Goal: Task Accomplishment & Management: Use online tool/utility

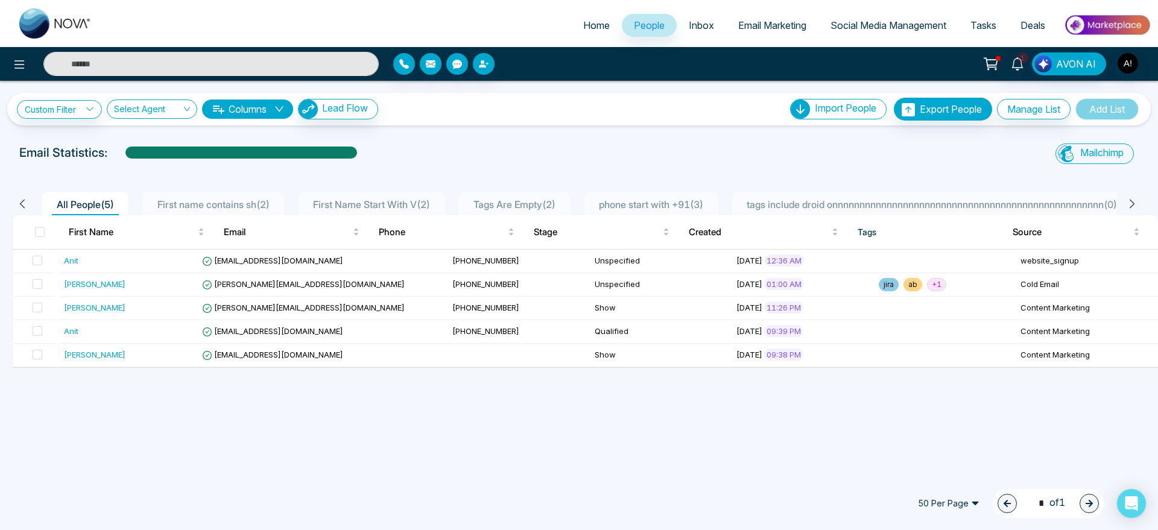
click at [595, 31] on span "Home" at bounding box center [596, 25] width 27 height 12
select select "*"
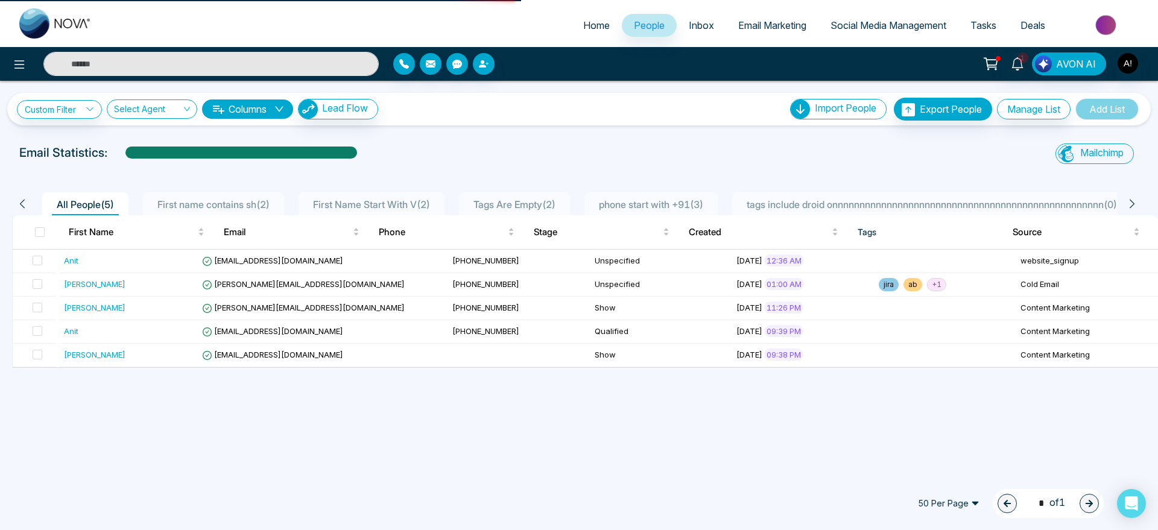
select select "*"
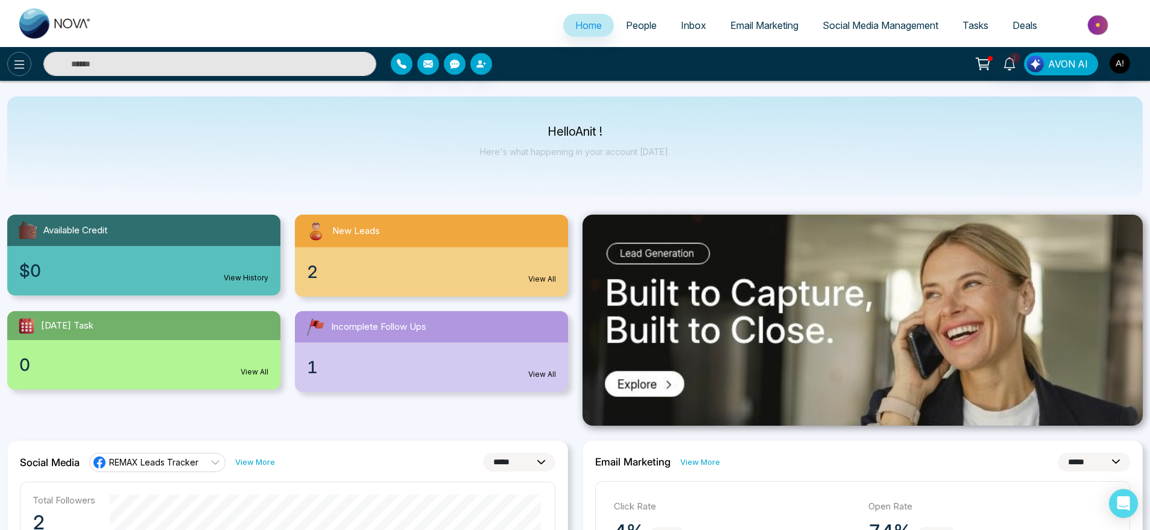
click at [13, 68] on icon at bounding box center [19, 64] width 14 height 14
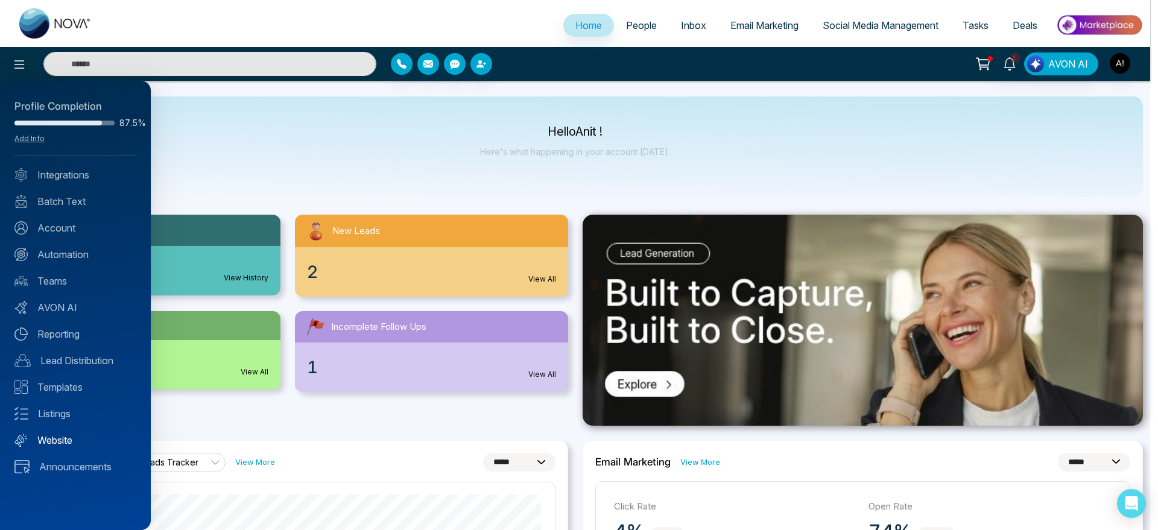
click at [68, 436] on link "Website" at bounding box center [75, 440] width 122 height 14
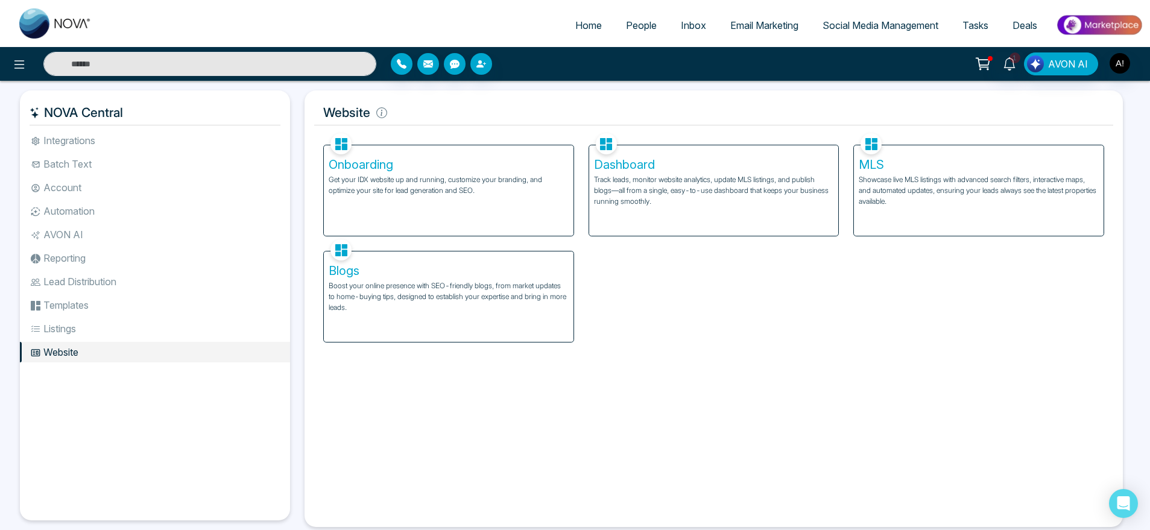
click at [692, 247] on div "Onboarding Get your IDX website up and running, customize your branding, and op…" at bounding box center [714, 236] width 796 height 212
click at [716, 169] on h5 "Dashboard" at bounding box center [714, 164] width 240 height 14
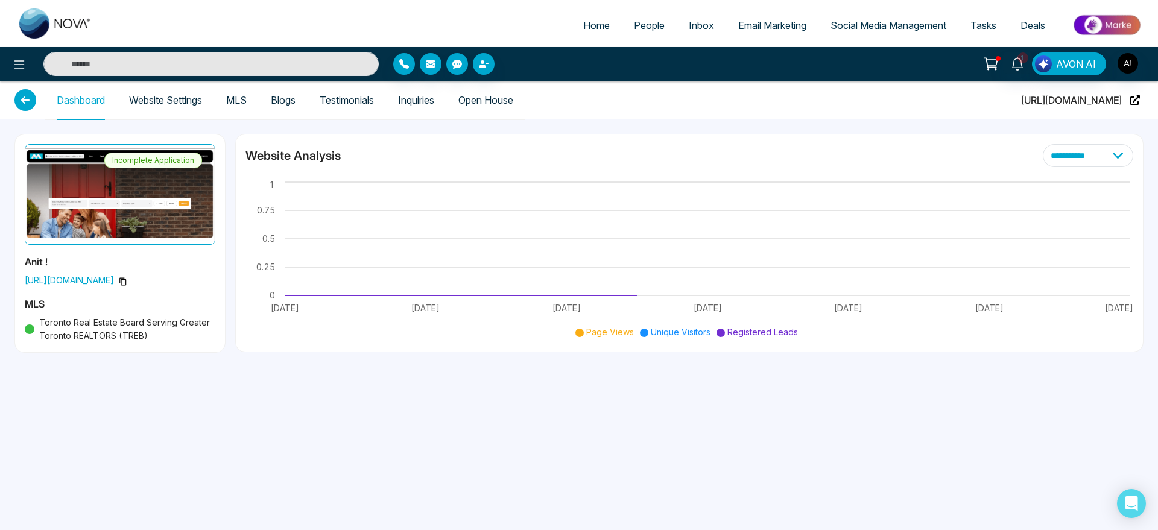
click at [278, 106] on link "Blogs" at bounding box center [283, 100] width 25 height 10
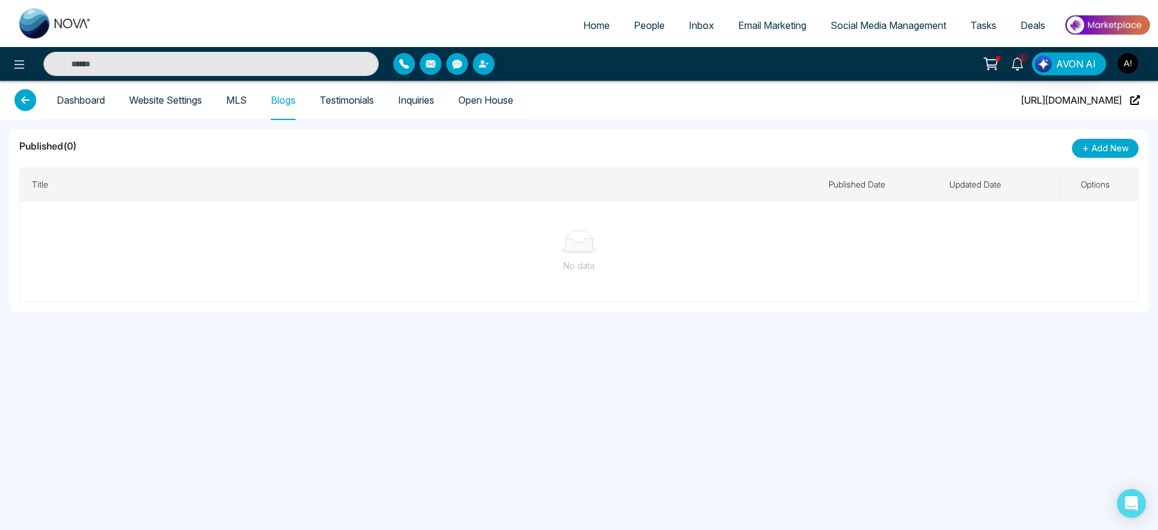
click at [1118, 155] on button "+ Add New" at bounding box center [1105, 148] width 67 height 19
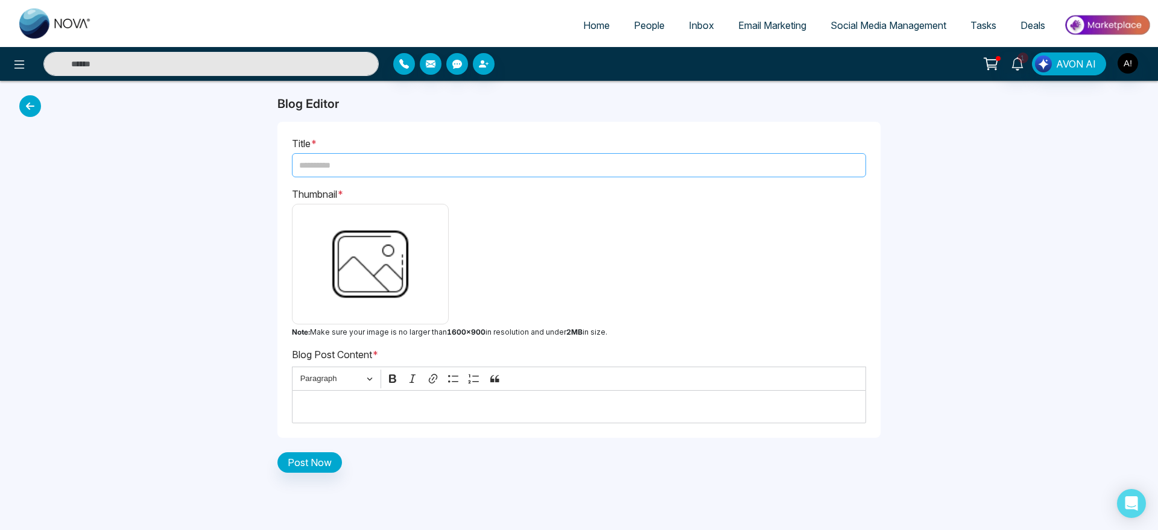
click at [402, 161] on input "text" at bounding box center [579, 165] width 574 height 24
click at [379, 169] on input "text" at bounding box center [579, 165] width 574 height 24
paste input "**********"
type input "**********"
click at [377, 257] on img at bounding box center [370, 264] width 145 height 109
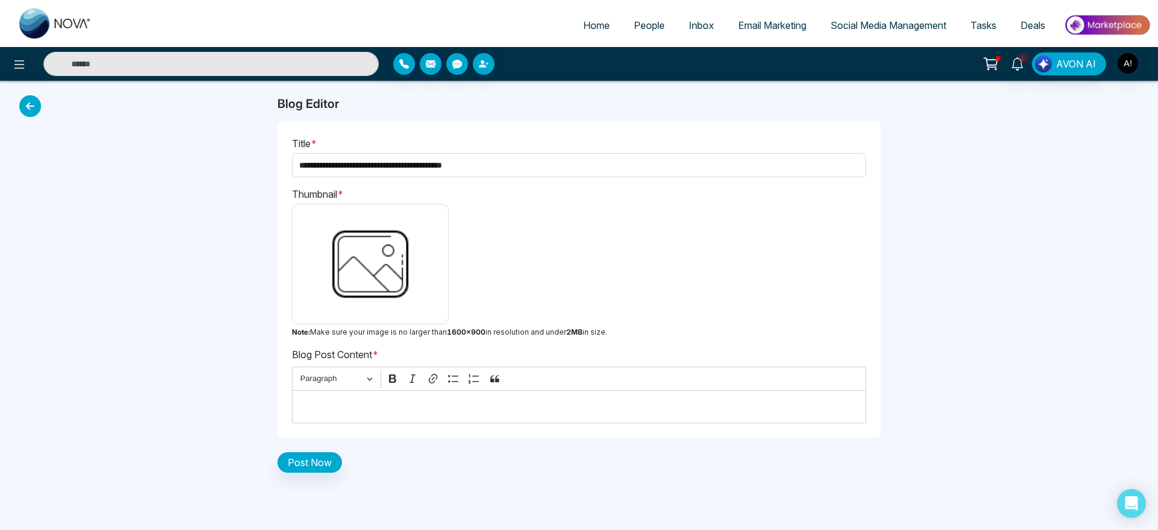
click at [0, 0] on input "file" at bounding box center [0, 0] width 0 height 0
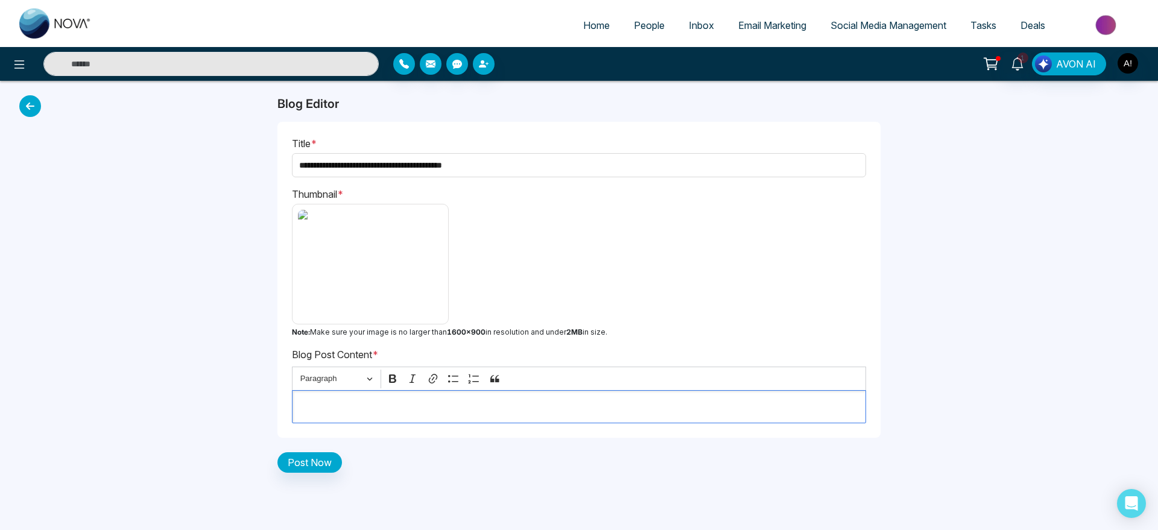
click at [358, 403] on p "Editor editing area: main" at bounding box center [580, 407] width 562 height 14
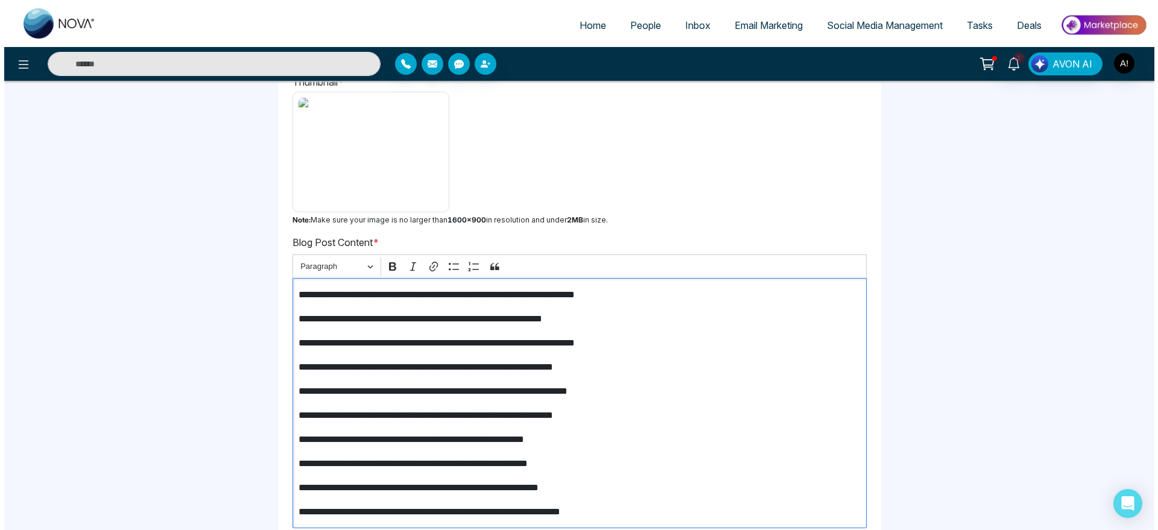
scroll to position [174, 0]
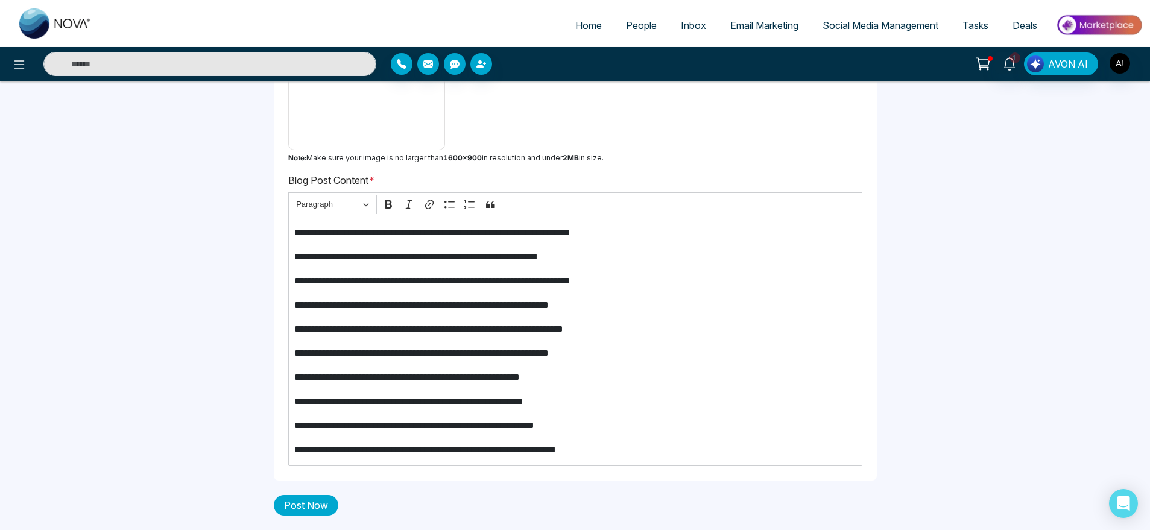
click at [325, 511] on button "Post Now" at bounding box center [306, 505] width 65 height 21
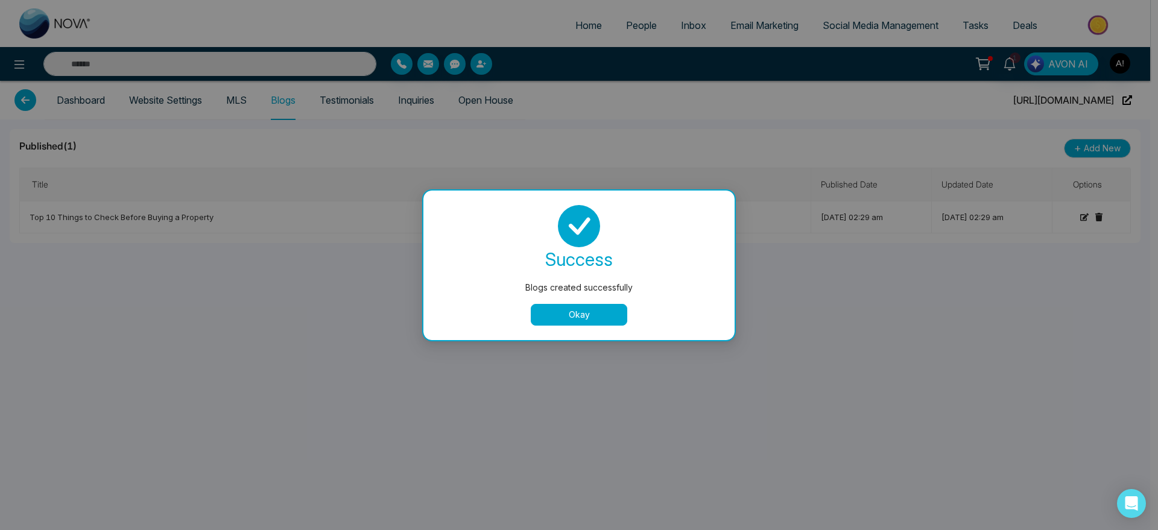
click at [613, 311] on button "Okay" at bounding box center [579, 315] width 96 height 22
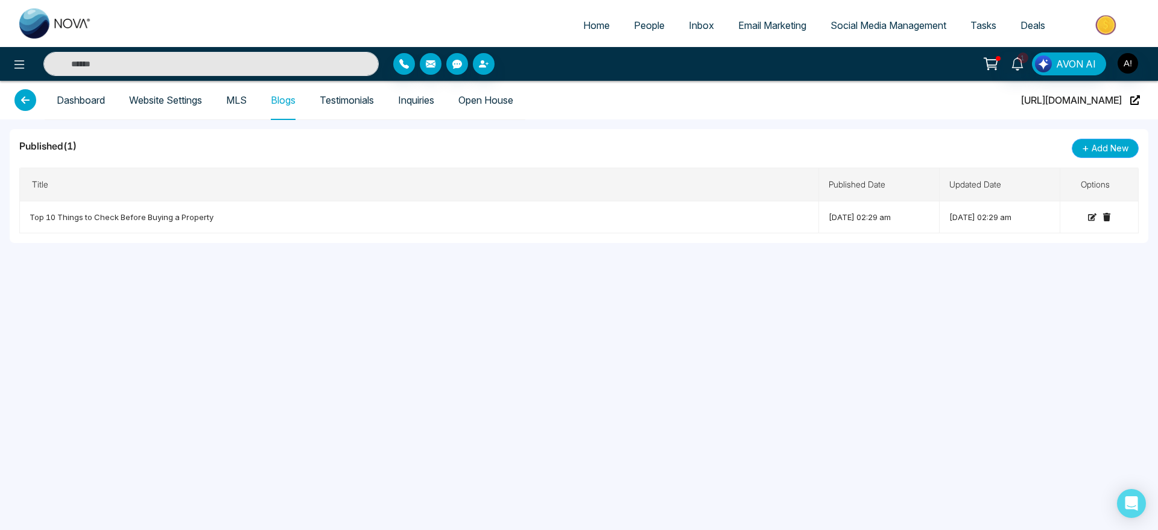
click at [1107, 153] on span "Add New" at bounding box center [1110, 148] width 37 height 13
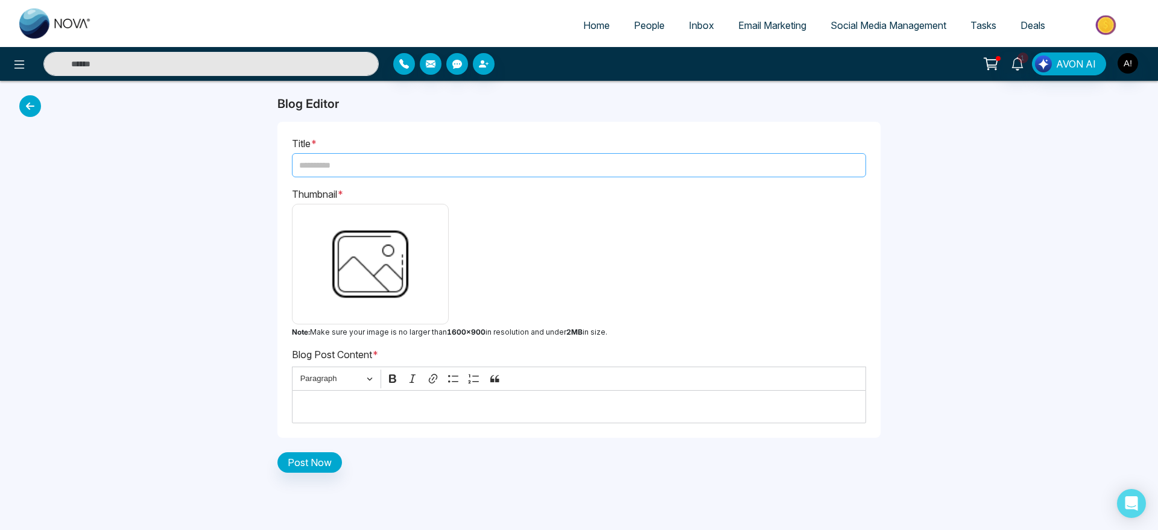
click at [476, 165] on input "text" at bounding box center [579, 165] width 574 height 24
click at [589, 27] on span "Home" at bounding box center [596, 25] width 27 height 12
select select "*"
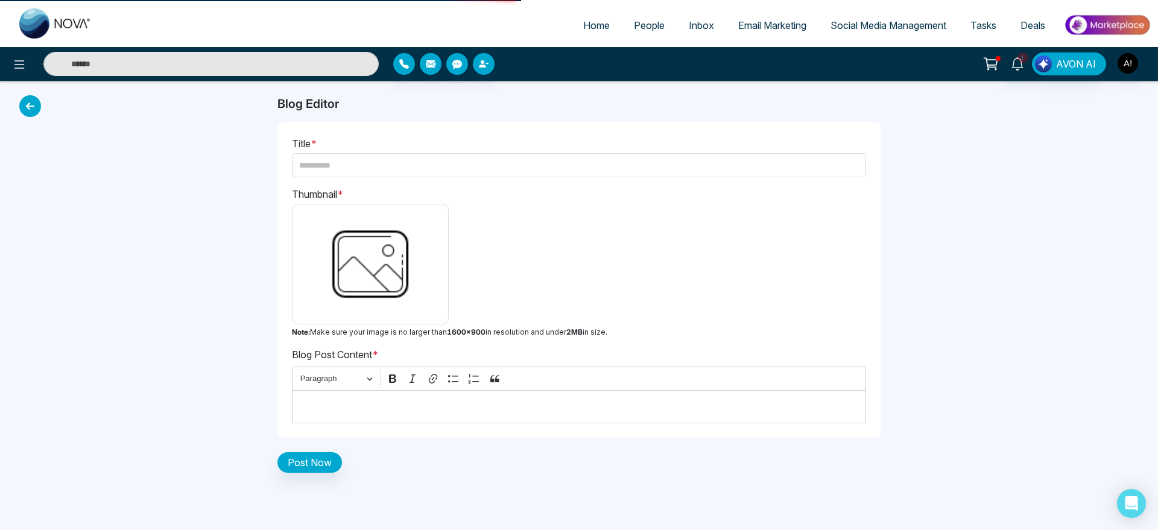
select select "*"
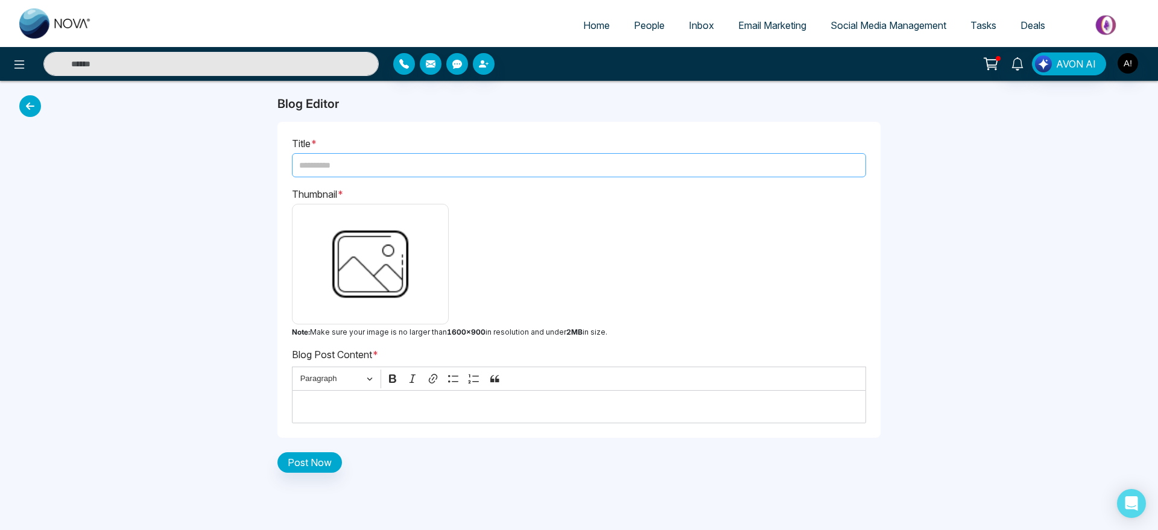
click at [507, 166] on input "text" at bounding box center [579, 165] width 574 height 24
paste input "**********"
type input "**********"
click at [395, 279] on img at bounding box center [370, 264] width 145 height 109
click at [0, 0] on input "file" at bounding box center [0, 0] width 0 height 0
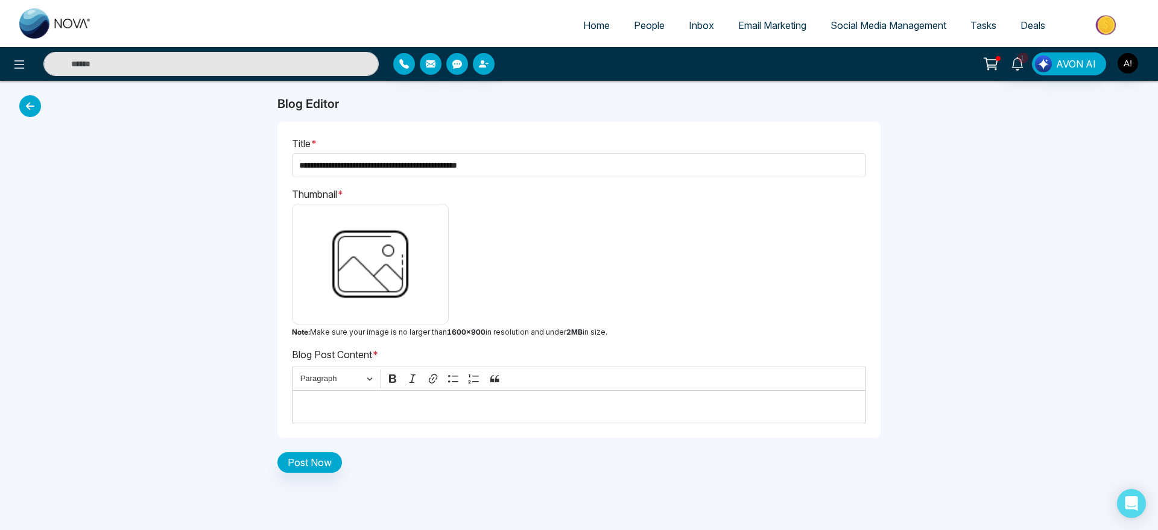
click at [406, 312] on img at bounding box center [370, 264] width 145 height 109
click at [0, 0] on input "file" at bounding box center [0, 0] width 0 height 0
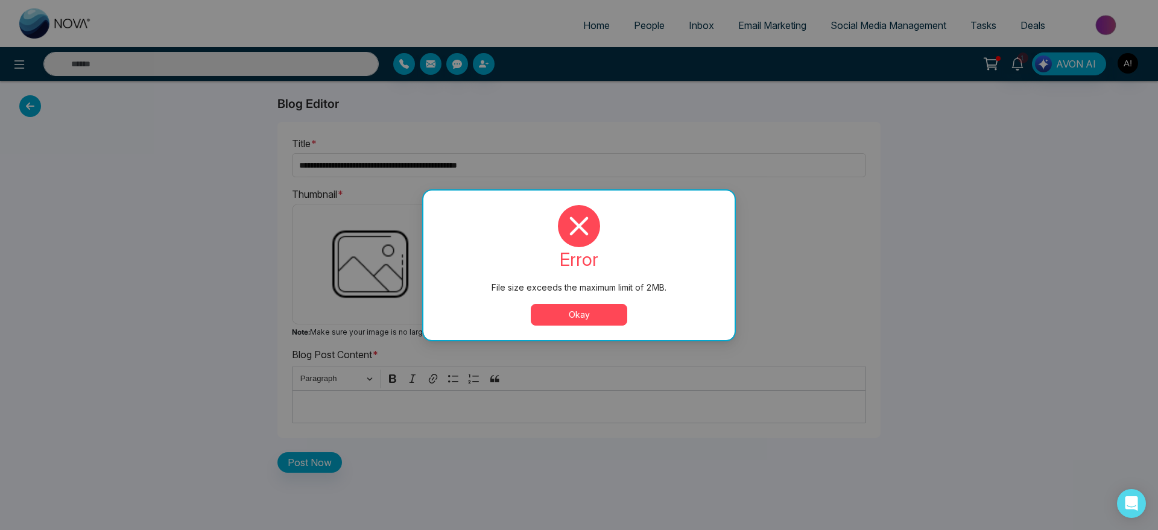
click at [583, 317] on button "Okay" at bounding box center [579, 315] width 96 height 22
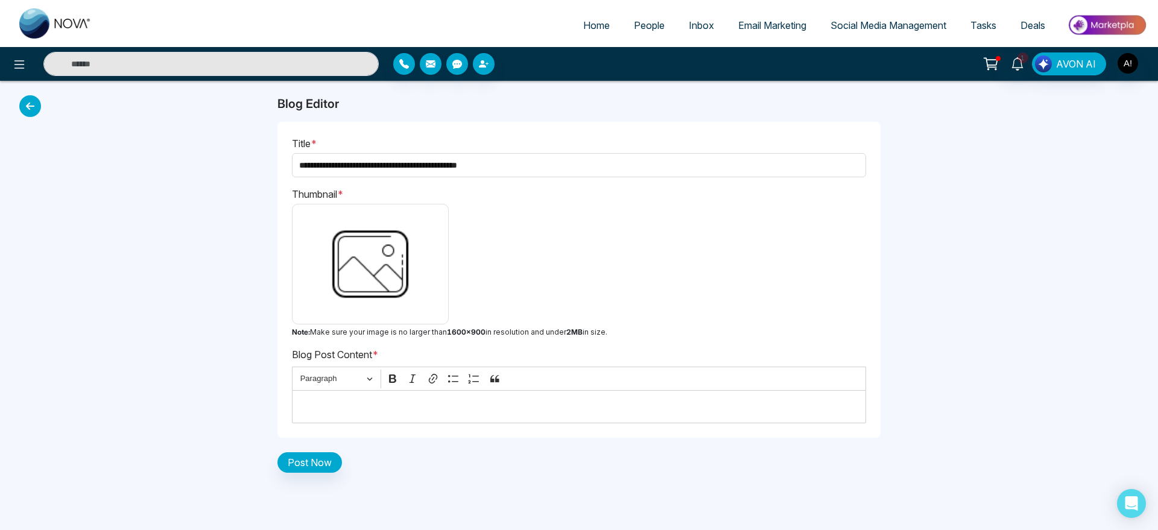
click at [436, 300] on img at bounding box center [370, 264] width 145 height 109
click at [0, 0] on input "file" at bounding box center [0, 0] width 0 height 0
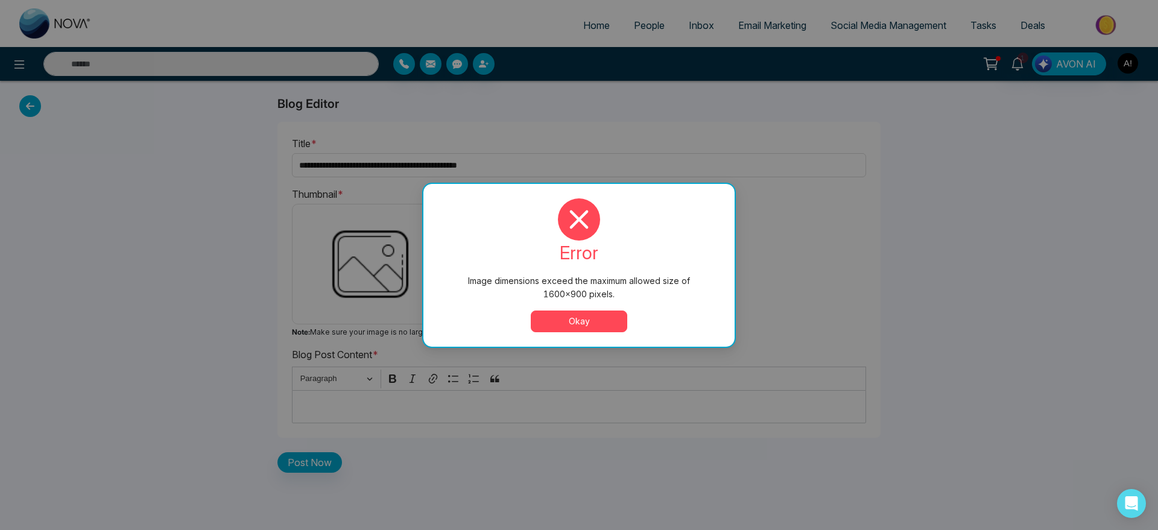
click at [566, 318] on button "Okay" at bounding box center [579, 322] width 96 height 22
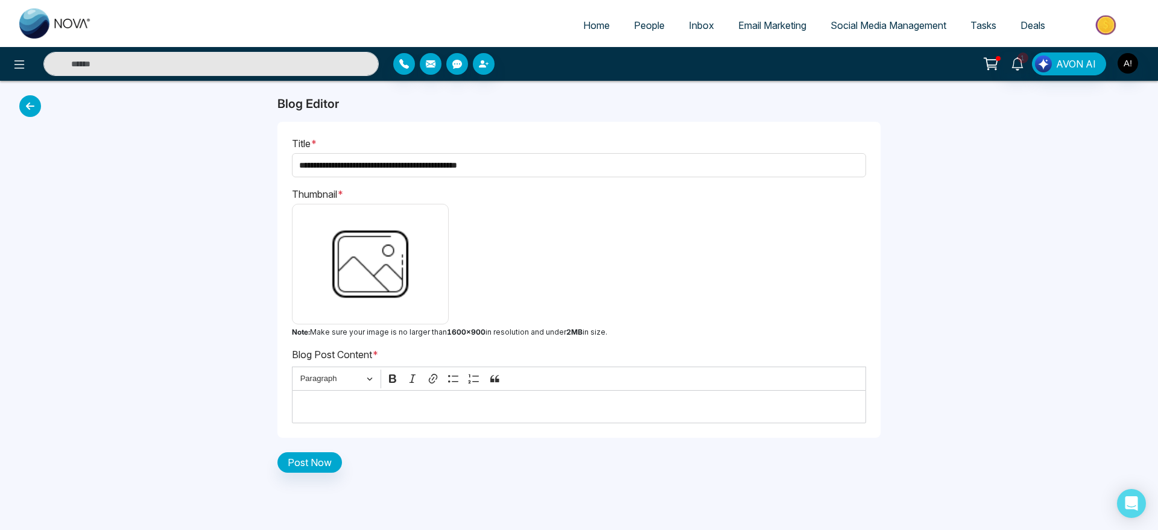
click at [382, 293] on img at bounding box center [370, 264] width 145 height 109
click at [0, 0] on input "file" at bounding box center [0, 0] width 0 height 0
click at [349, 417] on div "Editor editing area: main" at bounding box center [579, 406] width 574 height 33
click at [376, 242] on img at bounding box center [370, 264] width 145 height 109
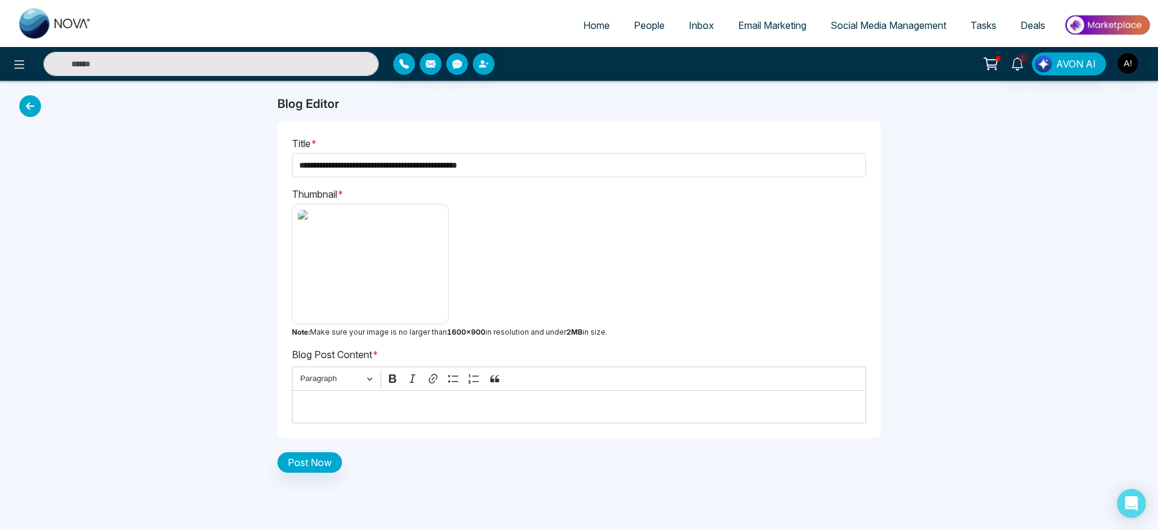
click at [0, 0] on input "file" at bounding box center [0, 0] width 0 height 0
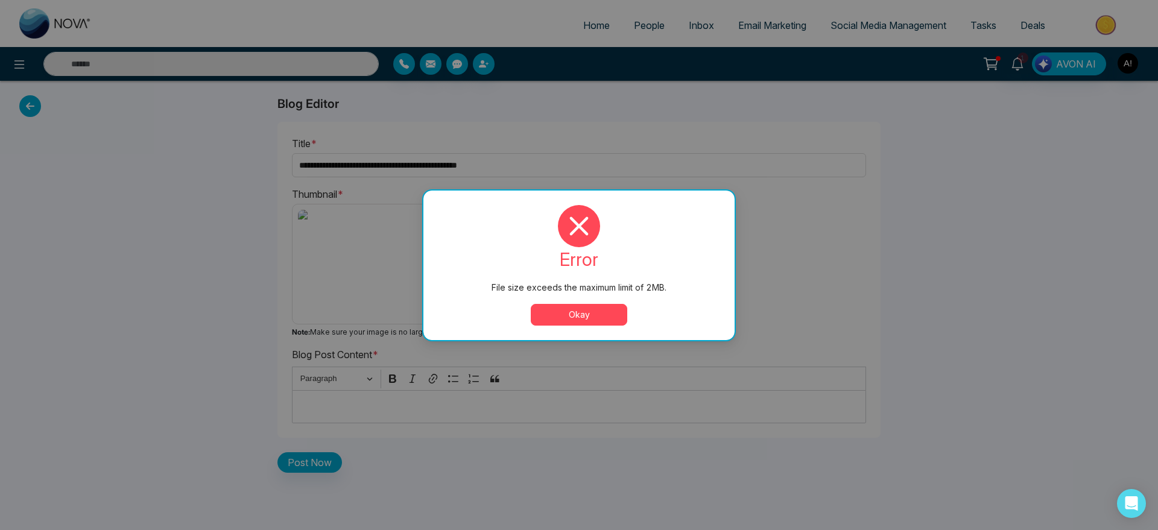
click at [597, 312] on button "Okay" at bounding box center [579, 315] width 96 height 22
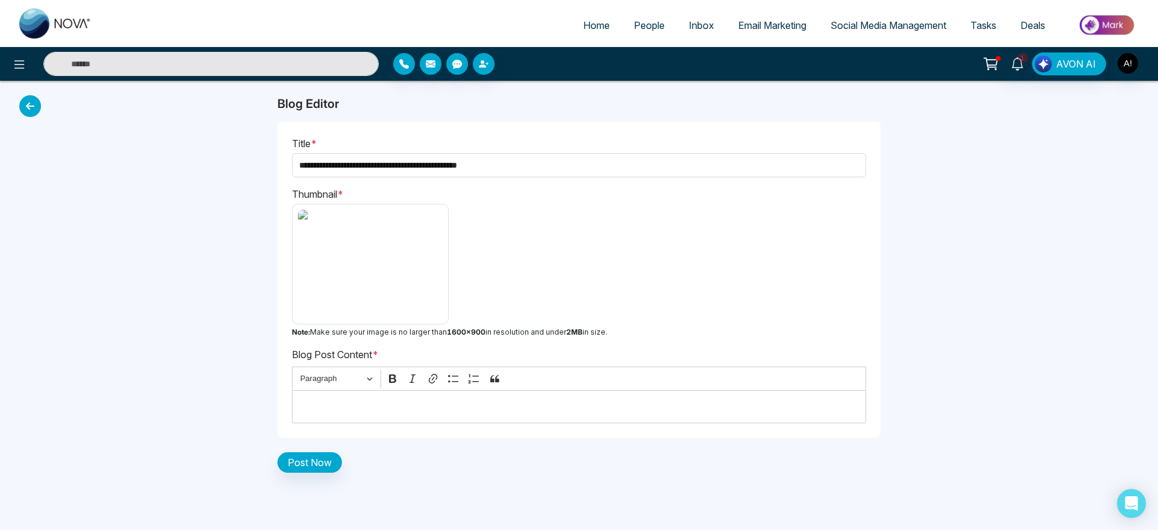
click at [399, 288] on img at bounding box center [370, 264] width 145 height 109
click at [0, 0] on input "file" at bounding box center [0, 0] width 0 height 0
click at [341, 414] on p "Editor editing area: main" at bounding box center [580, 407] width 562 height 14
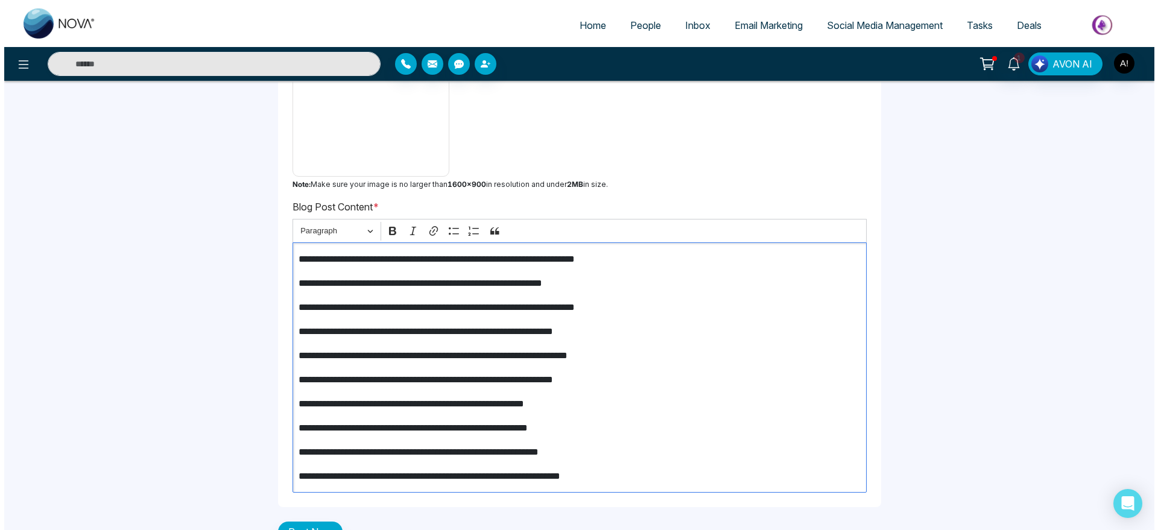
scroll to position [174, 0]
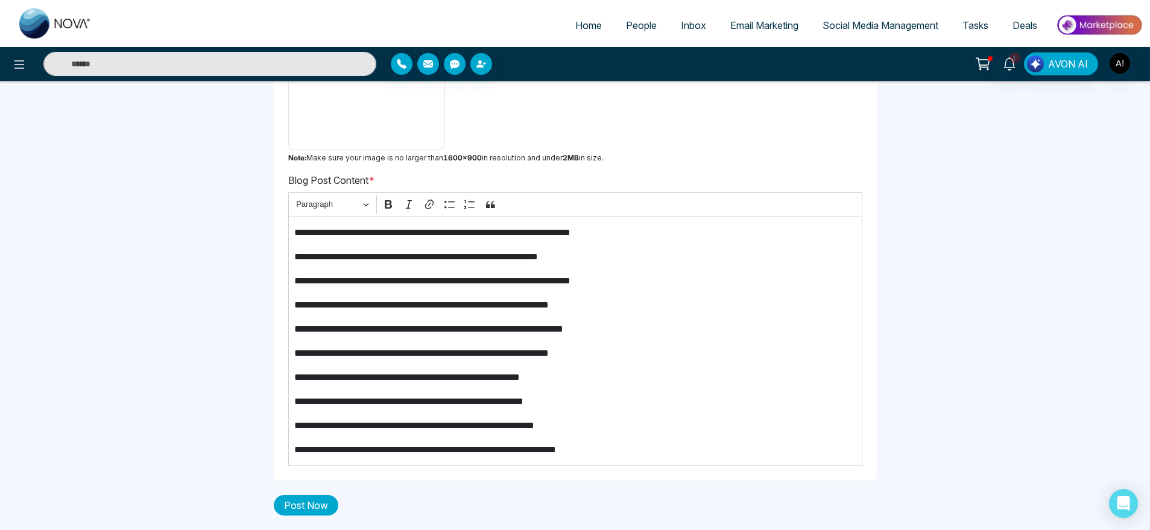
click at [330, 504] on button "Post Now" at bounding box center [306, 505] width 65 height 21
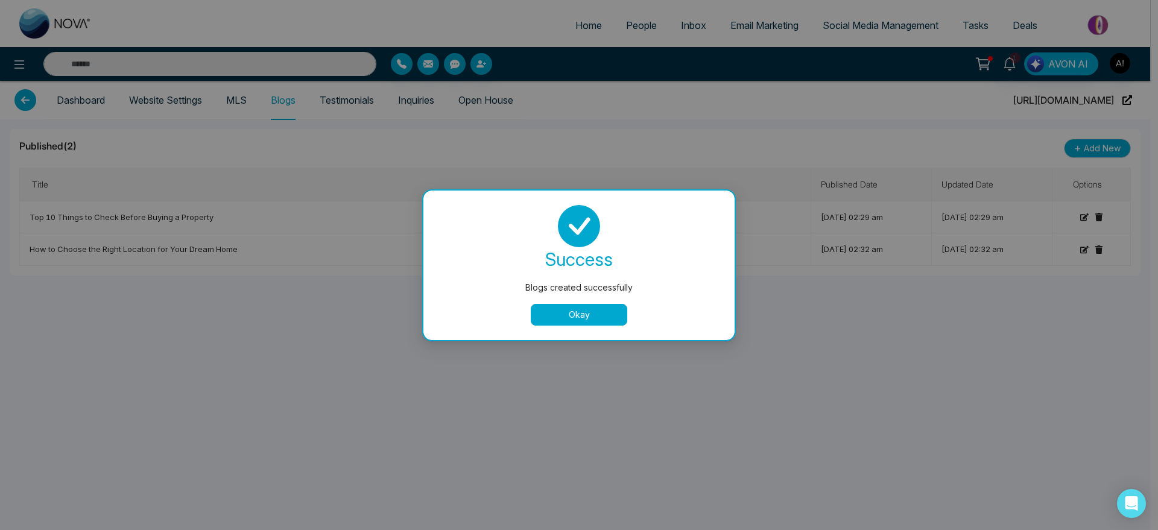
click at [598, 311] on button "Okay" at bounding box center [579, 315] width 96 height 22
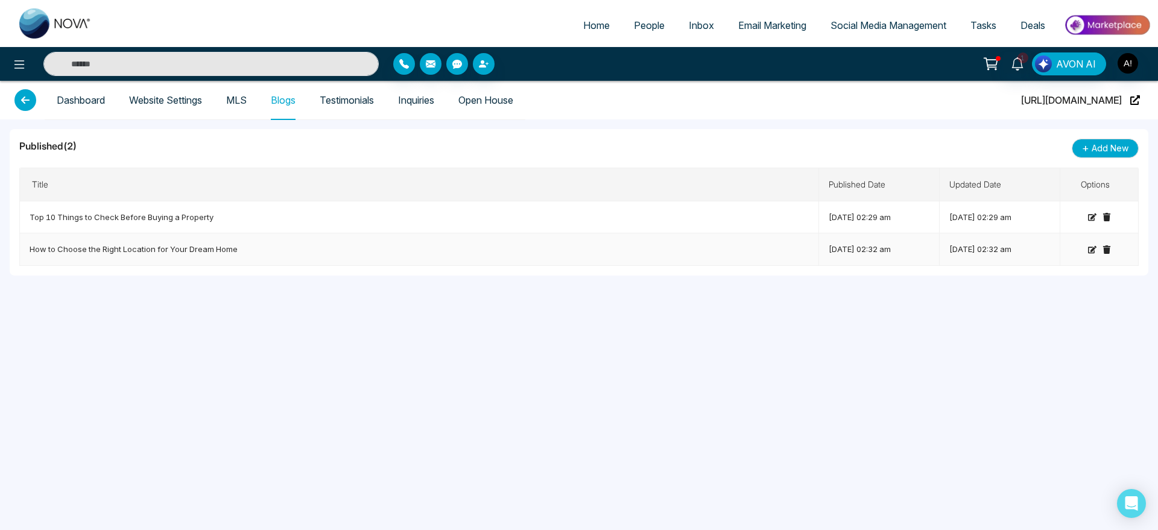
click at [1090, 245] on icon at bounding box center [1092, 249] width 8 height 8
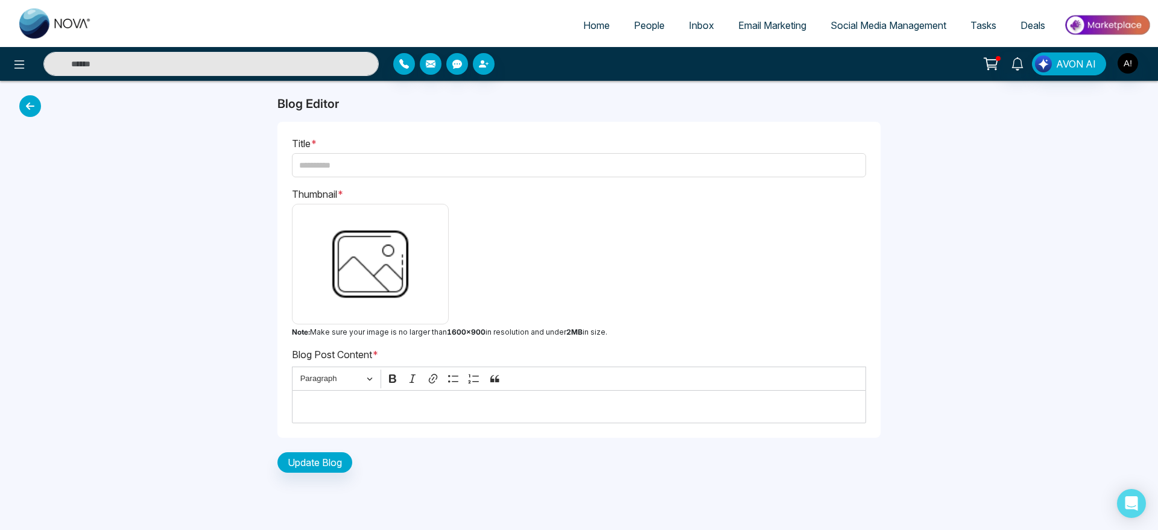
type input "**********"
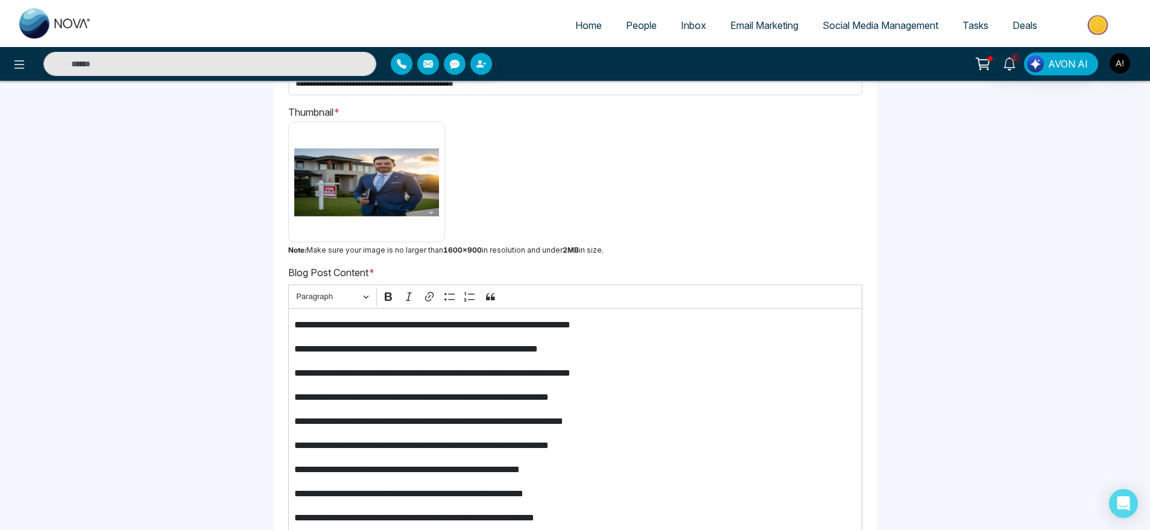
scroll to position [78, 0]
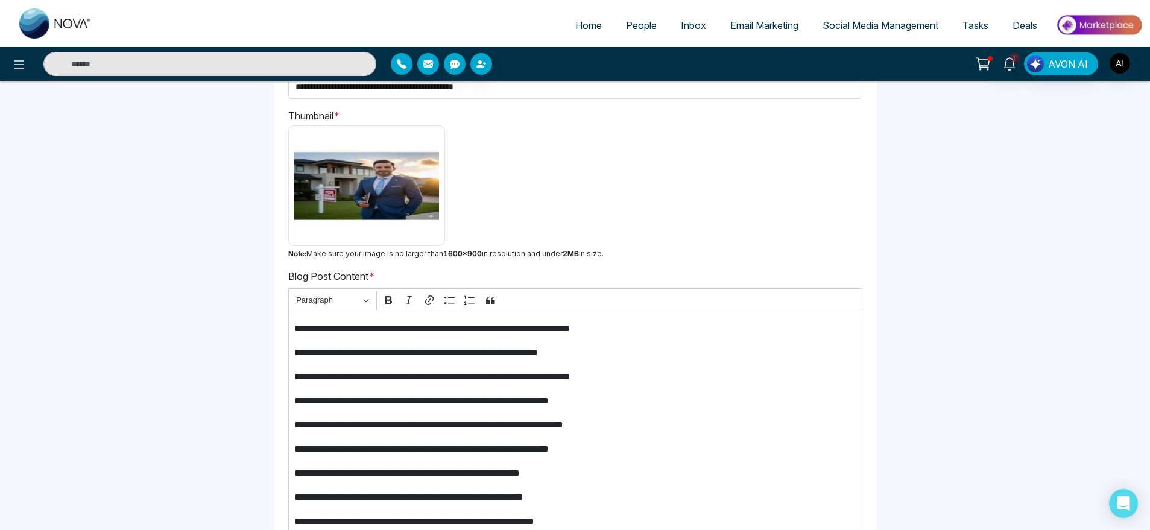
click at [416, 203] on img at bounding box center [366, 185] width 145 height 109
click at [0, 0] on input "file" at bounding box center [0, 0] width 0 height 0
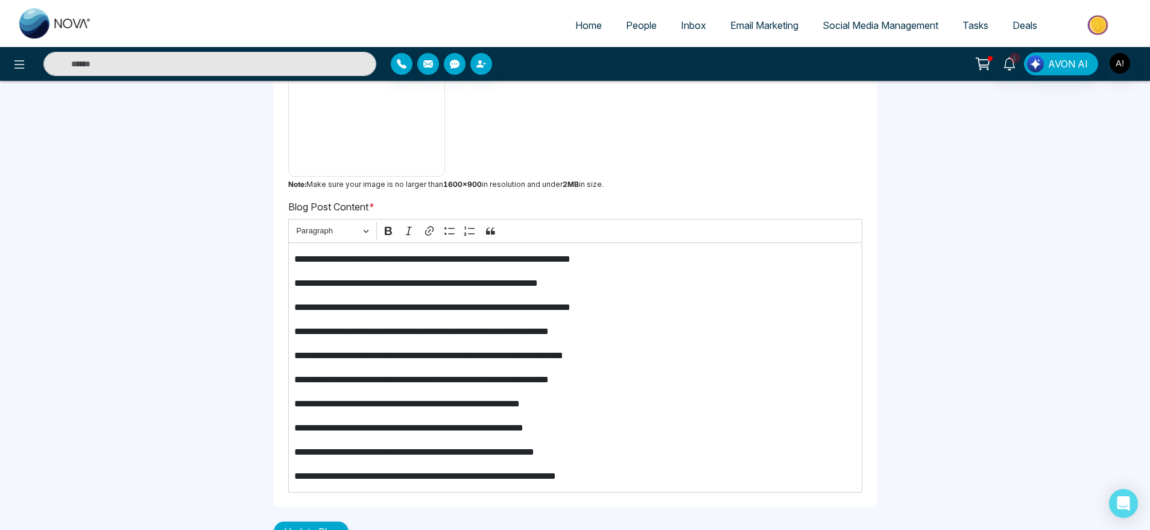
scroll to position [174, 0]
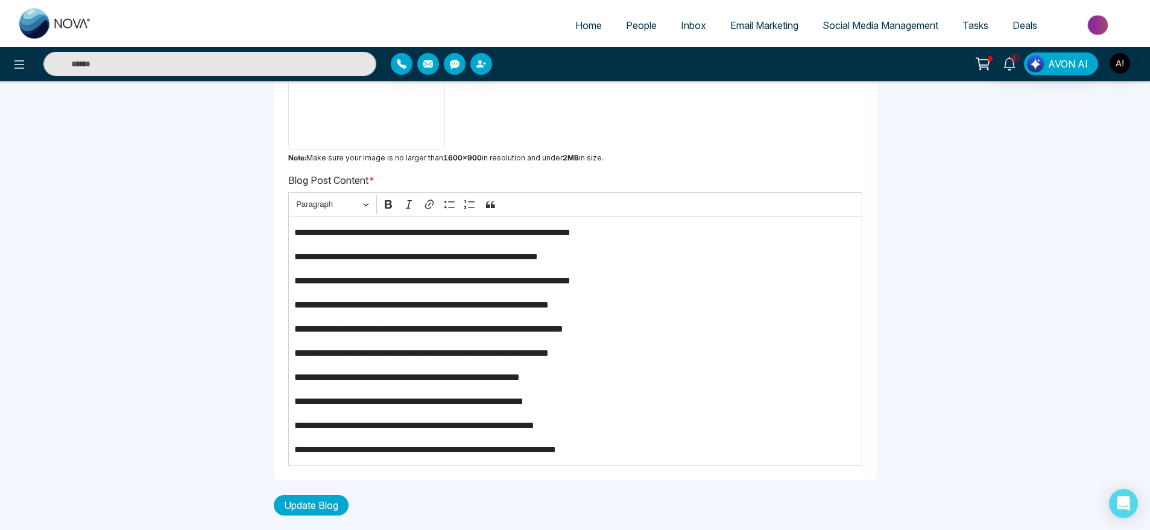
click at [312, 511] on button "Update Blog" at bounding box center [311, 505] width 75 height 21
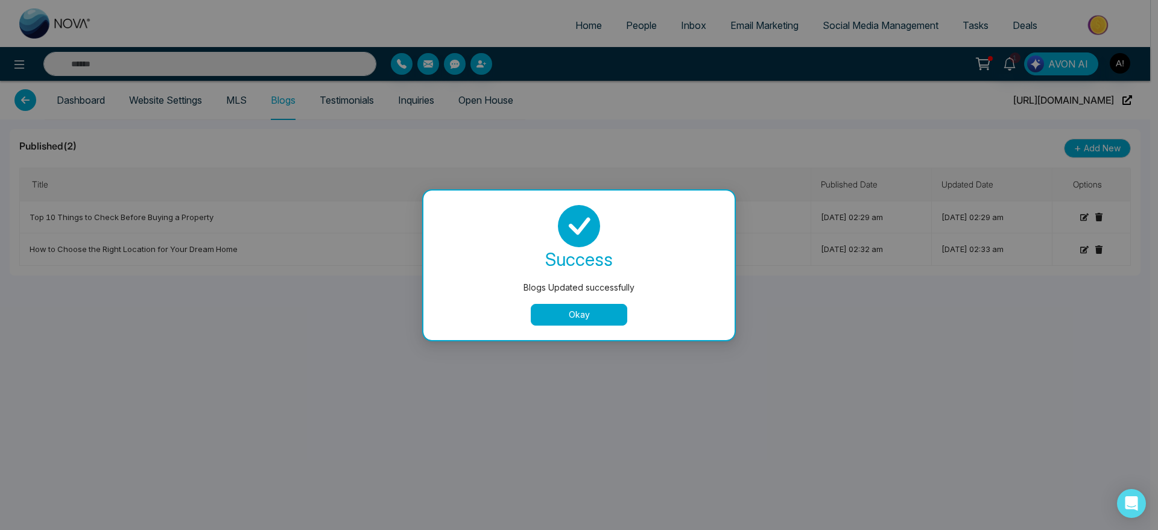
click at [586, 302] on div "success Blogs Updated successfully Okay" at bounding box center [579, 265] width 282 height 121
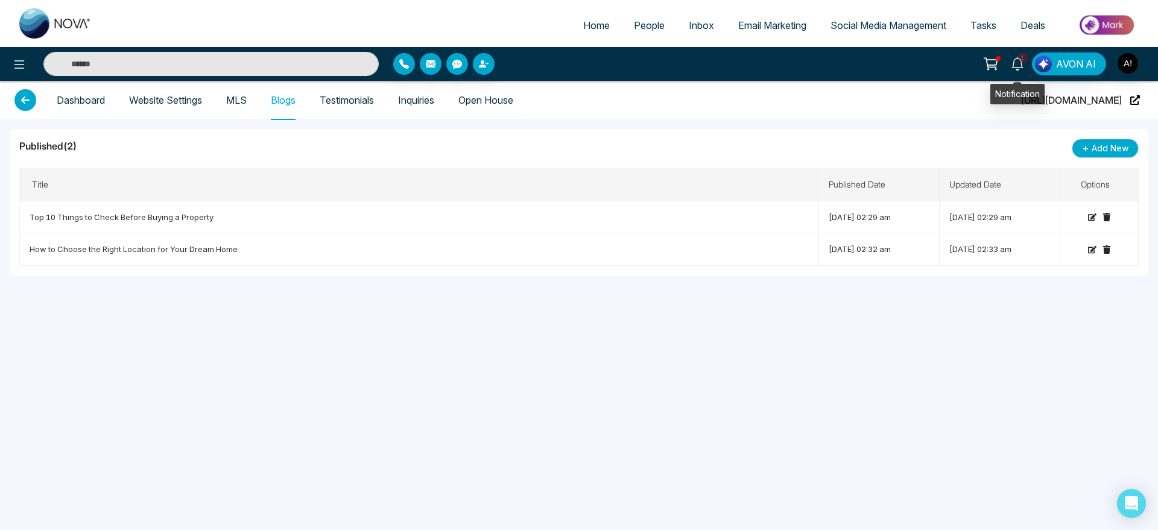
click at [1017, 71] on link "1" at bounding box center [1017, 62] width 29 height 21
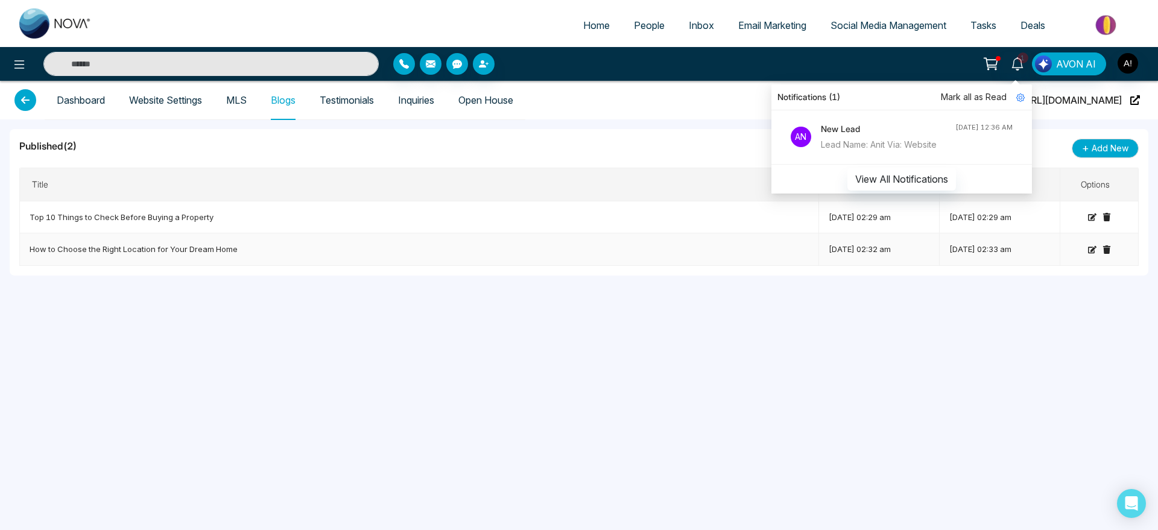
click at [543, 246] on td "How to Choose the Right Location for Your Dream Home" at bounding box center [419, 249] width 799 height 32
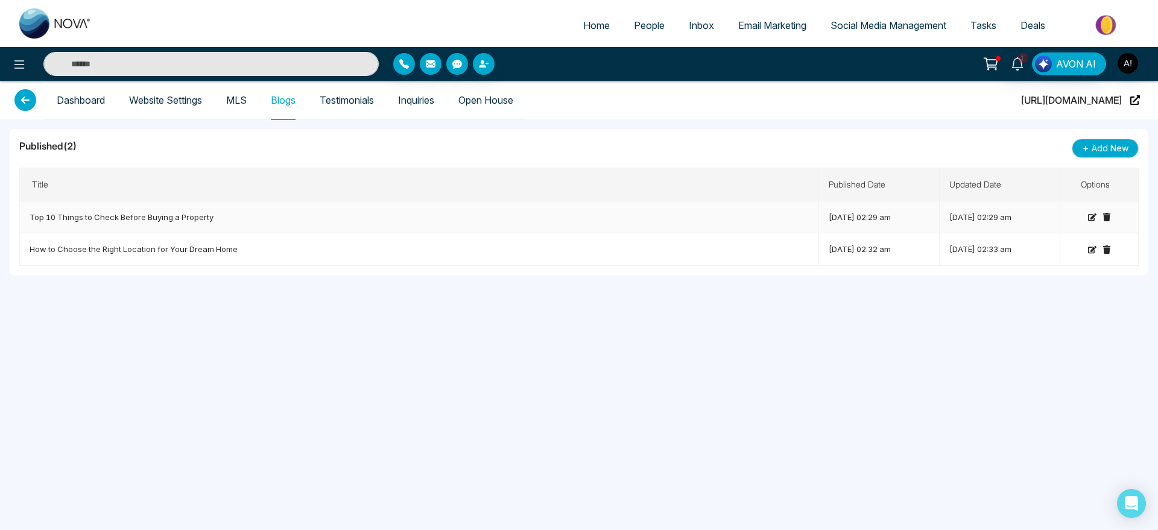
click at [350, 230] on td "Top 10 Things to Check Before Buying a Property" at bounding box center [419, 217] width 799 height 32
click at [220, 251] on td "How to Choose the Right Location for Your Dream Home" at bounding box center [419, 249] width 799 height 32
drag, startPoint x: 236, startPoint y: 252, endPoint x: 33, endPoint y: 250, distance: 203.3
click at [33, 250] on td "How to Choose the Right Location for Your Dream Home" at bounding box center [419, 249] width 799 height 32
click at [229, 247] on td "How to Choose the Right Location for Your Dream Home" at bounding box center [419, 249] width 799 height 32
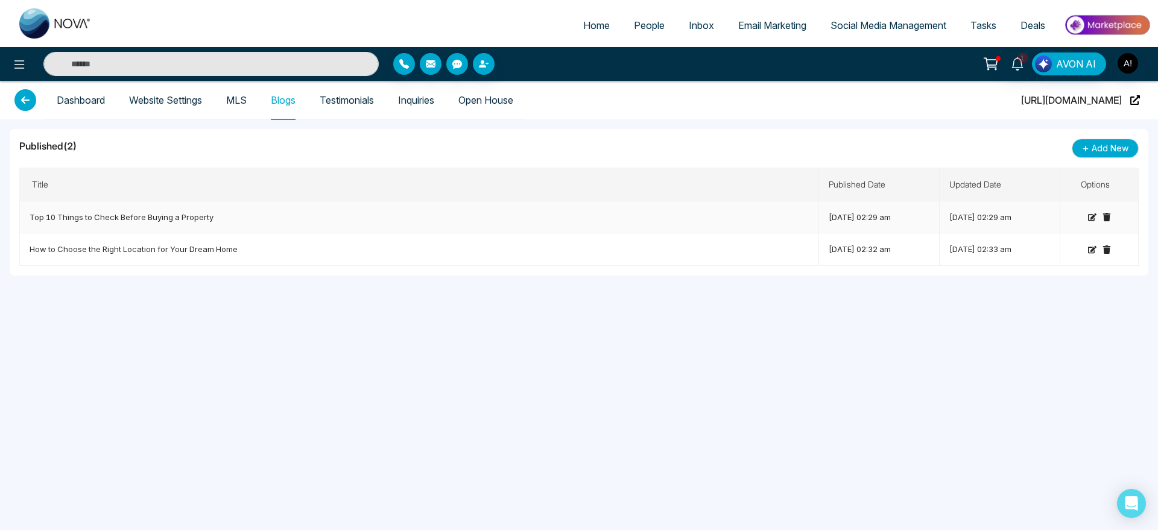
click at [1089, 218] on icon at bounding box center [1092, 217] width 8 height 8
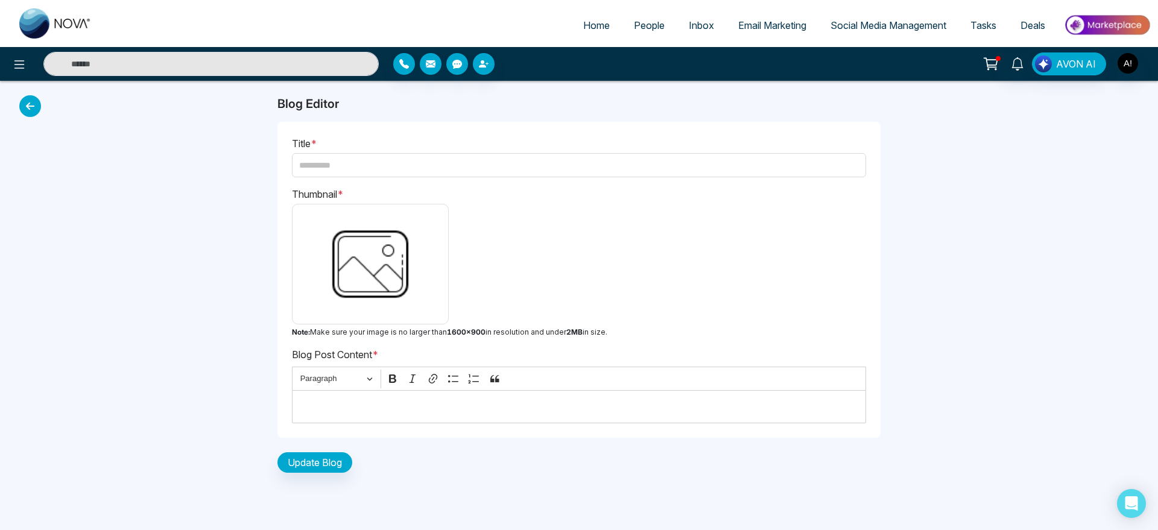
type input "**********"
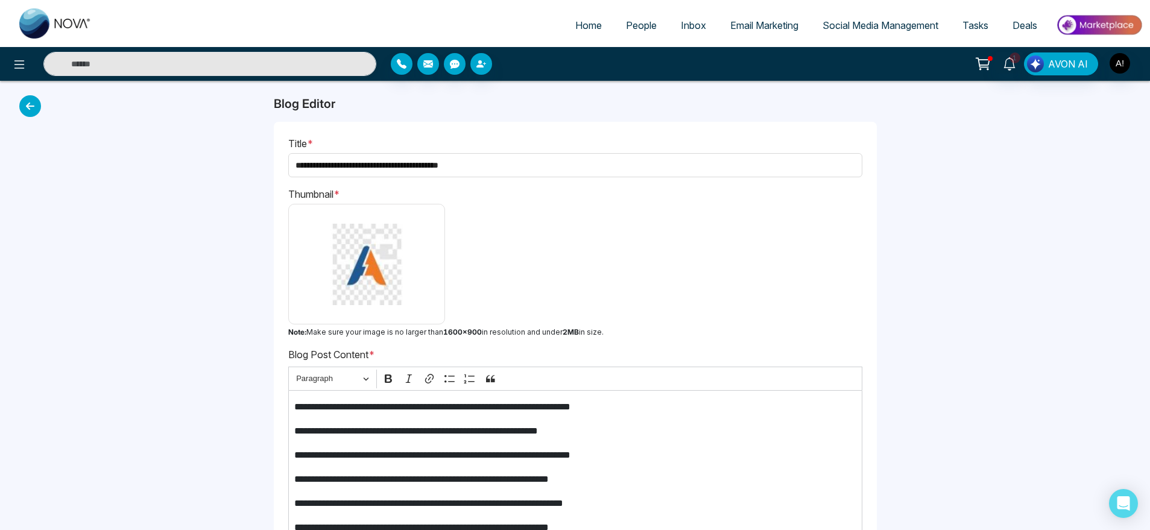
click at [353, 276] on img at bounding box center [366, 264] width 145 height 109
click at [0, 0] on input "file" at bounding box center [0, 0] width 0 height 0
click at [557, 165] on input "**********" at bounding box center [575, 165] width 574 height 24
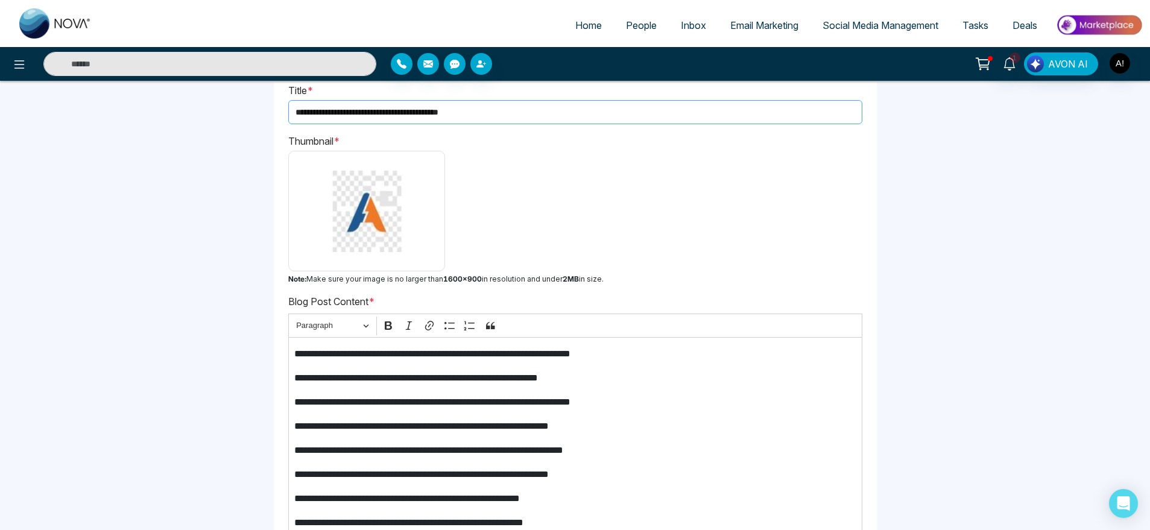
scroll to position [54, 0]
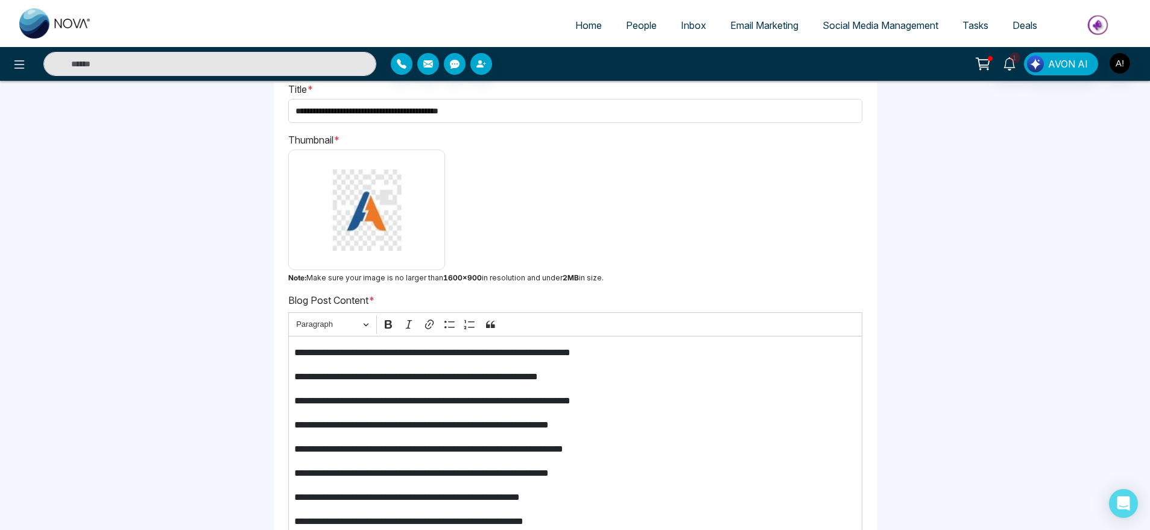
drag, startPoint x: 285, startPoint y: 277, endPoint x: 648, endPoint y: 276, distance: 363.7
click at [648, 276] on div "**********" at bounding box center [575, 334] width 603 height 533
click at [648, 276] on p "Note: Make sure your image is no larger than 1600×900 in resolution and under 2…" at bounding box center [575, 278] width 574 height 11
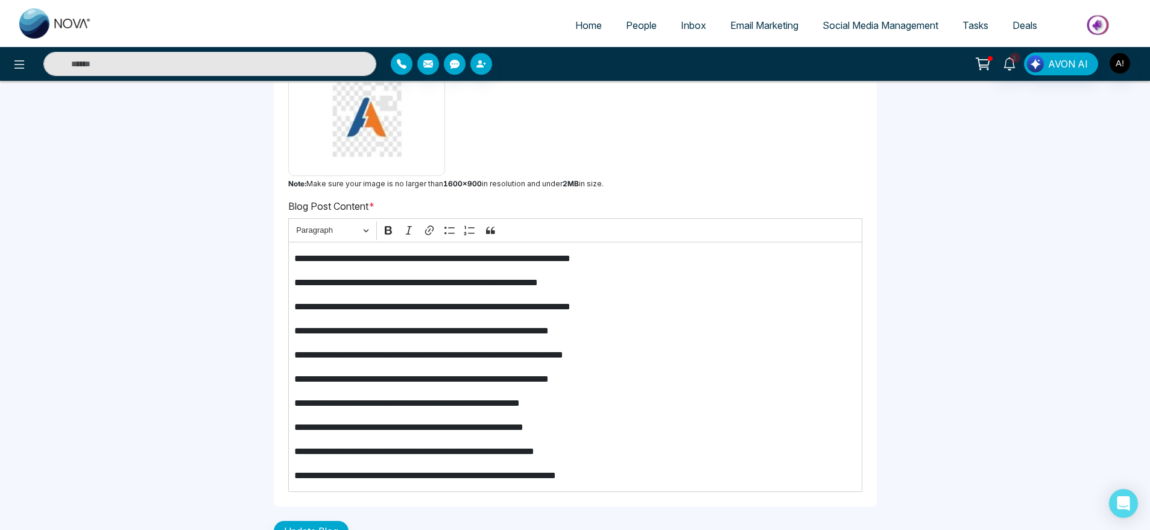
scroll to position [174, 0]
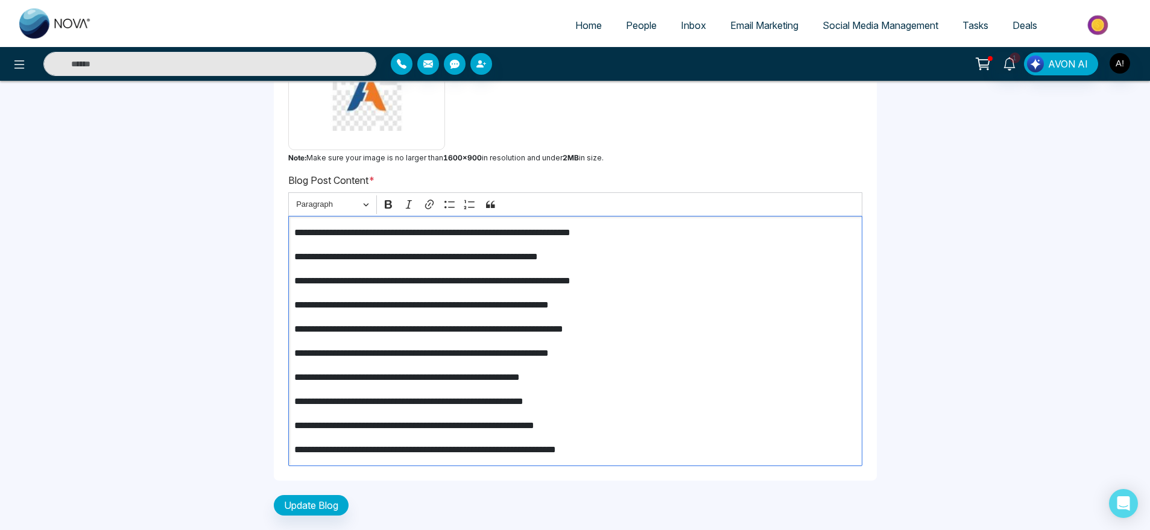
click at [301, 434] on div "**********" at bounding box center [575, 341] width 574 height 250
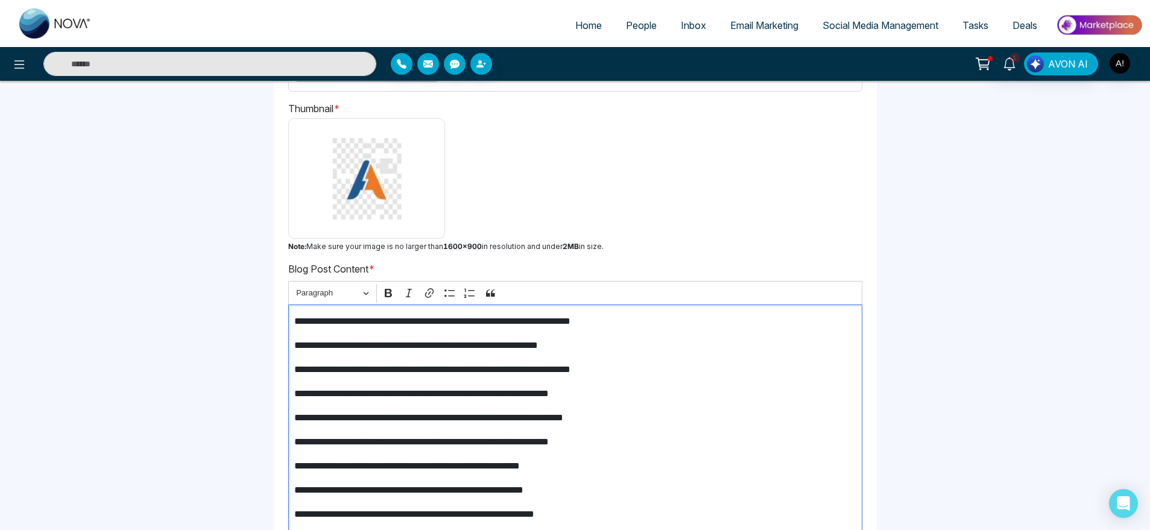
scroll to position [84, 0]
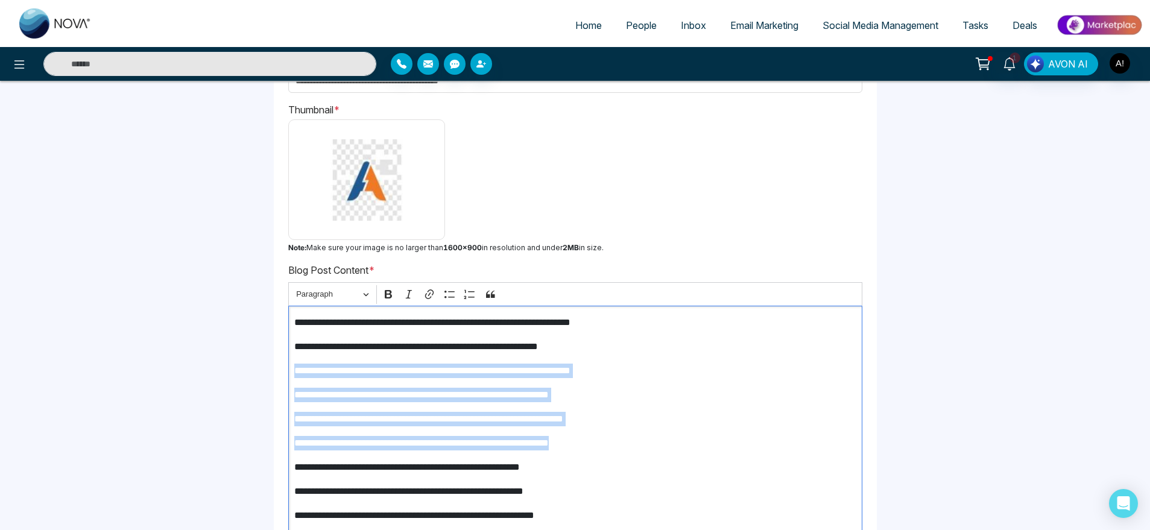
drag, startPoint x: 610, startPoint y: 353, endPoint x: 709, endPoint y: 428, distance: 123.9
click at [709, 428] on div "**********" at bounding box center [575, 431] width 574 height 250
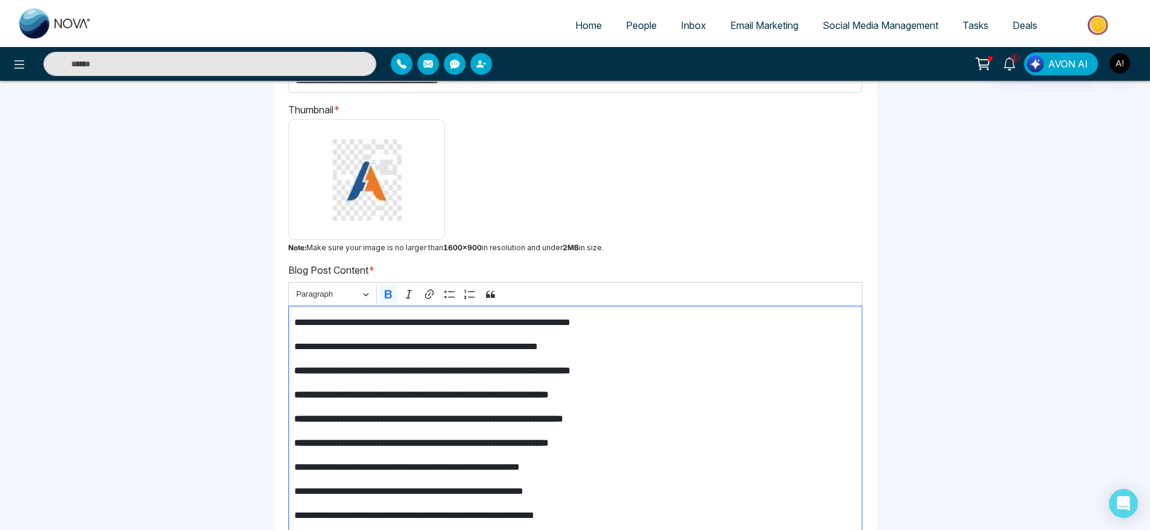
click at [875, 448] on div "**********" at bounding box center [575, 303] width 603 height 533
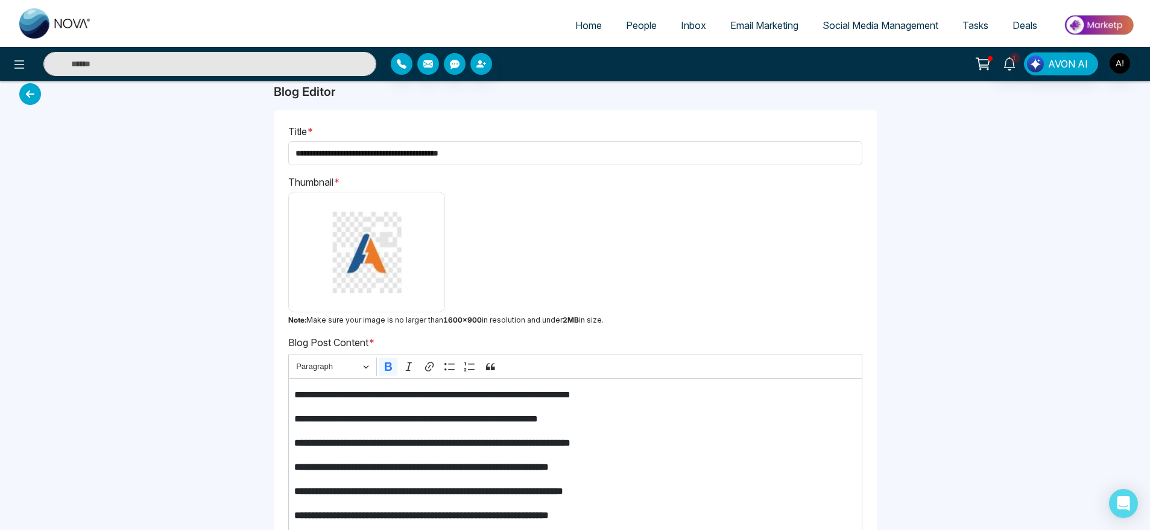
scroll to position [174, 0]
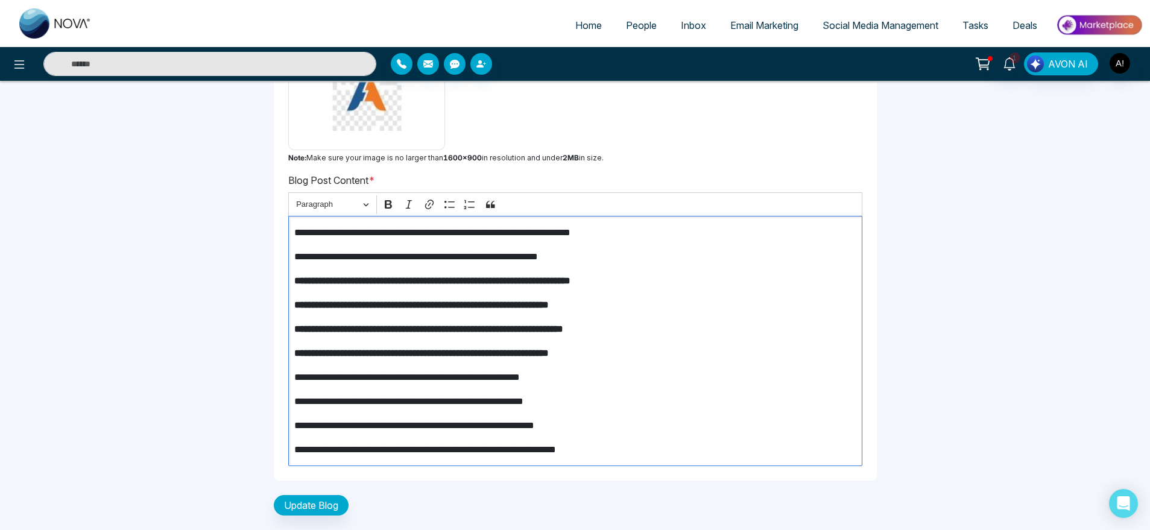
click at [615, 448] on p "**********" at bounding box center [575, 450] width 562 height 14
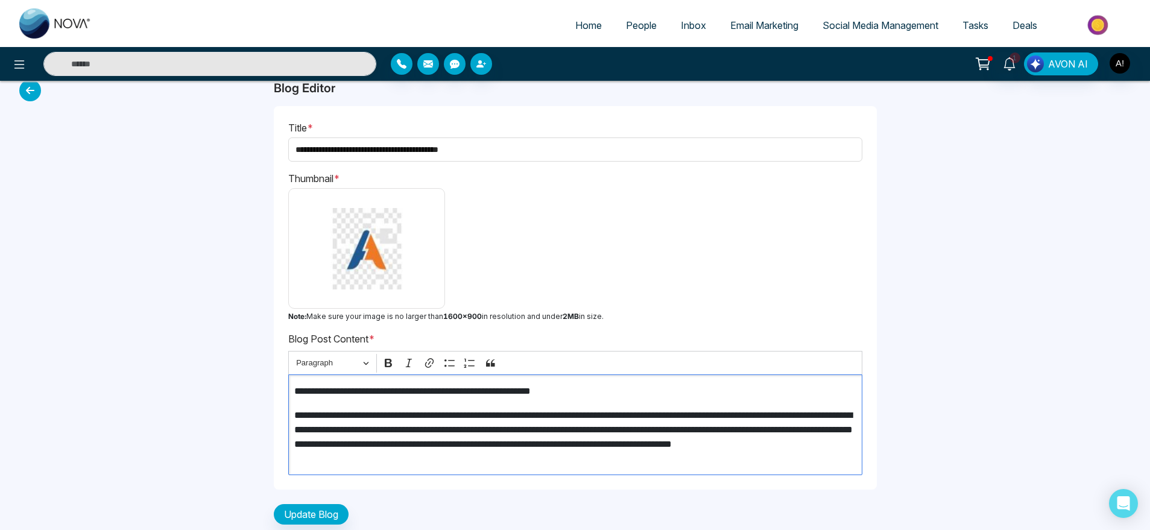
scroll to position [0, 0]
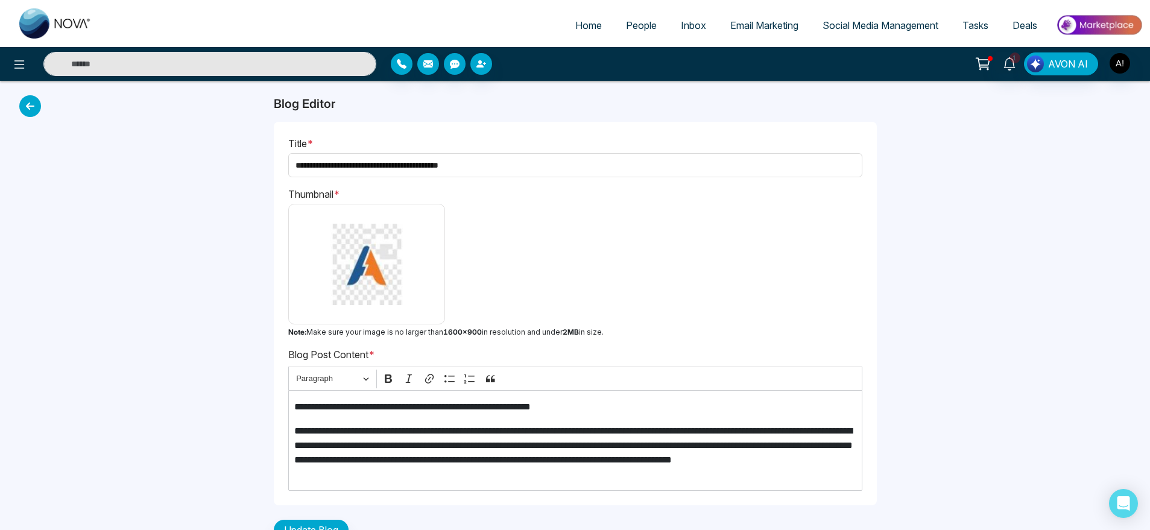
click at [364, 305] on img at bounding box center [366, 264] width 145 height 109
click at [0, 0] on input "file" at bounding box center [0, 0] width 0 height 0
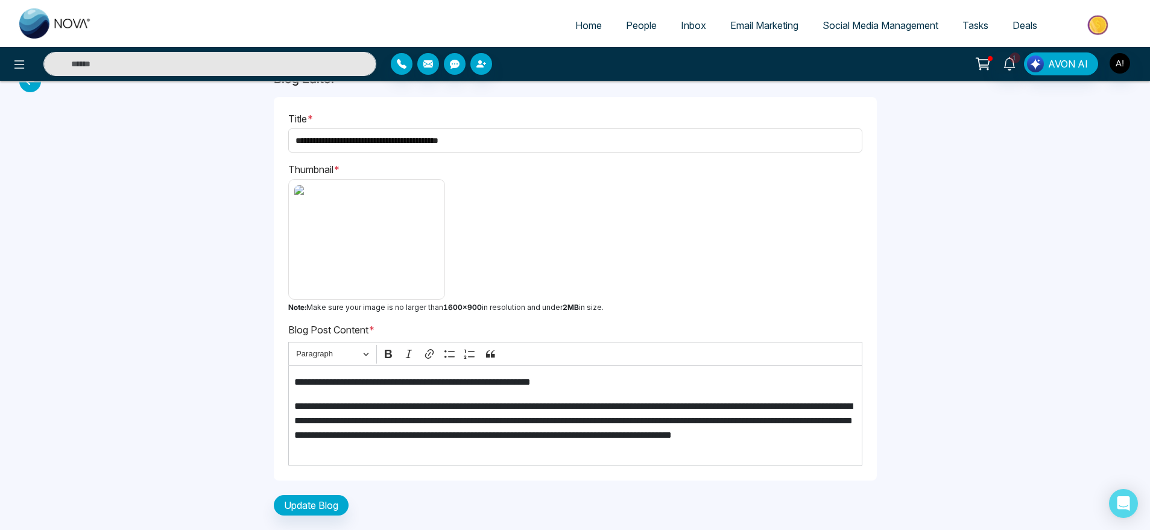
scroll to position [24, 0]
click at [334, 503] on button "Update Blog" at bounding box center [311, 506] width 75 height 21
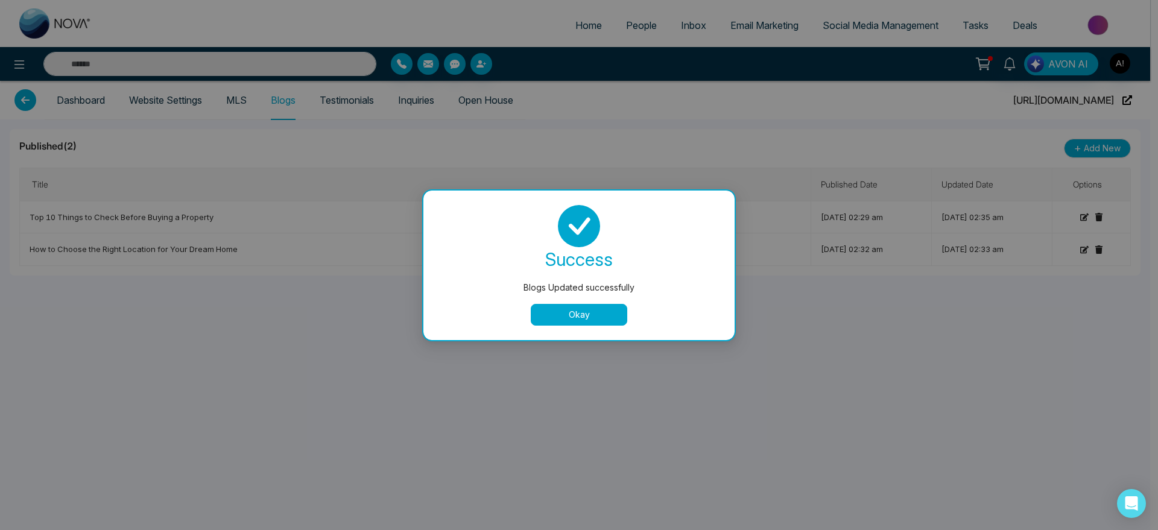
click at [580, 317] on button "Okay" at bounding box center [579, 315] width 96 height 22
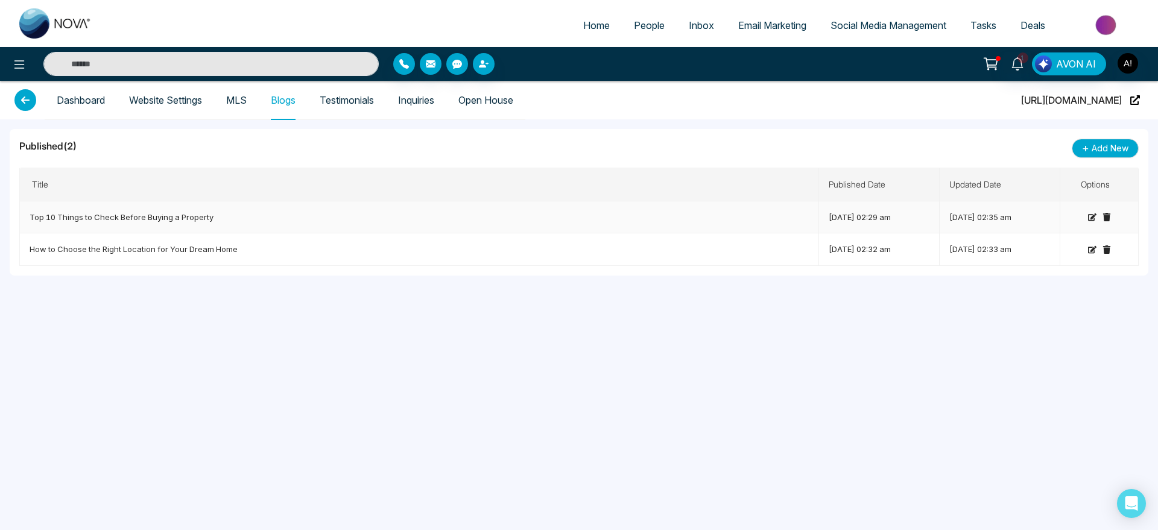
click at [1091, 216] on icon at bounding box center [1092, 217] width 8 height 8
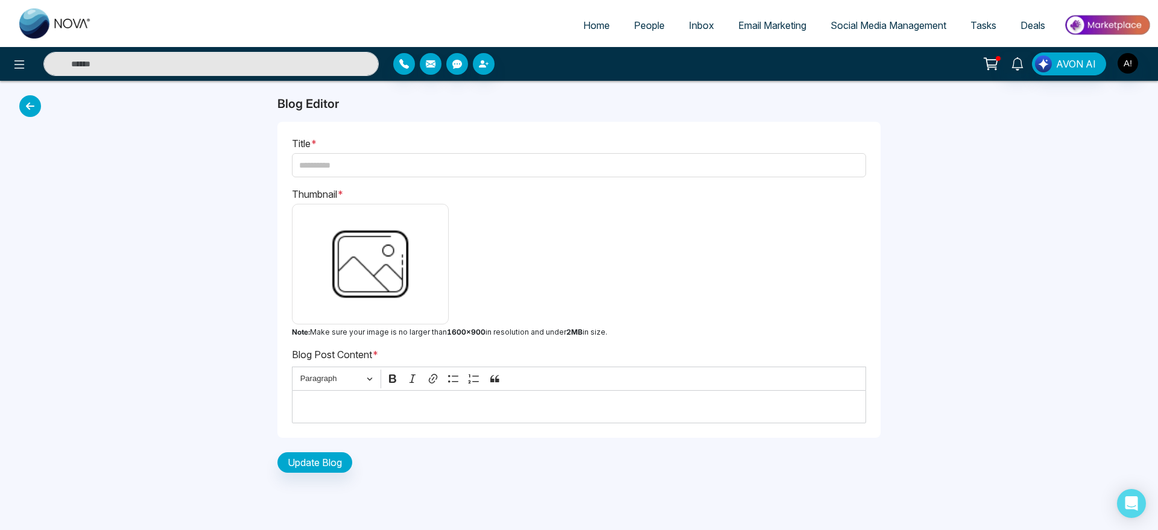
type input "**********"
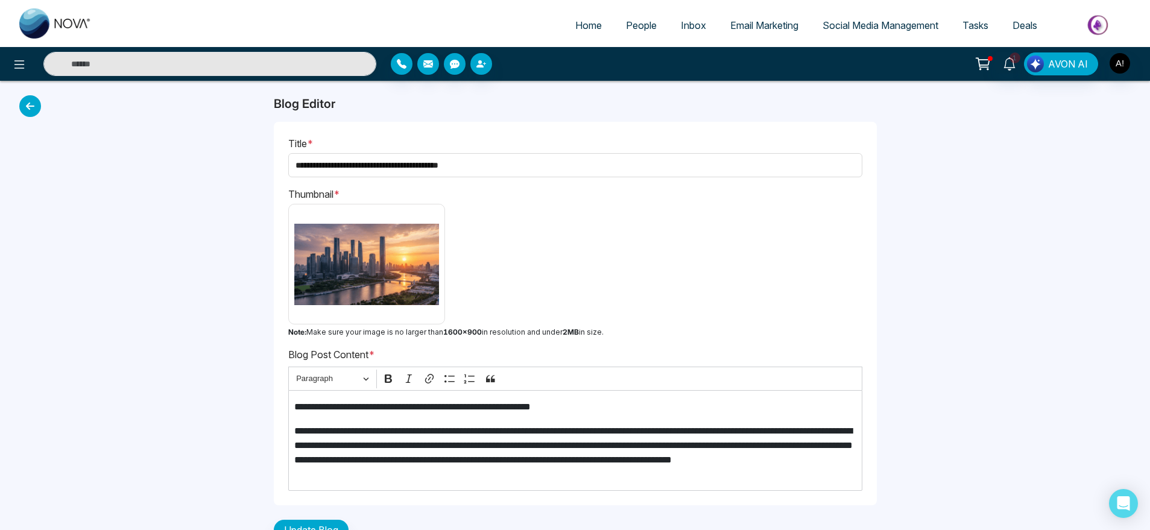
scroll to position [25, 0]
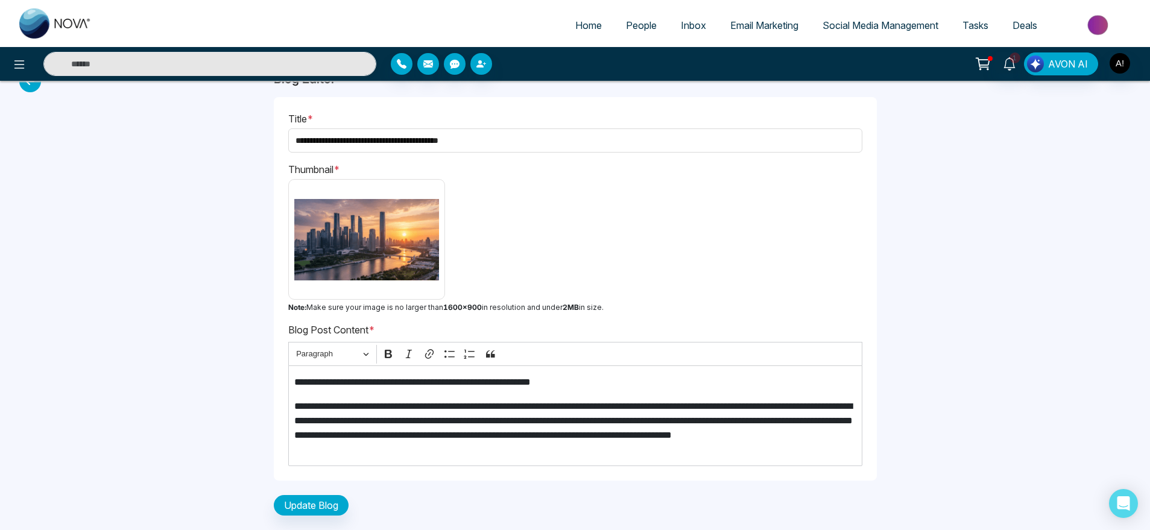
click at [350, 512] on div "**********" at bounding box center [575, 293] width 603 height 445
click at [317, 504] on button "Update Blog" at bounding box center [311, 505] width 75 height 21
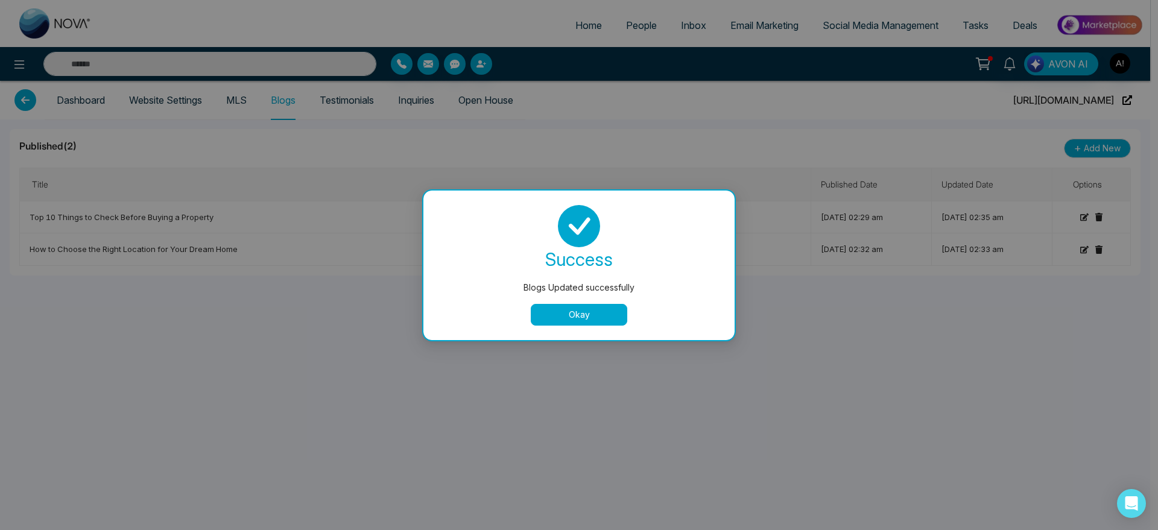
click at [586, 317] on button "Okay" at bounding box center [579, 315] width 96 height 22
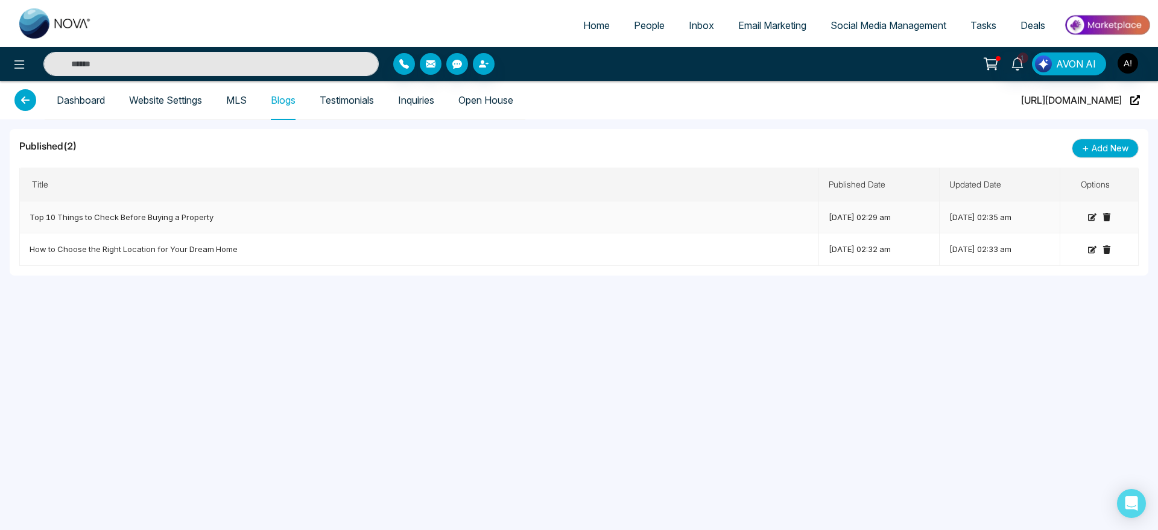
click at [1088, 217] on icon at bounding box center [1092, 217] width 8 height 7
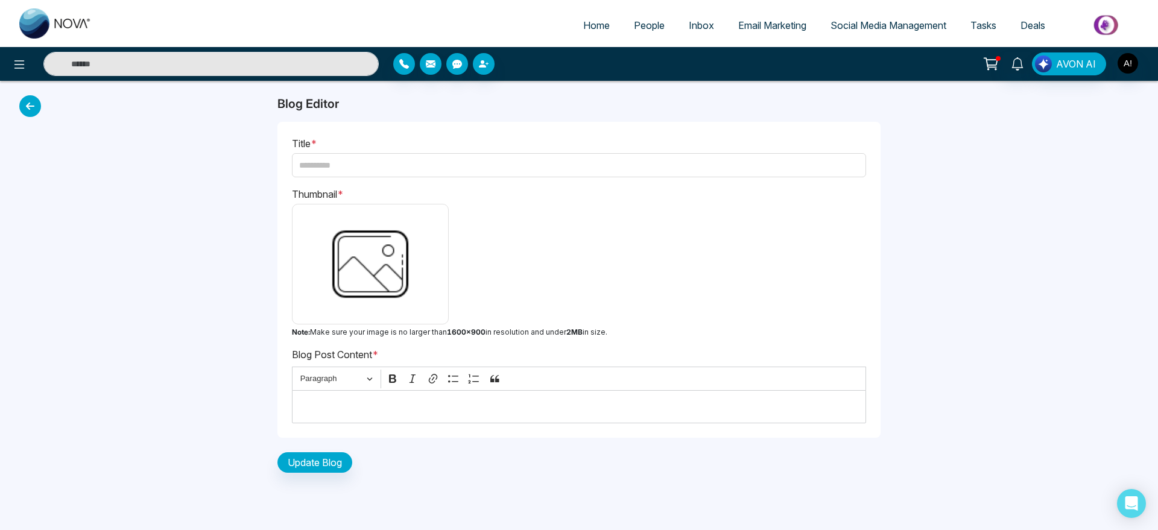
type input "**********"
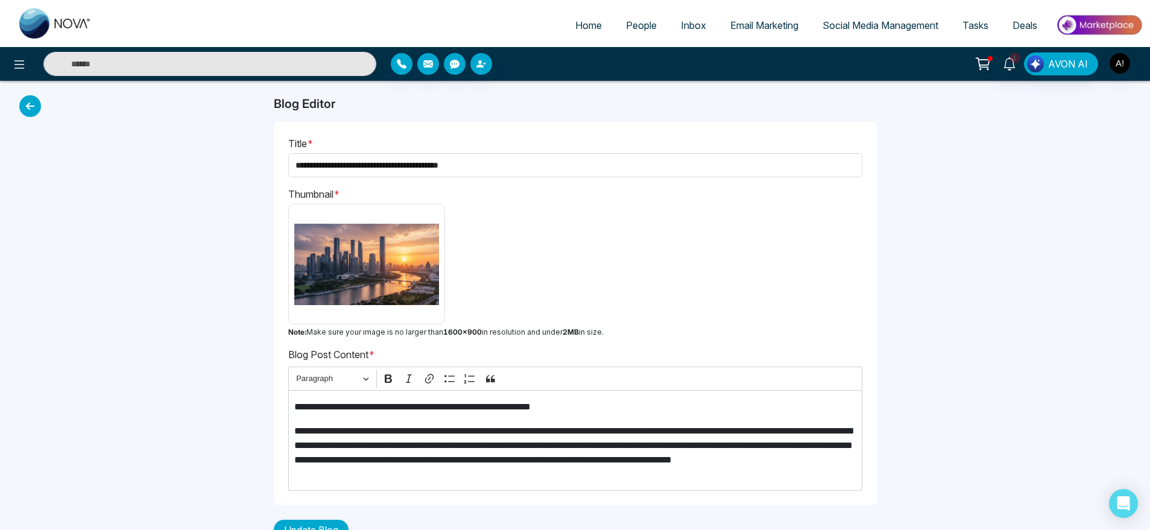
scroll to position [25, 0]
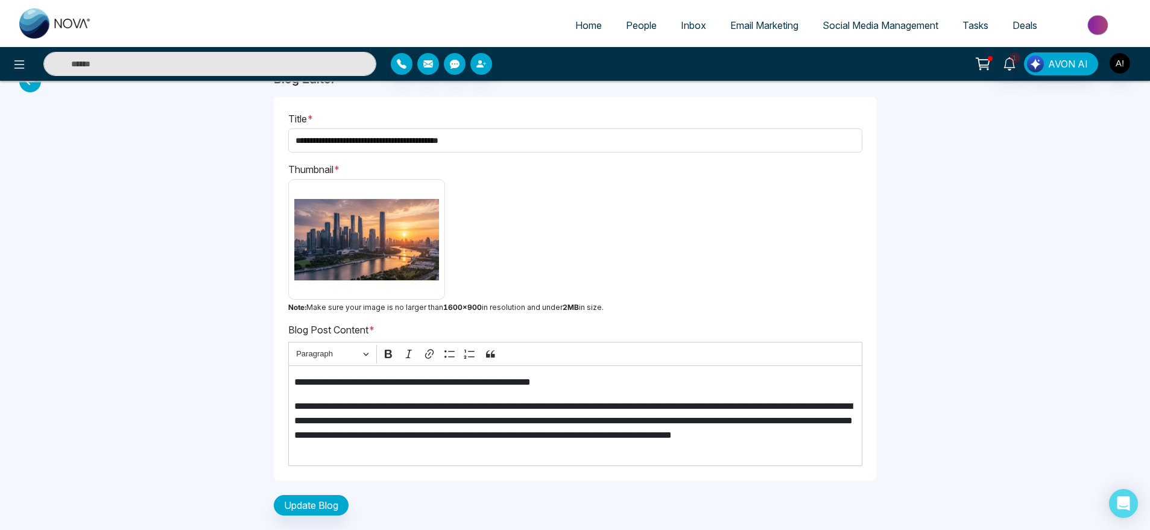
click at [513, 469] on div "**********" at bounding box center [575, 289] width 603 height 384
click at [316, 511] on button "Update Blog" at bounding box center [311, 505] width 75 height 21
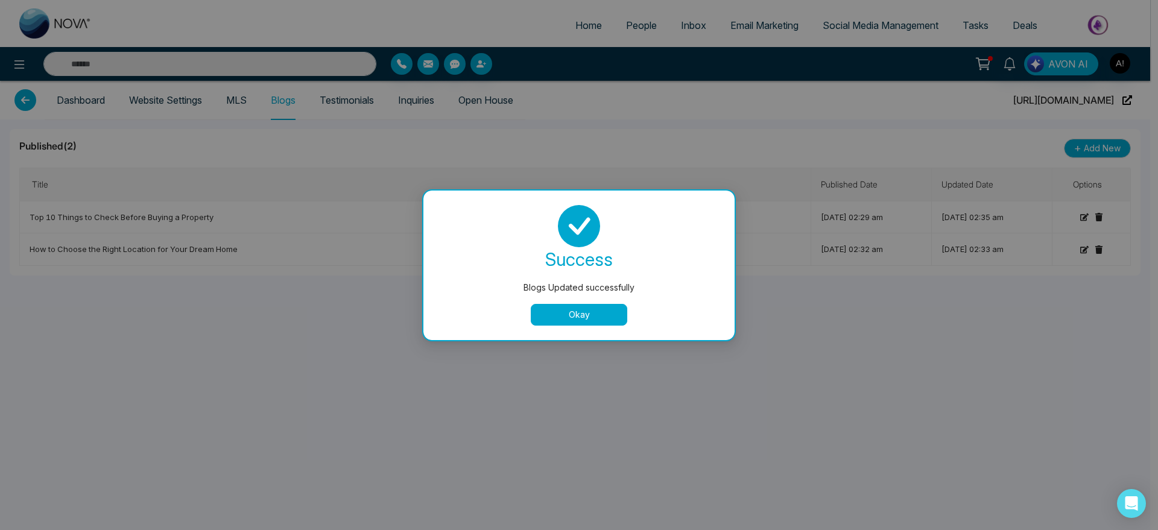
click at [589, 314] on button "Okay" at bounding box center [579, 315] width 96 height 22
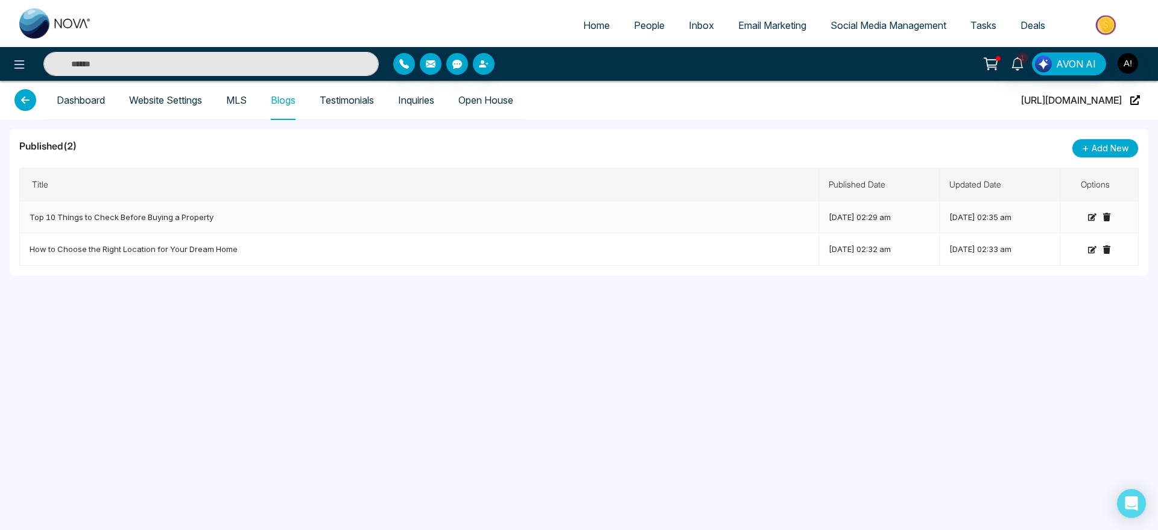
click at [1089, 220] on icon at bounding box center [1092, 217] width 8 height 7
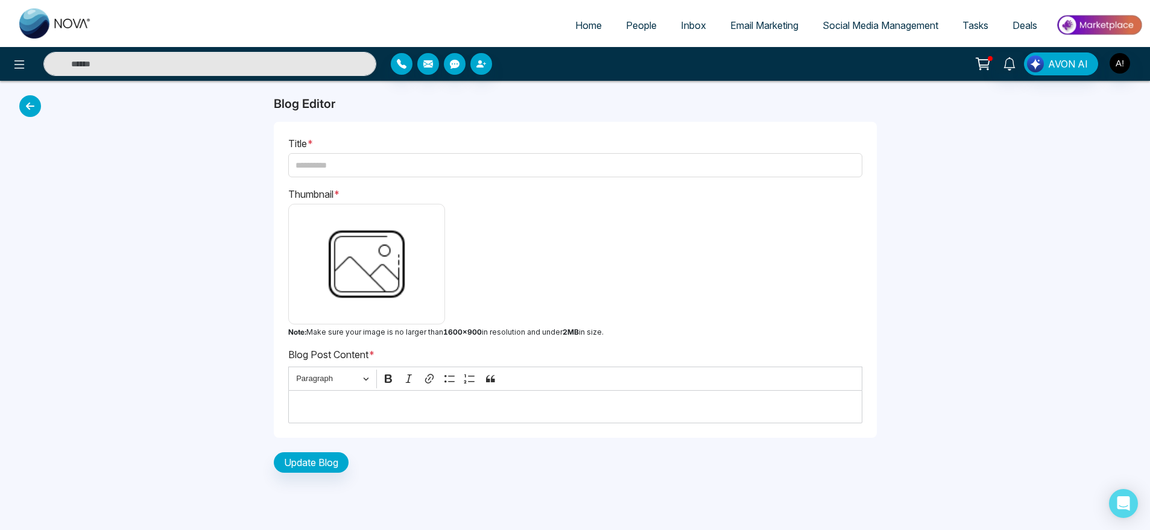
type input "**********"
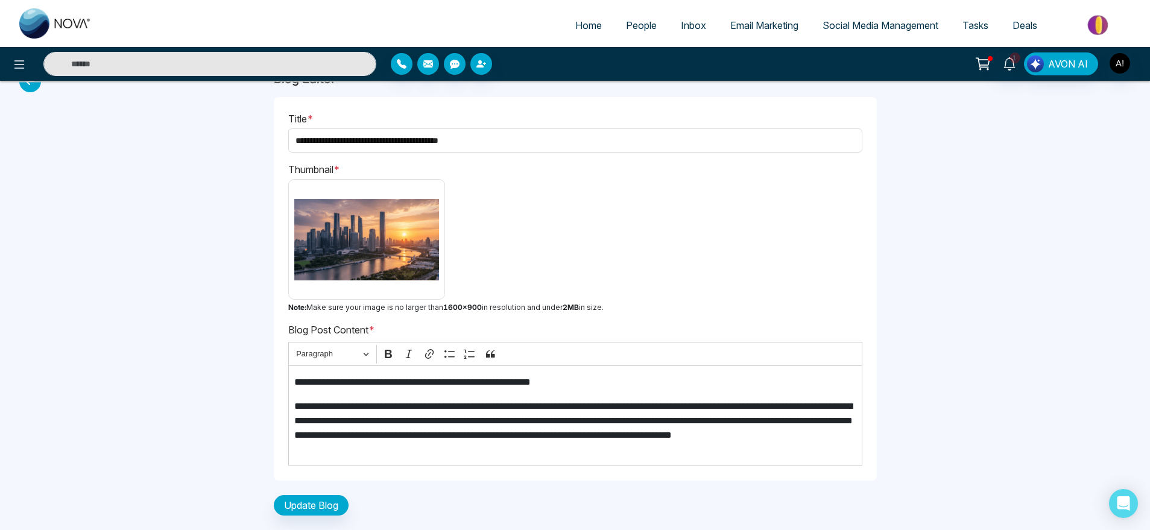
scroll to position [24, 0]
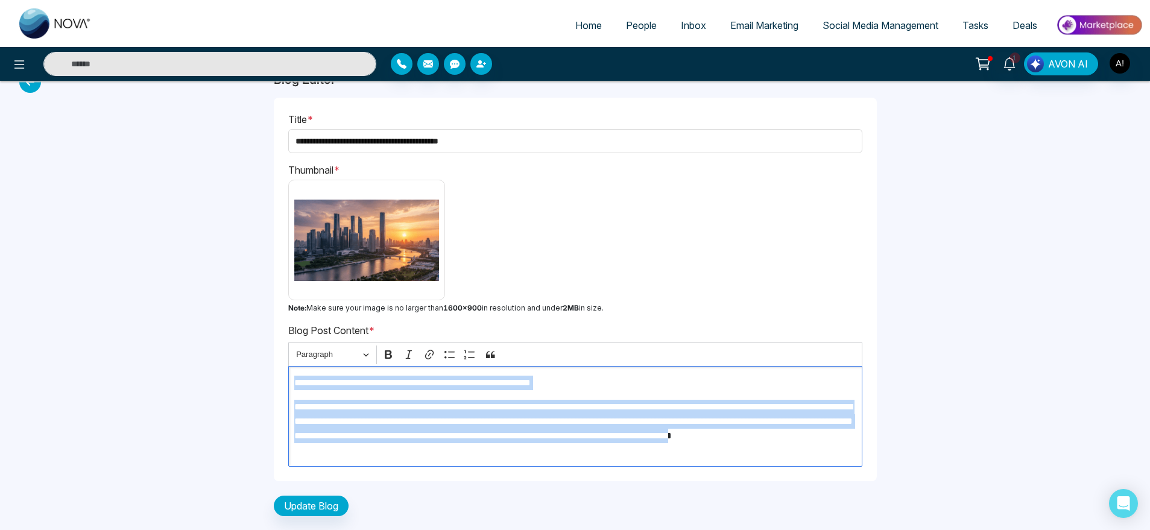
drag, startPoint x: 496, startPoint y: 446, endPoint x: 274, endPoint y: 364, distance: 236.6
click at [274, 364] on div "**********" at bounding box center [575, 290] width 603 height 384
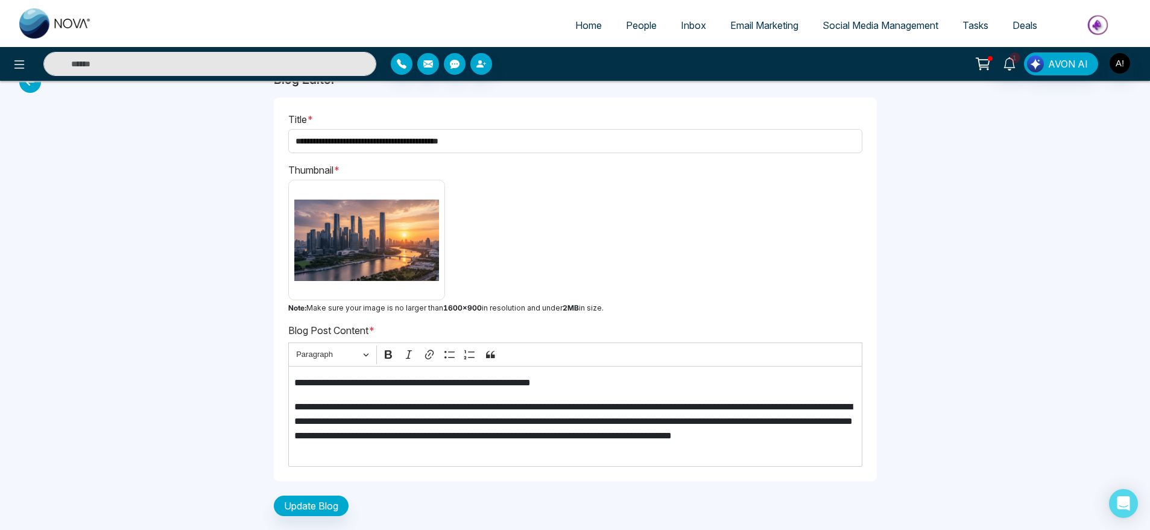
click at [593, 233] on div "Thumbnail * Note: Make sure your image is no larger than 1600×900 in resolution…" at bounding box center [575, 238] width 574 height 151
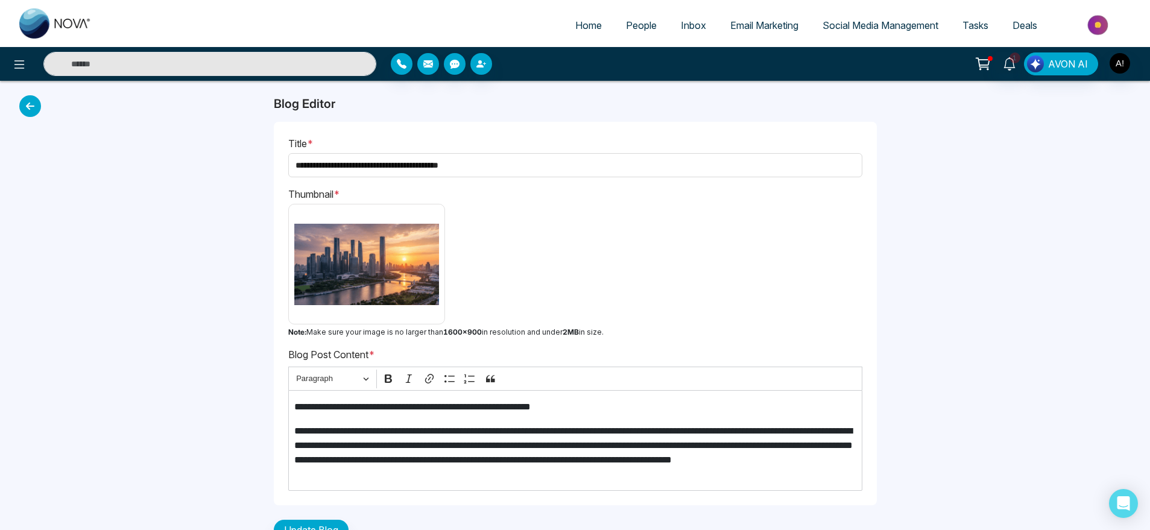
click at [34, 109] on icon at bounding box center [30, 106] width 22 height 22
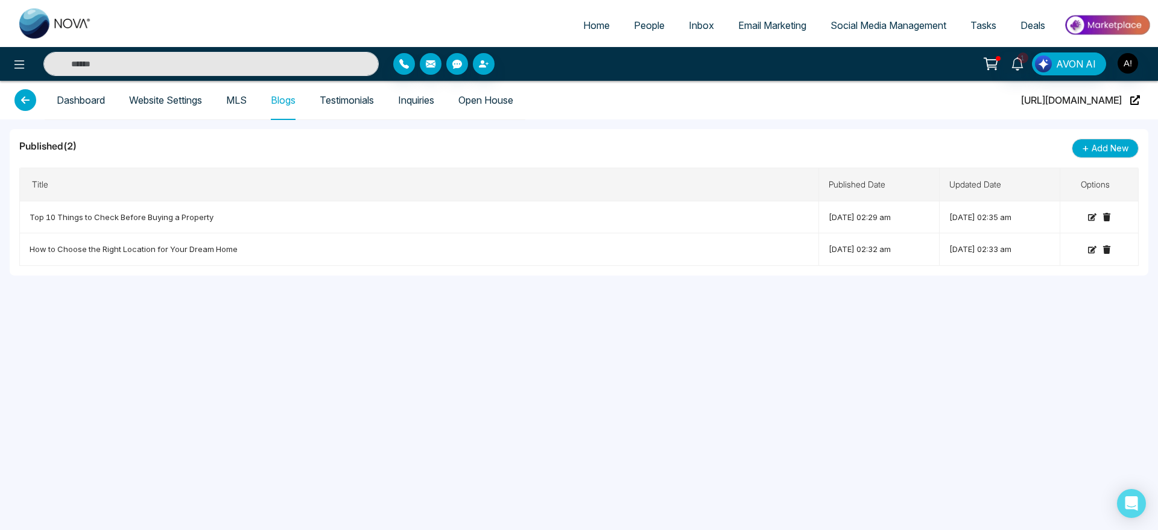
click at [100, 105] on link "Dashboard" at bounding box center [81, 100] width 48 height 10
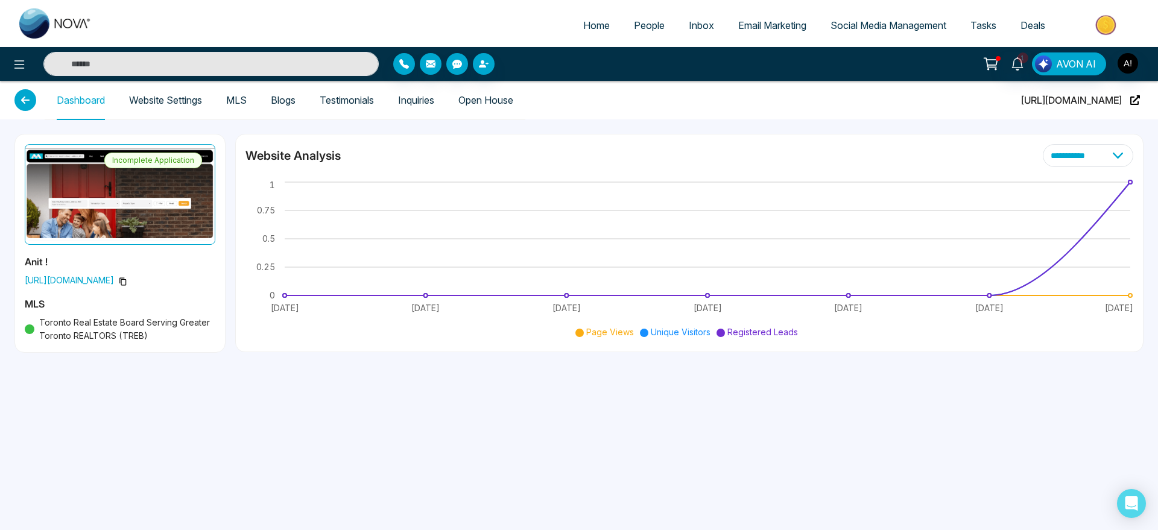
click at [137, 335] on div "Toronto Real Estate Board Serving Greater Toronto REALTORS (TREB)" at bounding box center [120, 329] width 191 height 27
click at [127, 282] on icon at bounding box center [123, 281] width 8 height 8
click at [160, 98] on link "Website Settings" at bounding box center [165, 100] width 73 height 10
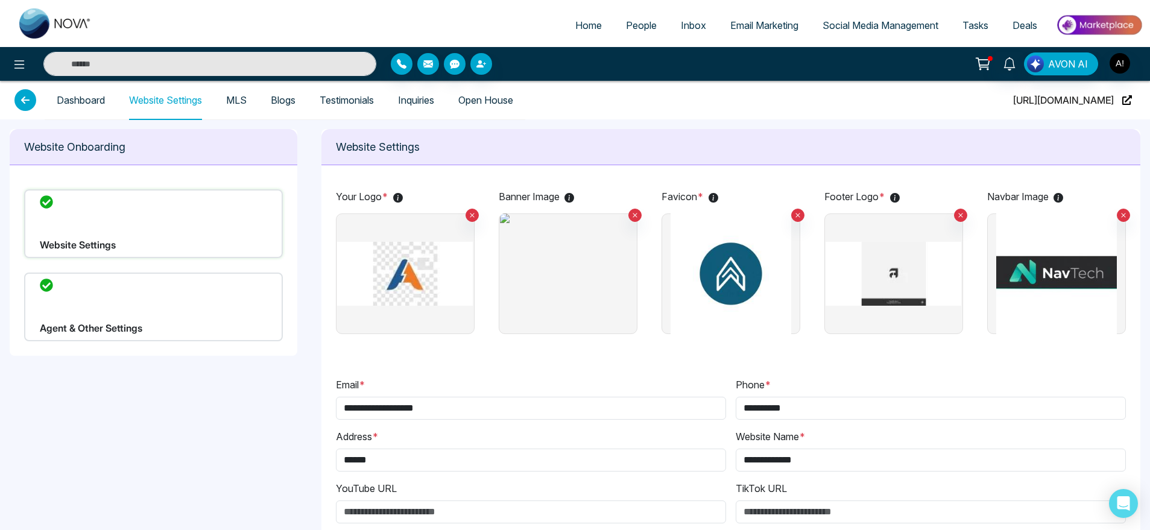
type input "**********"
type input "******"
type input "**********"
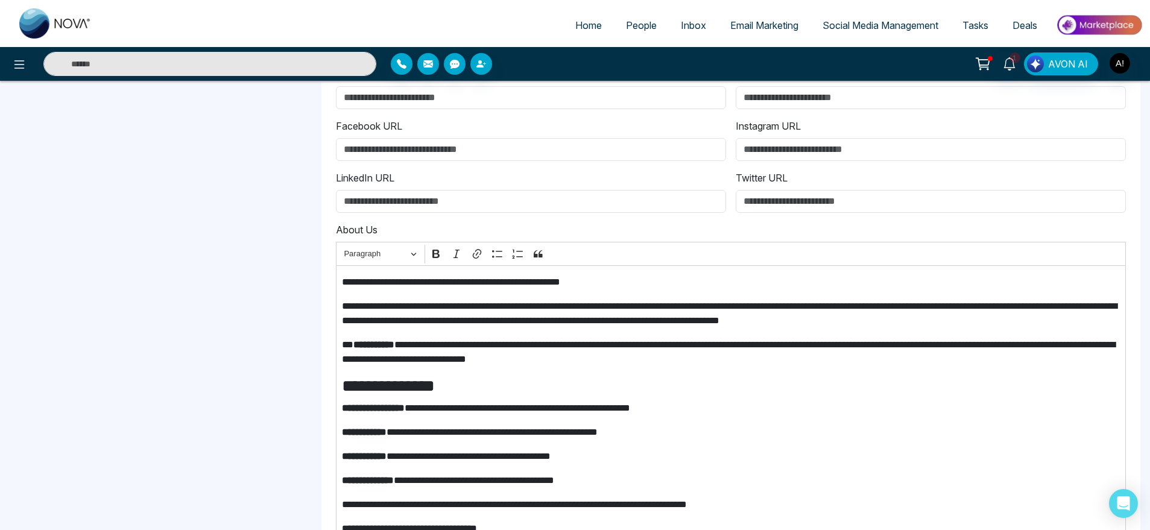
scroll to position [496, 0]
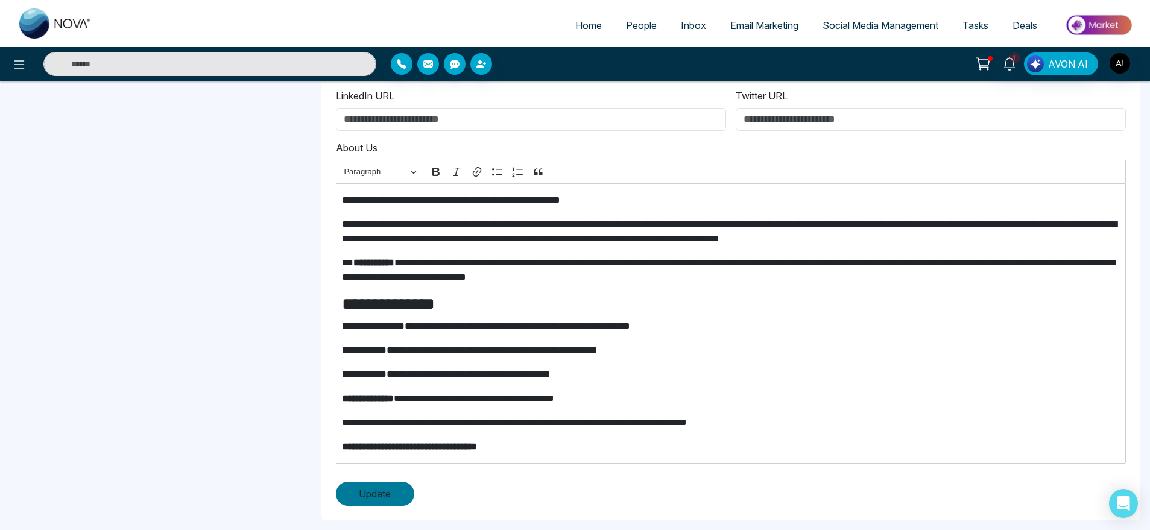
click at [389, 495] on span "Update" at bounding box center [375, 494] width 32 height 14
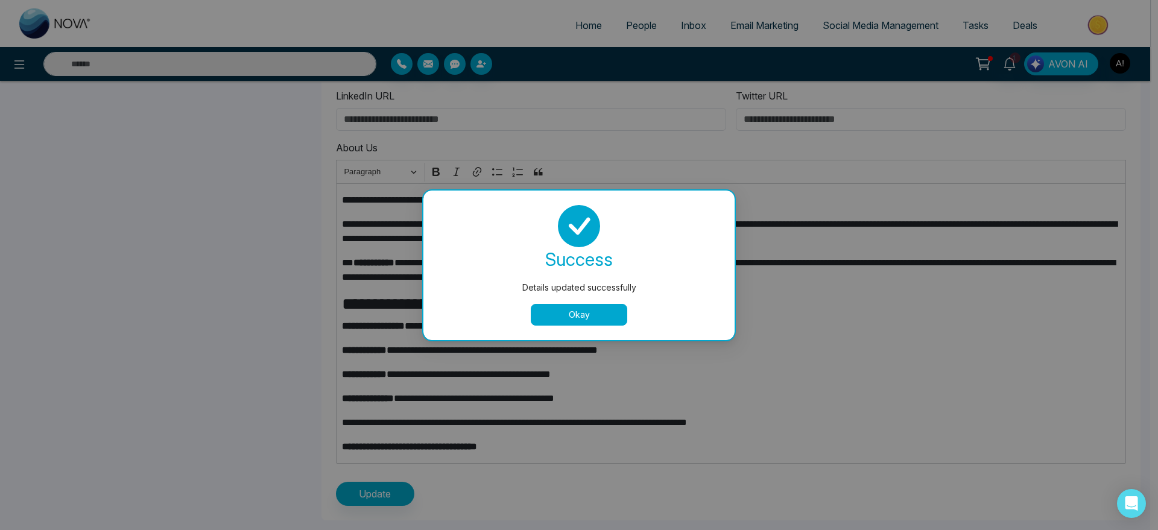
click at [579, 311] on button "Okay" at bounding box center [579, 315] width 96 height 22
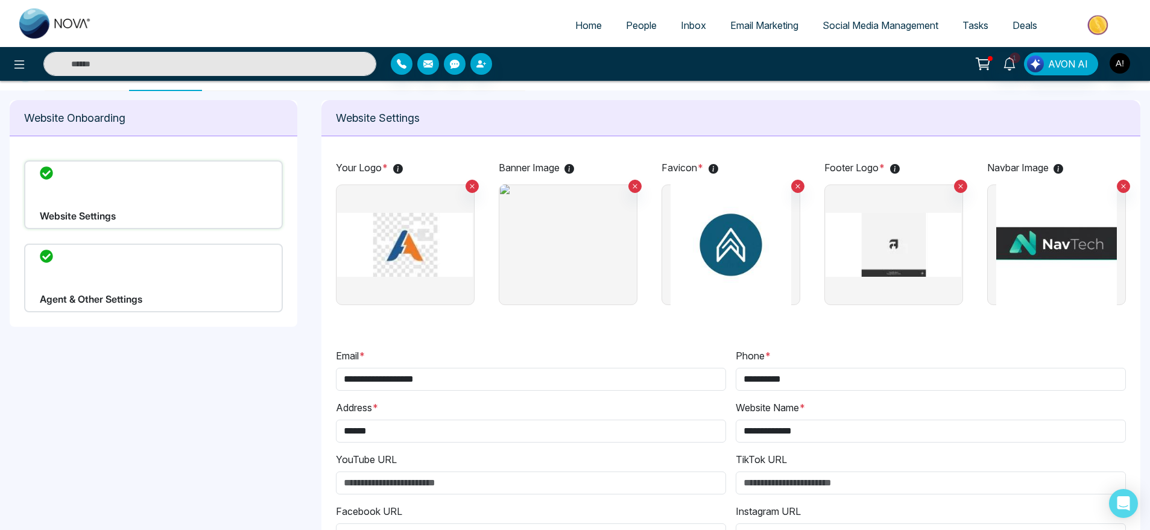
scroll to position [0, 0]
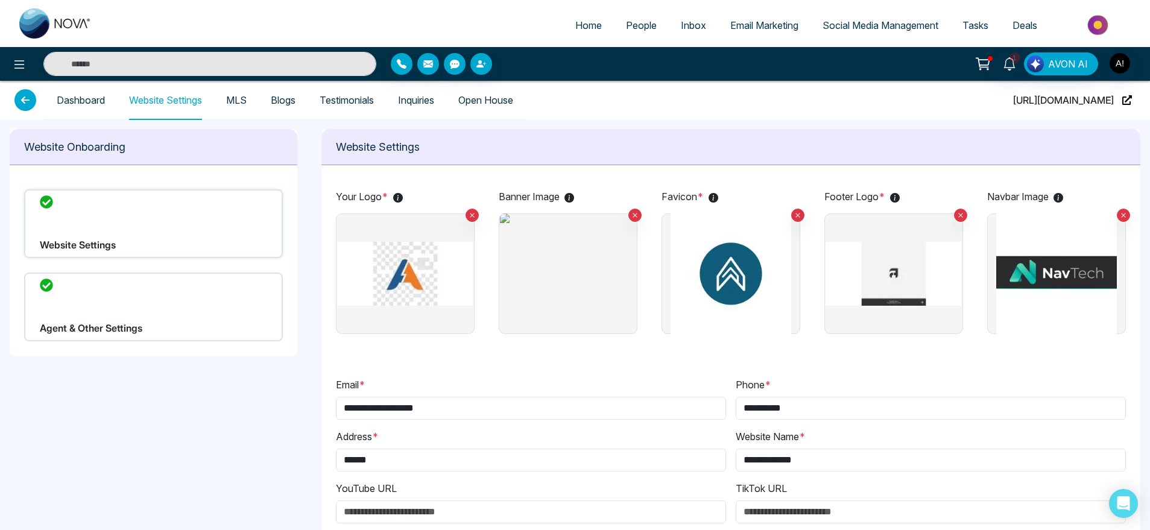
click at [247, 96] on link "MLS" at bounding box center [236, 100] width 21 height 10
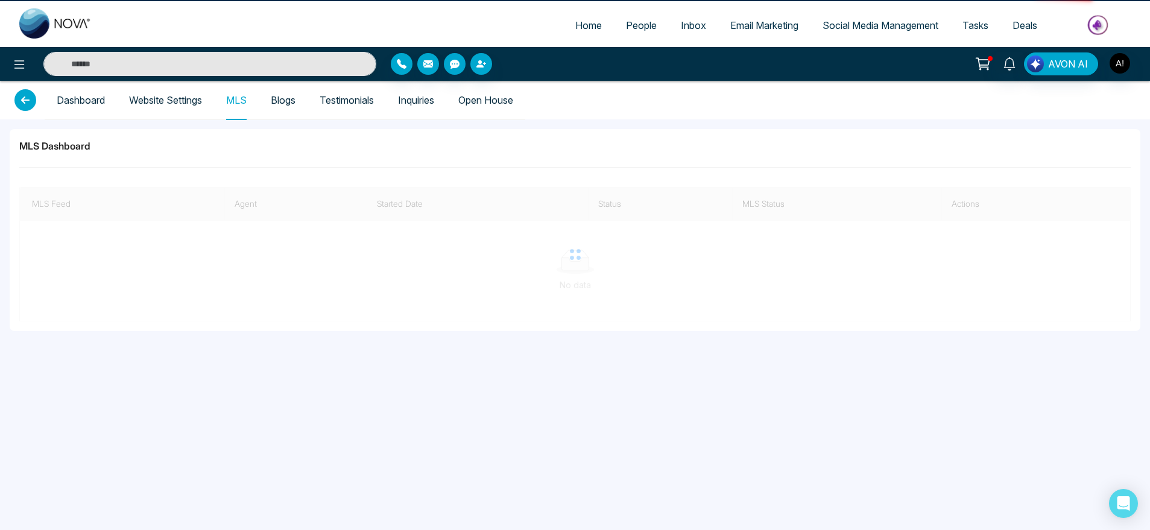
click at [245, 97] on link "MLS" at bounding box center [236, 100] width 21 height 10
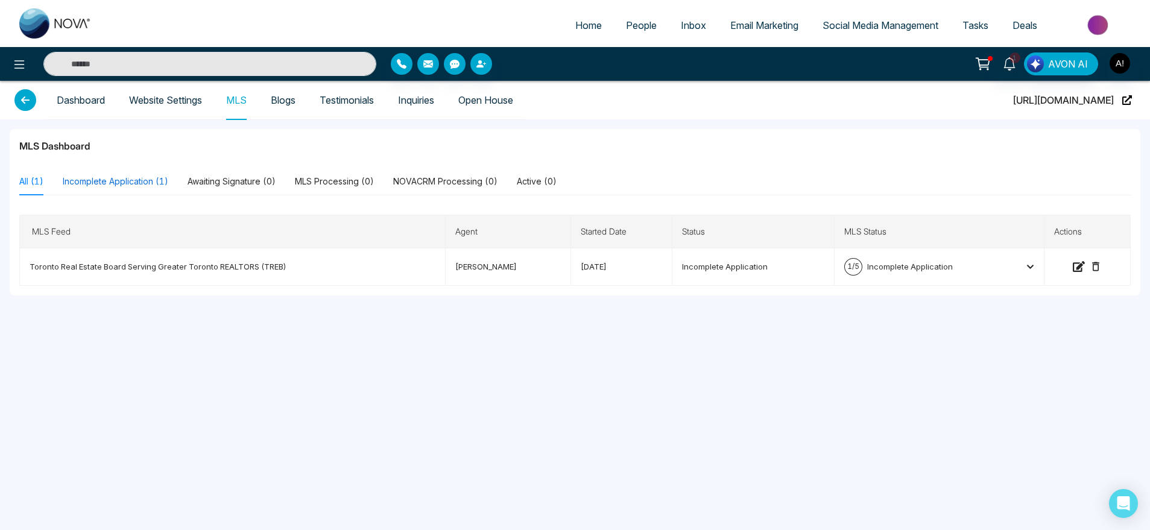
click at [116, 176] on div "Incomplete Application (1)" at bounding box center [116, 181] width 106 height 13
click at [259, 170] on div "Awaiting Signature (0)" at bounding box center [232, 182] width 88 height 28
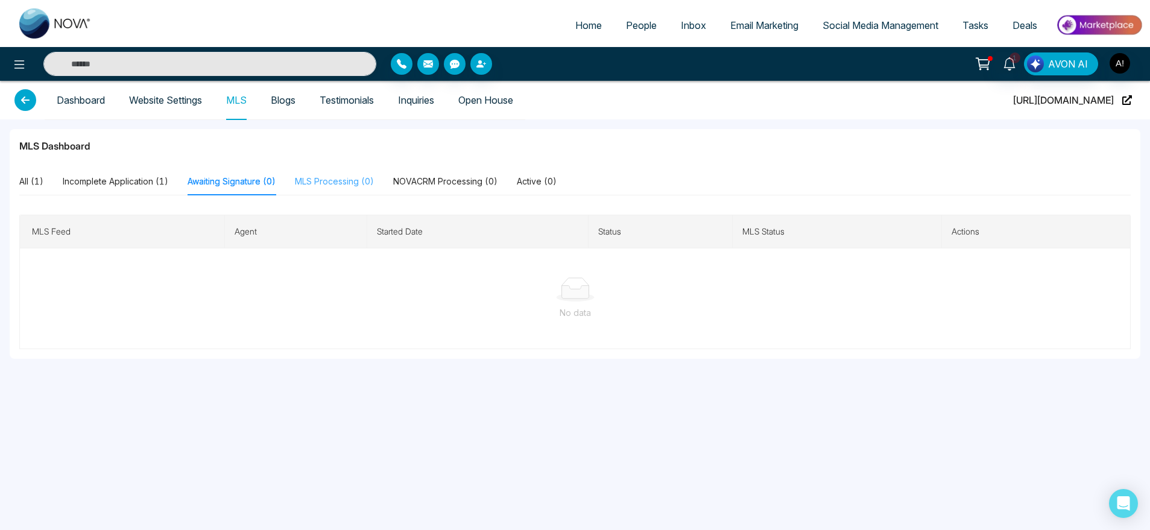
click at [347, 172] on div "MLS Processing (0)" at bounding box center [334, 182] width 79 height 28
drag, startPoint x: 542, startPoint y: 166, endPoint x: 549, endPoint y: 174, distance: 10.7
click at [549, 174] on div "MLS Dashboard All (1) Incomplete Application (1) Awaiting Signature (0) MLS Pro…" at bounding box center [575, 244] width 1131 height 230
click at [549, 175] on div "Active (0)" at bounding box center [537, 181] width 40 height 13
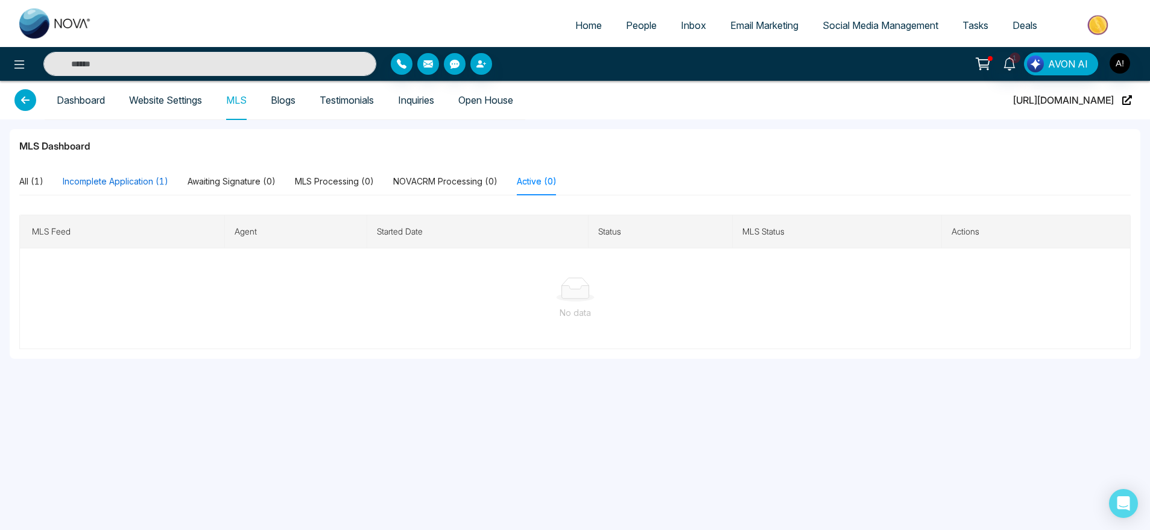
click at [116, 176] on div "Incomplete Application (1)" at bounding box center [116, 181] width 106 height 13
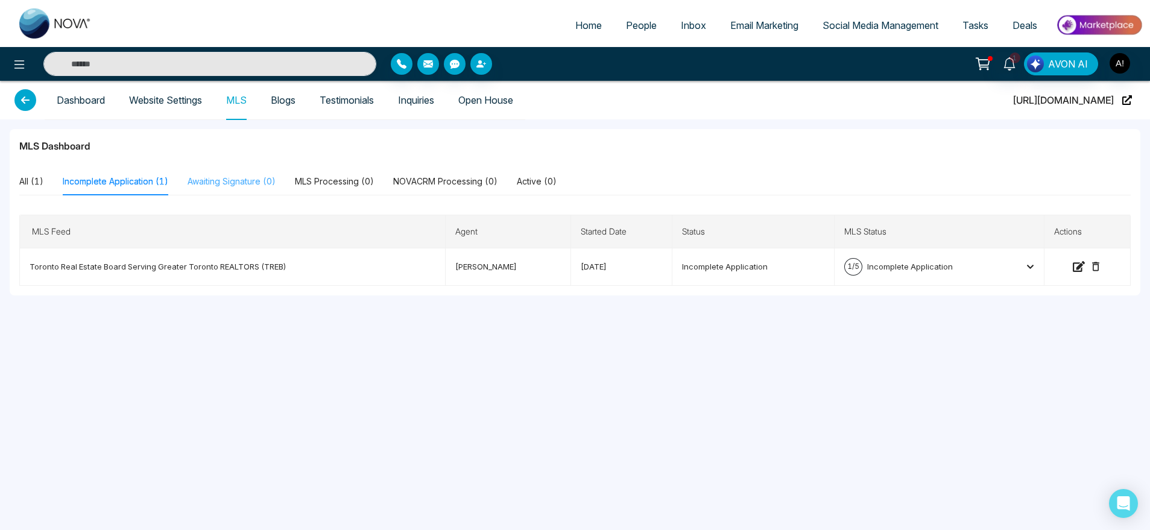
click at [262, 188] on div "Awaiting Signature (0)" at bounding box center [232, 182] width 88 height 28
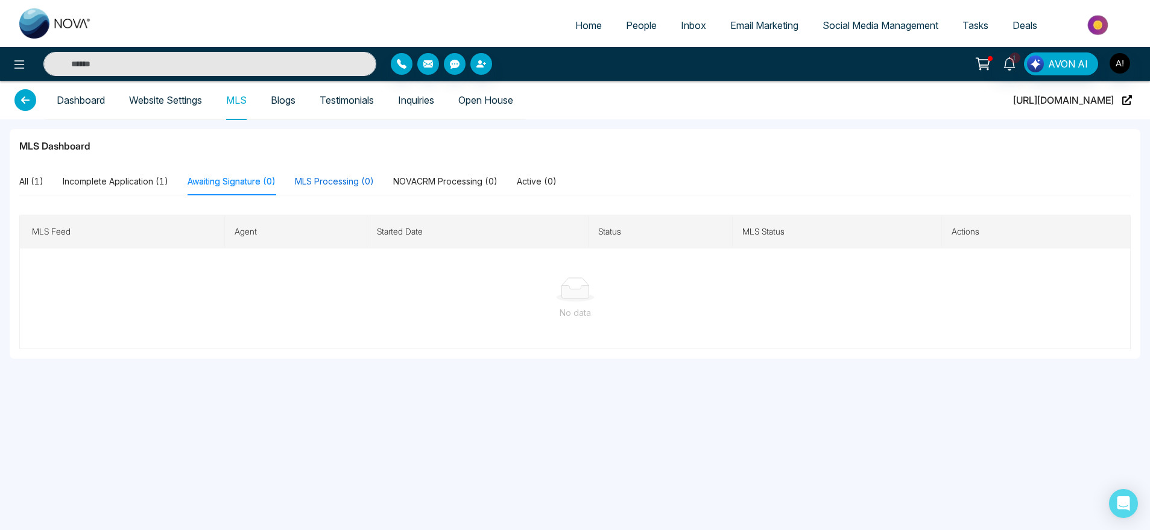
click at [334, 182] on div "MLS Processing (0)" at bounding box center [334, 181] width 79 height 13
click at [37, 184] on div "All (1)" at bounding box center [31, 181] width 24 height 13
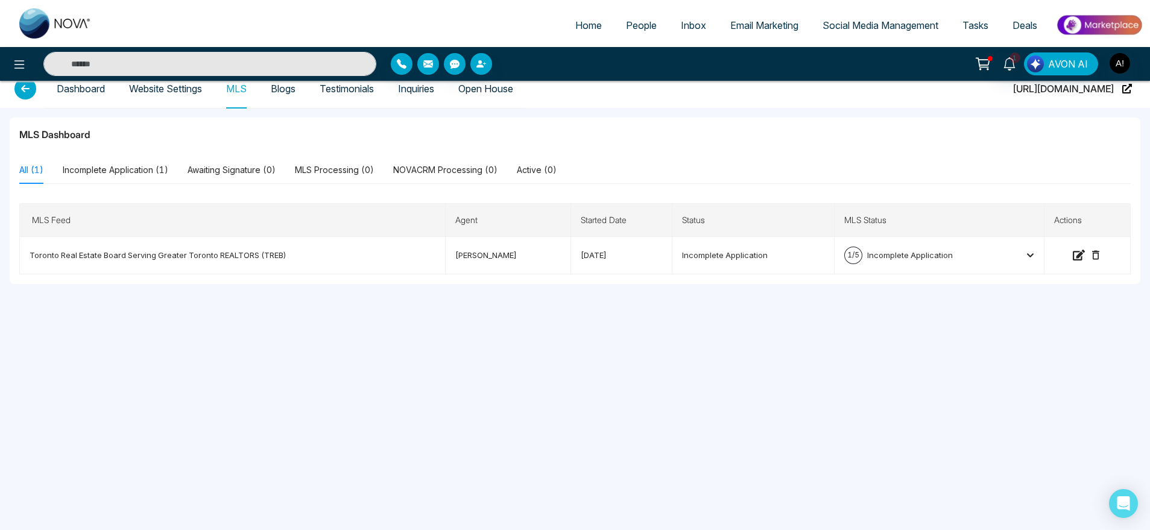
scroll to position [16, 0]
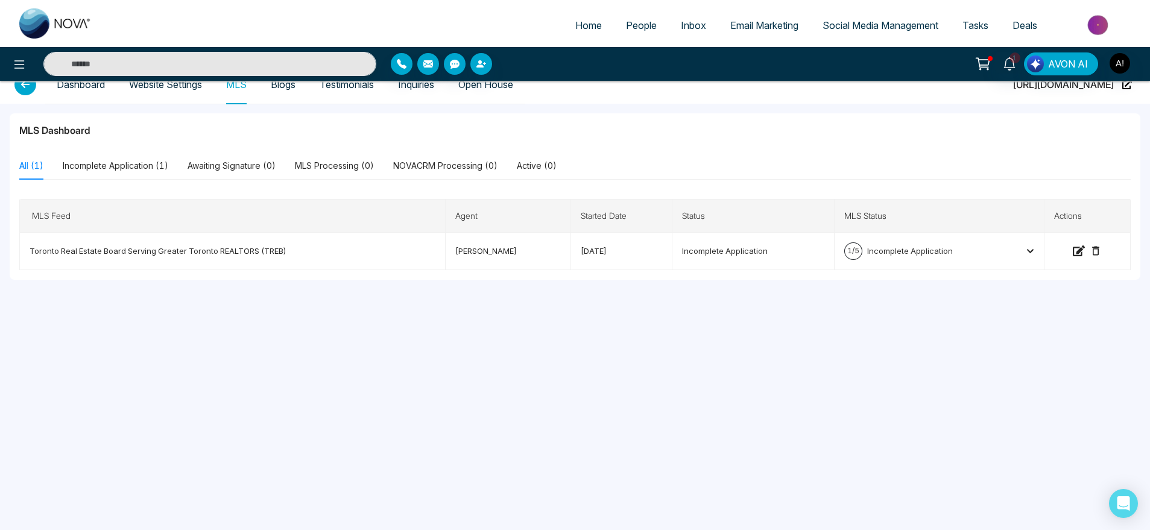
click at [575, 33] on link "Home" at bounding box center [588, 25] width 51 height 23
select select "*"
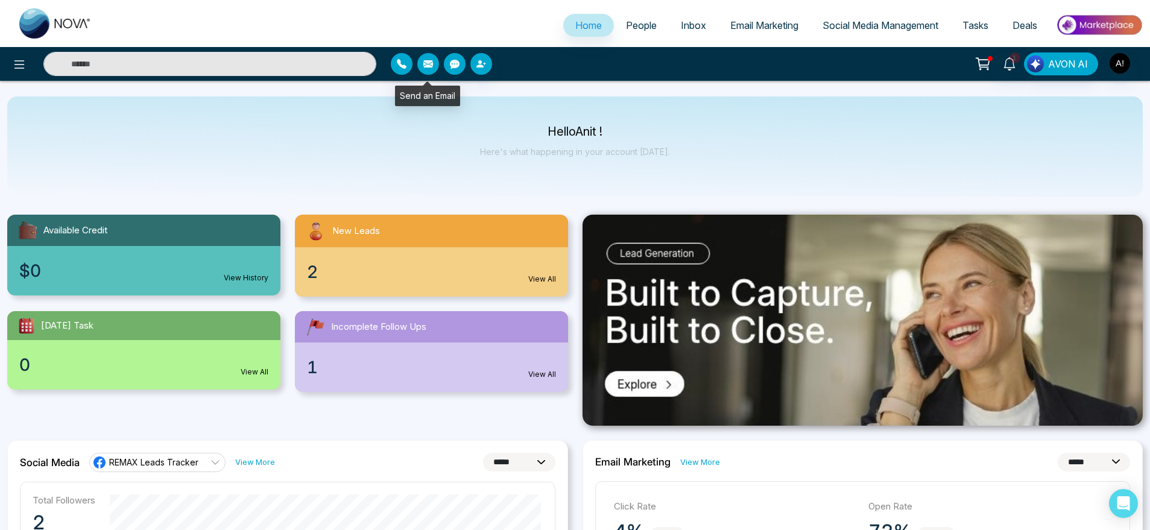
click at [427, 69] on button "button" at bounding box center [428, 64] width 22 height 22
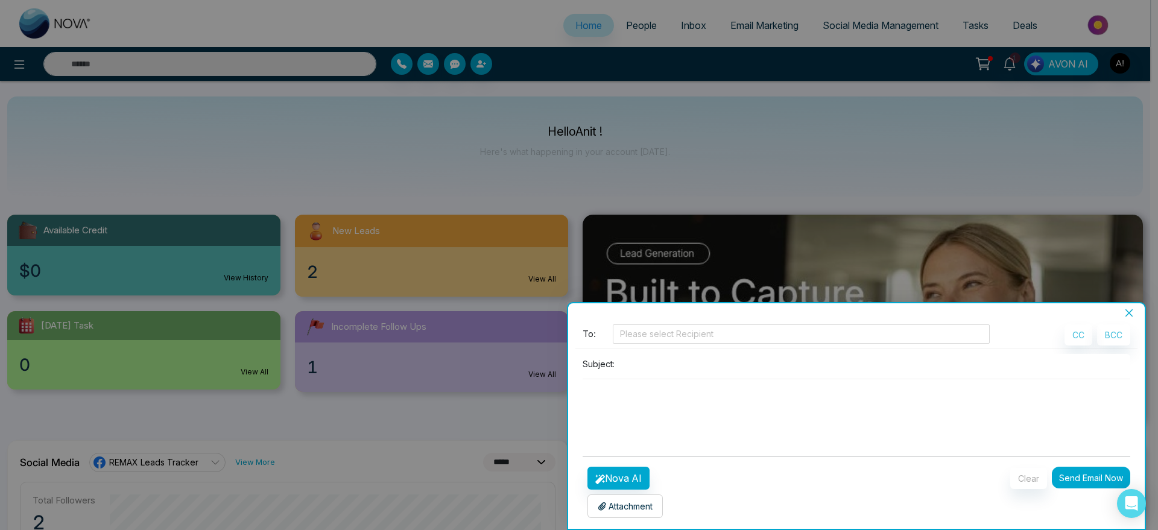
click at [607, 121] on div at bounding box center [579, 265] width 1158 height 530
click at [1126, 311] on icon "close" at bounding box center [1129, 313] width 10 height 10
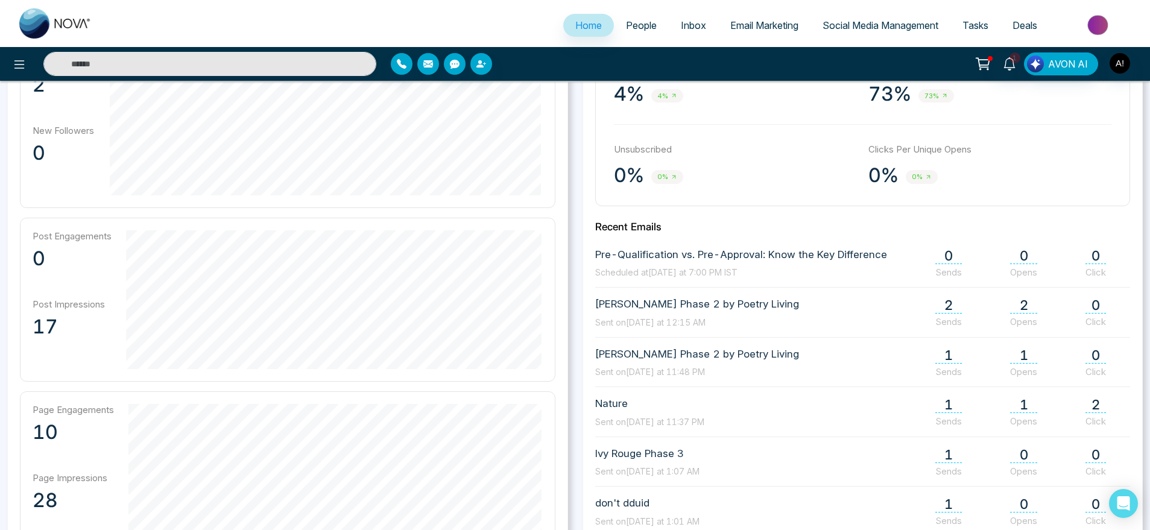
scroll to position [430, 0]
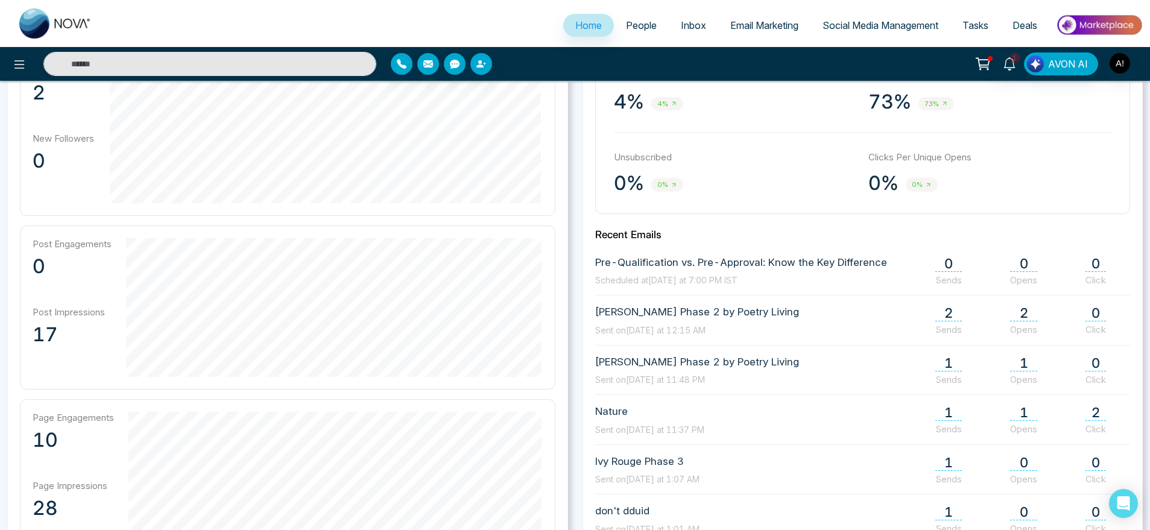
click at [768, 24] on span "Email Marketing" at bounding box center [764, 25] width 68 height 12
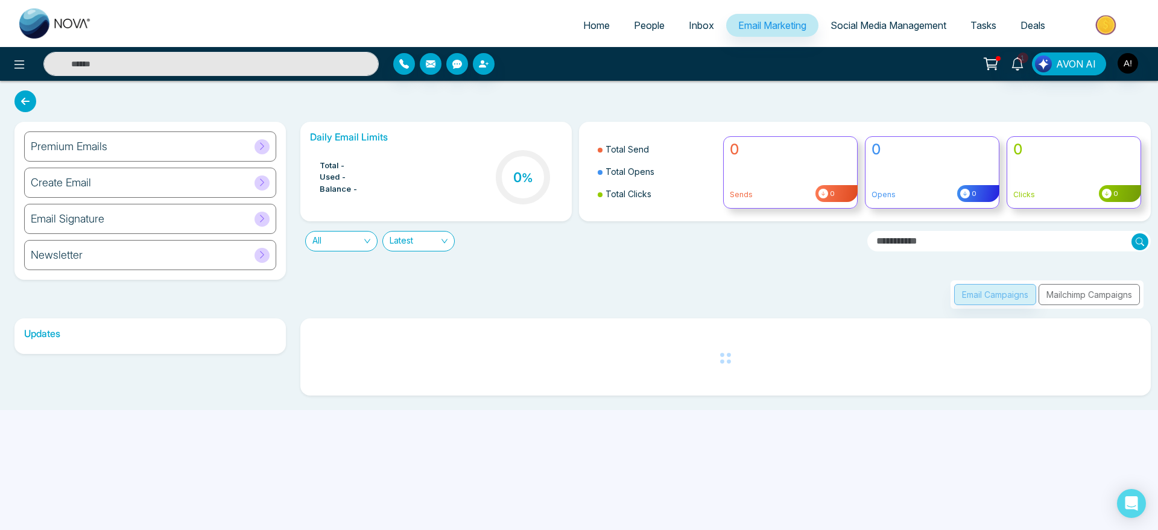
click at [584, 41] on ul "Home People Inbox Email Marketing Social Media Management Tasks Deals" at bounding box center [627, 26] width 1047 height 33
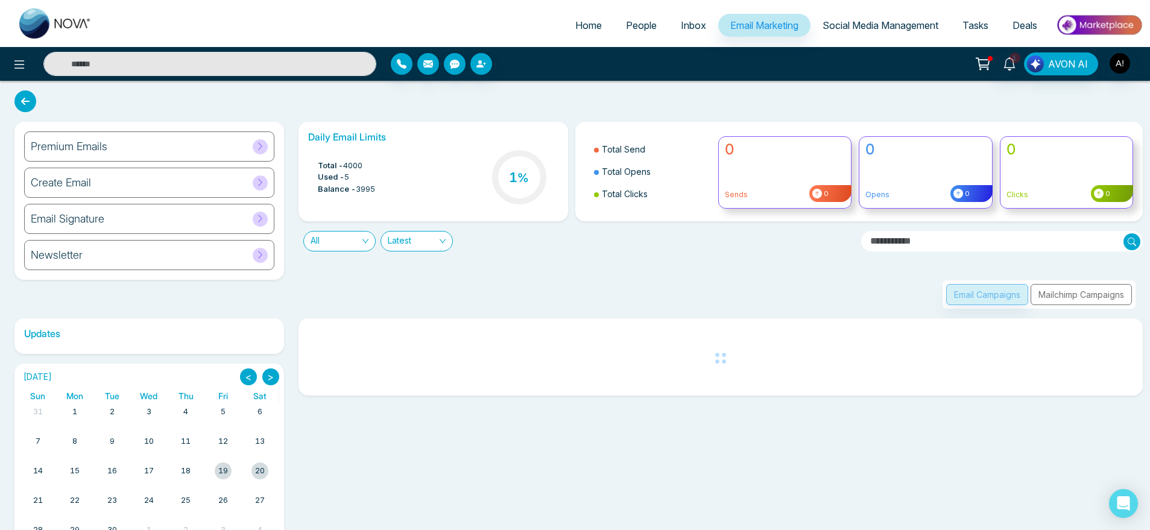
click at [577, 29] on span "Home" at bounding box center [588, 25] width 27 height 12
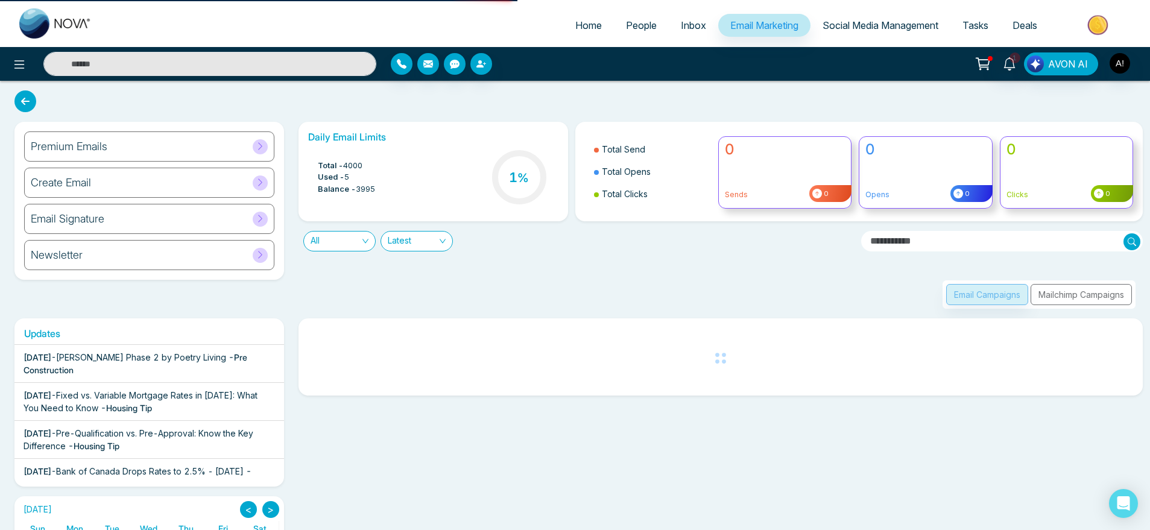
select select "*"
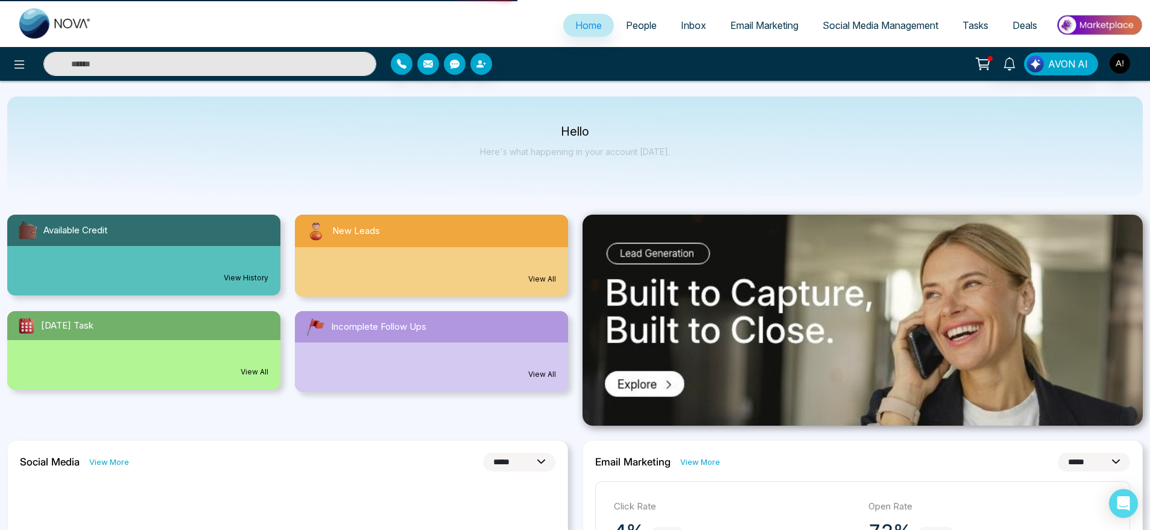
click at [278, 65] on input "text" at bounding box center [209, 64] width 333 height 24
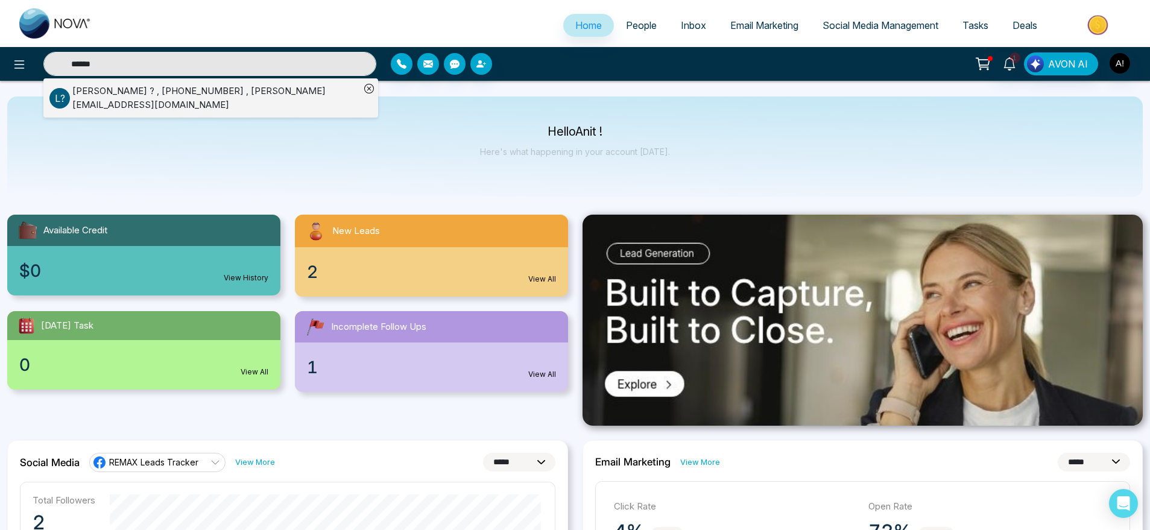
type input "******"
click at [329, 156] on div "Hello Anit ! Here's what happening in your account [DATE]." at bounding box center [575, 146] width 1136 height 100
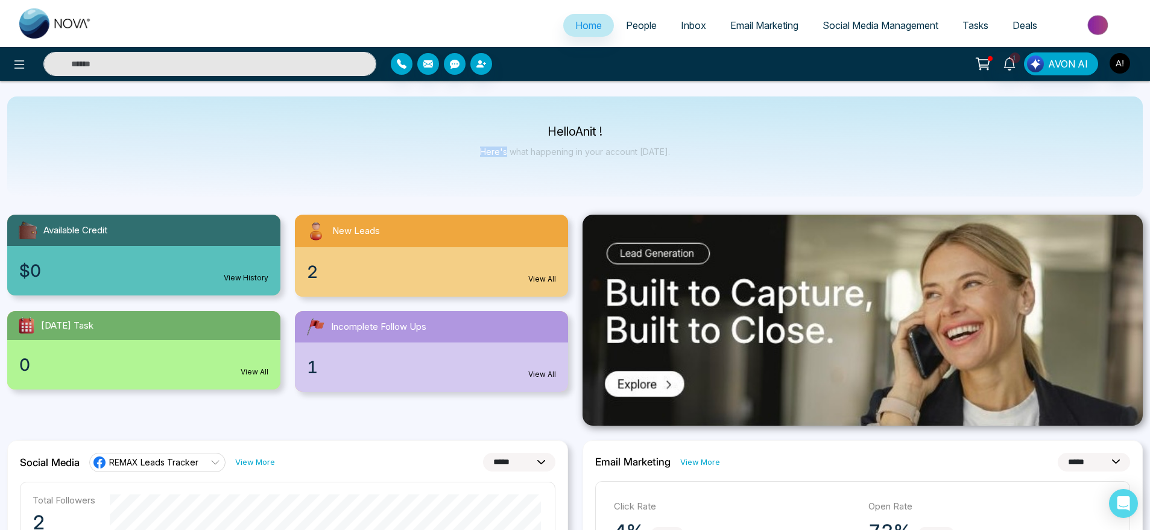
type input "******"
click at [300, 167] on div "Hello Anit ! Here's what happening in your account [DATE]." at bounding box center [575, 146] width 1136 height 100
type input "******"
click at [297, 167] on div "Hello Anit ! Here's what happening in your account [DATE]." at bounding box center [575, 146] width 1136 height 100
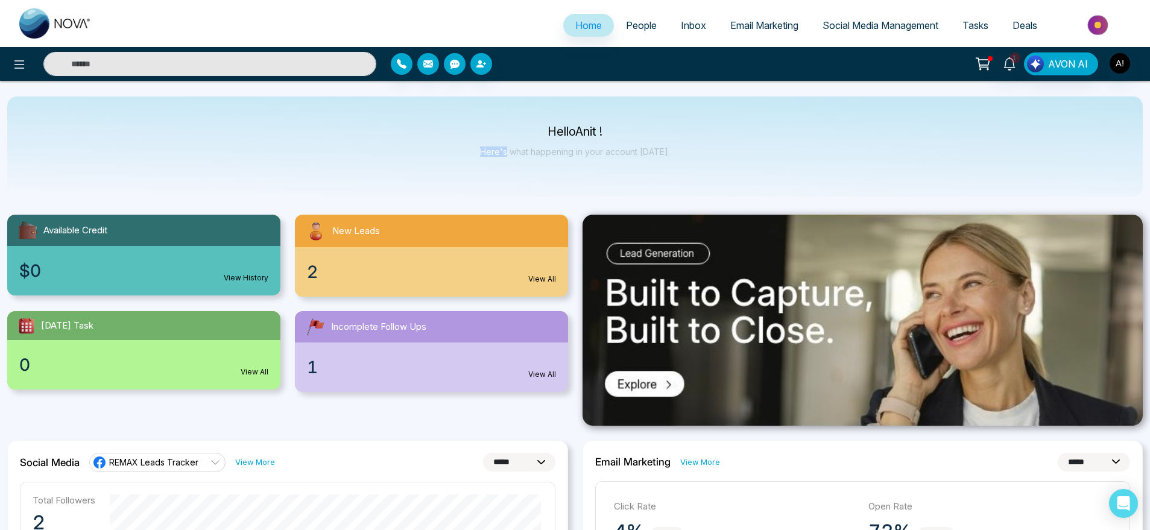
click at [297, 167] on div "Hello Anit ! Here's what happening in your account [DATE]." at bounding box center [575, 146] width 1136 height 100
click at [348, 163] on div "Hello Anit ! Here's what happening in your account [DATE]." at bounding box center [575, 146] width 1136 height 100
type input "******"
click at [274, 156] on div "Hello Anit ! Here's what happening in your account [DATE]." at bounding box center [575, 146] width 1136 height 100
type input "******"
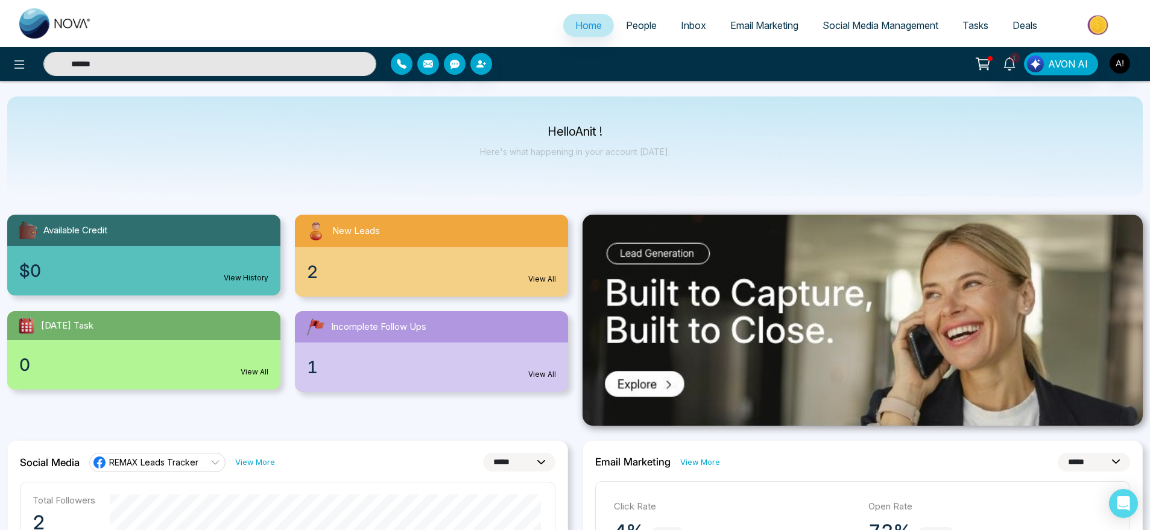
click at [253, 158] on div "Hello Anit ! Here's what happening in your account [DATE]." at bounding box center [575, 146] width 1136 height 100
type input "******"
click at [145, 70] on input "******" at bounding box center [209, 64] width 333 height 24
type input "******"
click at [270, 142] on div "Hello Anit ! Here's what happening in your account [DATE]." at bounding box center [575, 146] width 1136 height 100
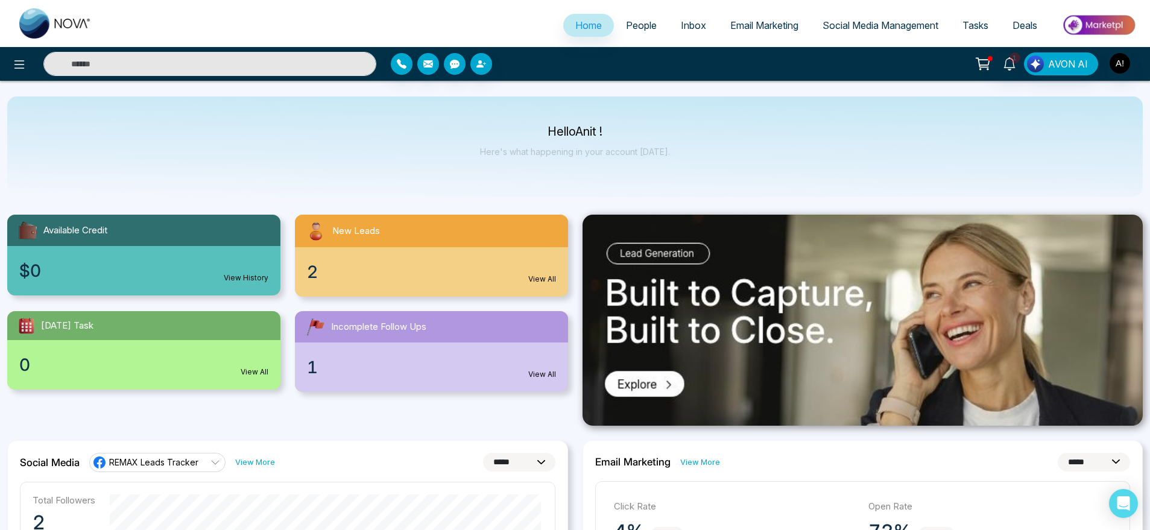
type input "******"
click at [754, 28] on span "Email Marketing" at bounding box center [764, 25] width 68 height 12
type input "******"
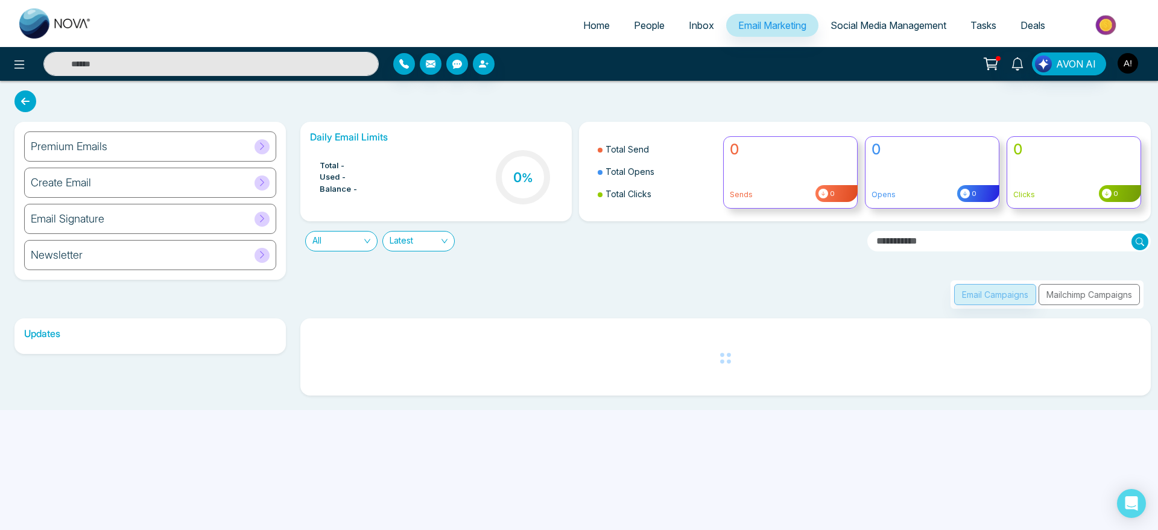
click at [1119, 63] on img "button" at bounding box center [1128, 63] width 21 height 21
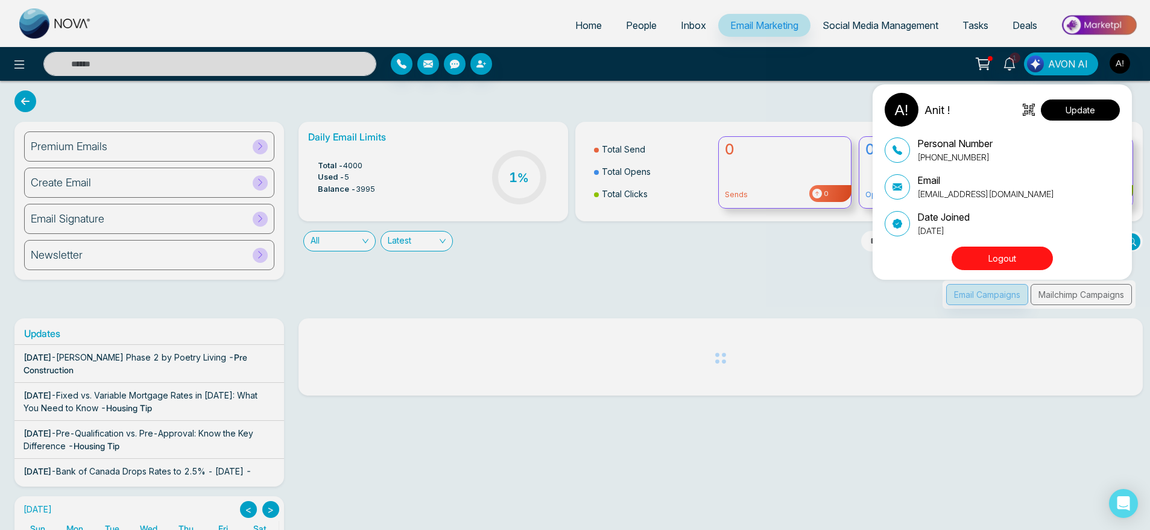
click at [1086, 118] on button "Update" at bounding box center [1080, 110] width 79 height 21
select select
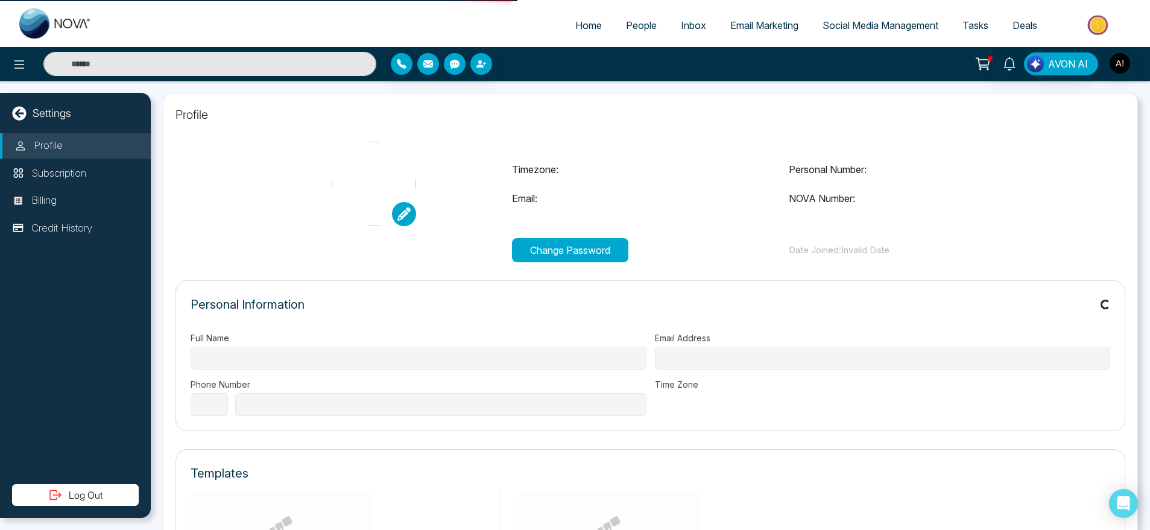
type input "******"
type input "**********"
select select "***"
type input "**********"
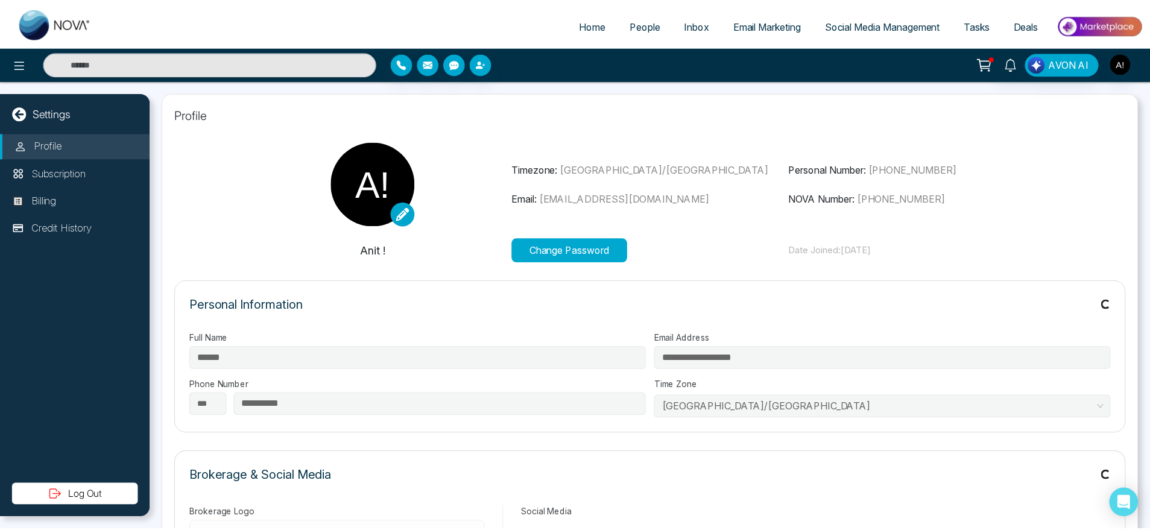
scroll to position [147, 0]
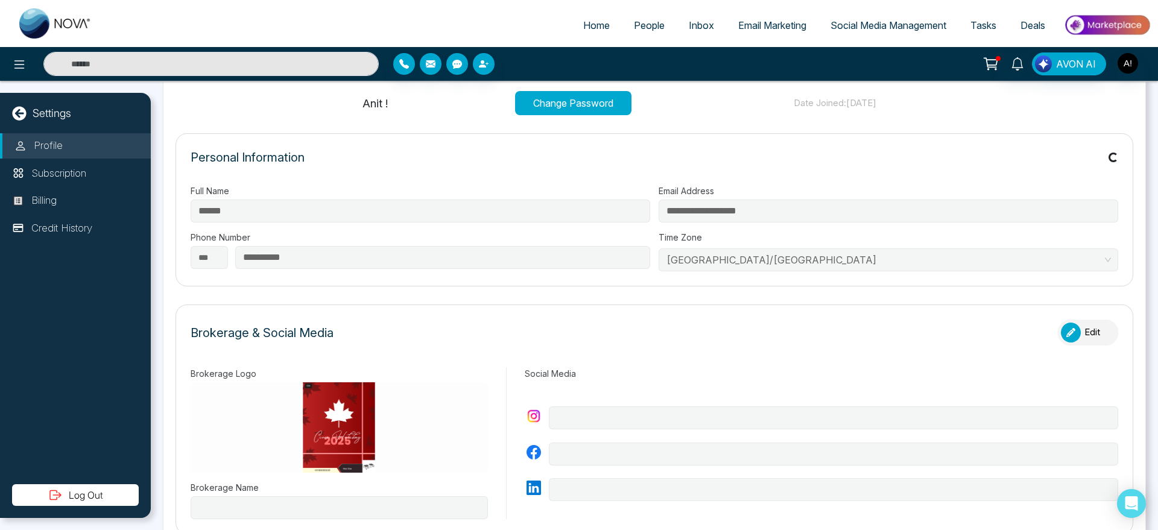
type input "**********"
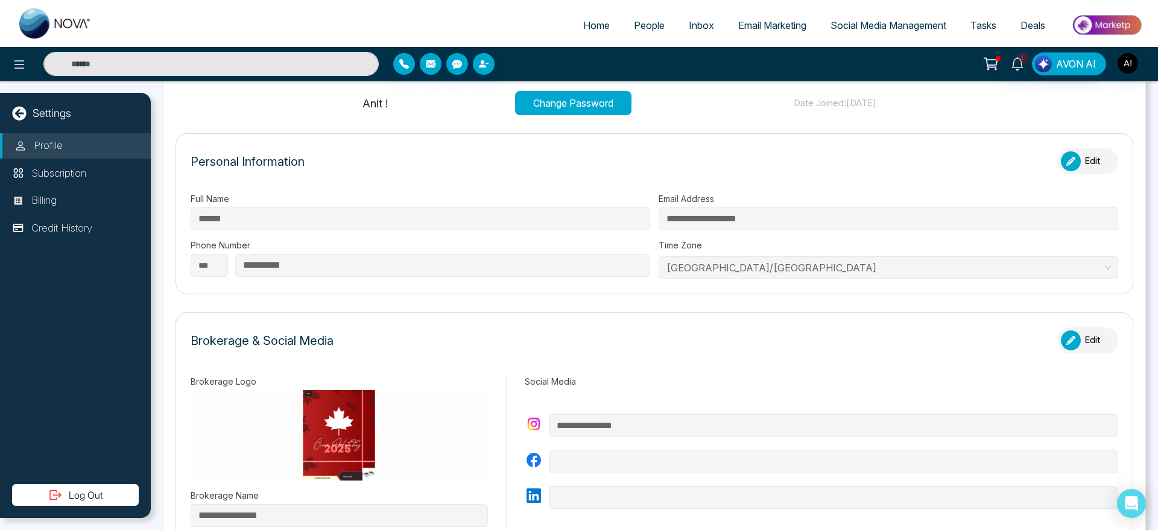
drag, startPoint x: 668, startPoint y: 259, endPoint x: 762, endPoint y: 255, distance: 94.8
click at [762, 255] on div "[GEOGRAPHIC_DATA]/[GEOGRAPHIC_DATA]" at bounding box center [889, 266] width 460 height 25
click at [634, 24] on span "People" at bounding box center [649, 25] width 31 height 12
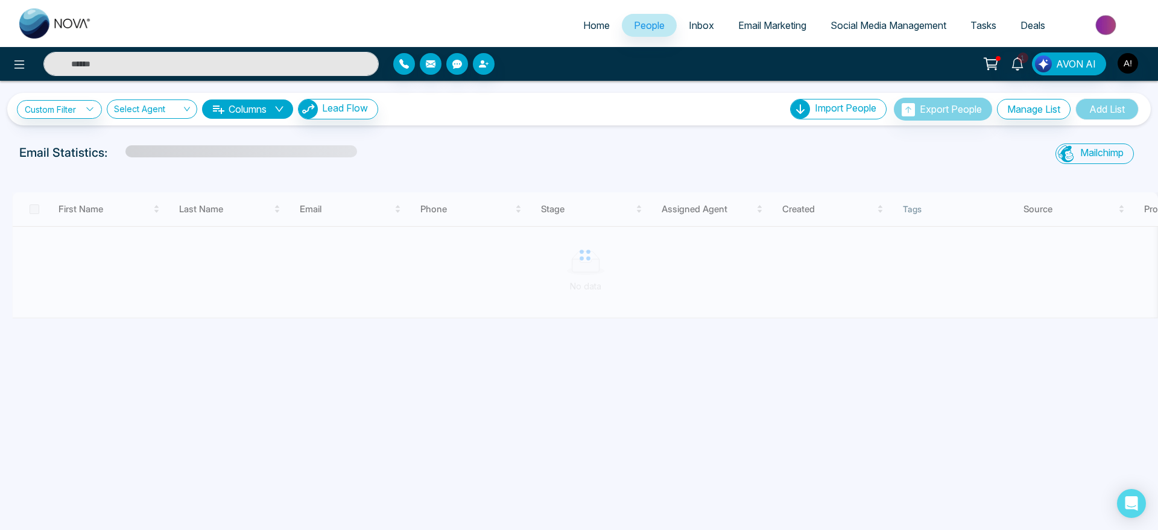
click at [774, 30] on span "Email Marketing" at bounding box center [772, 25] width 68 height 12
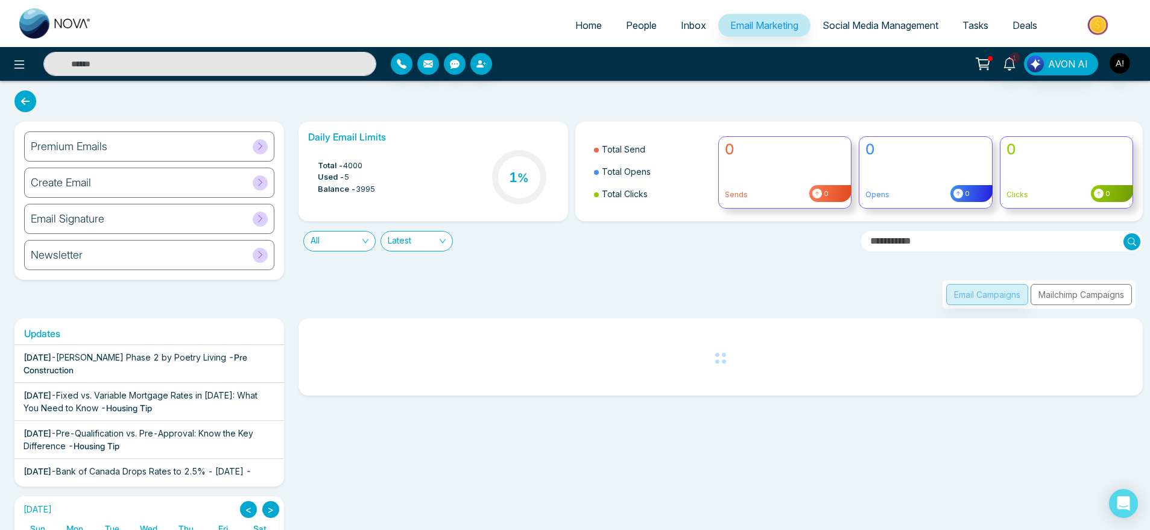
click at [149, 154] on div "Premium Emails" at bounding box center [149, 146] width 250 height 30
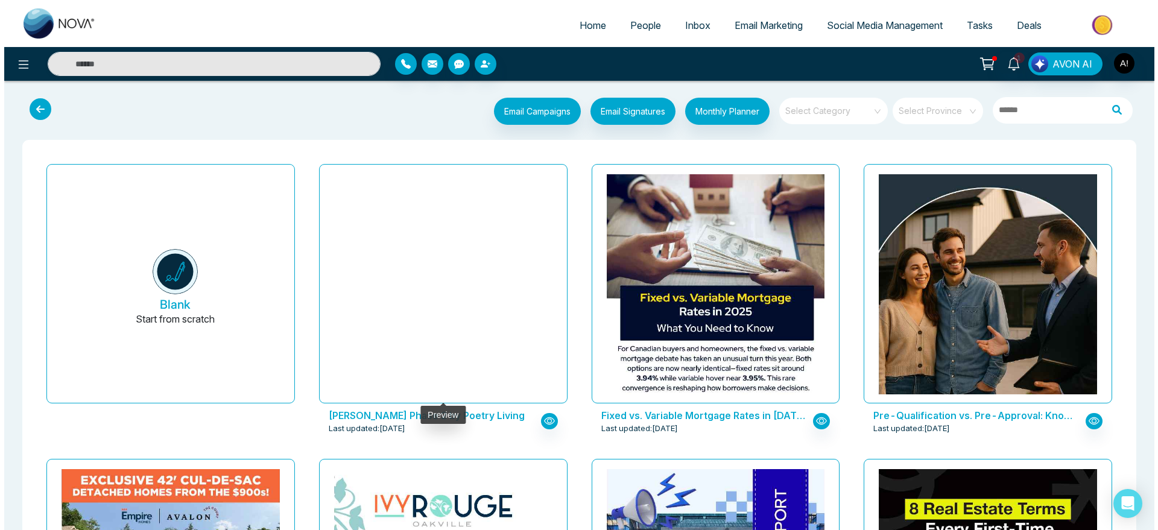
scroll to position [96, 0]
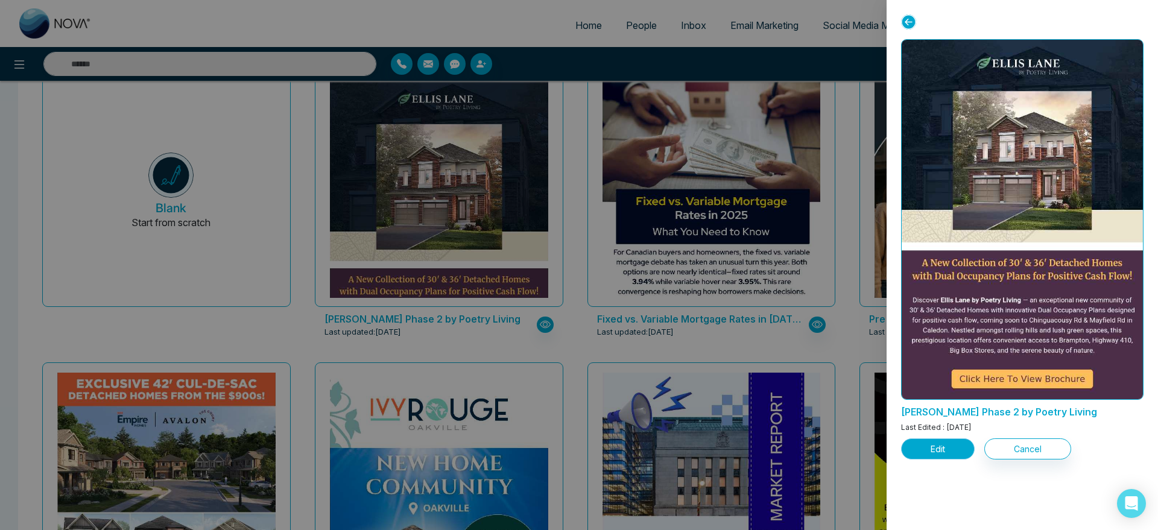
click at [952, 449] on button "Edit" at bounding box center [938, 448] width 74 height 21
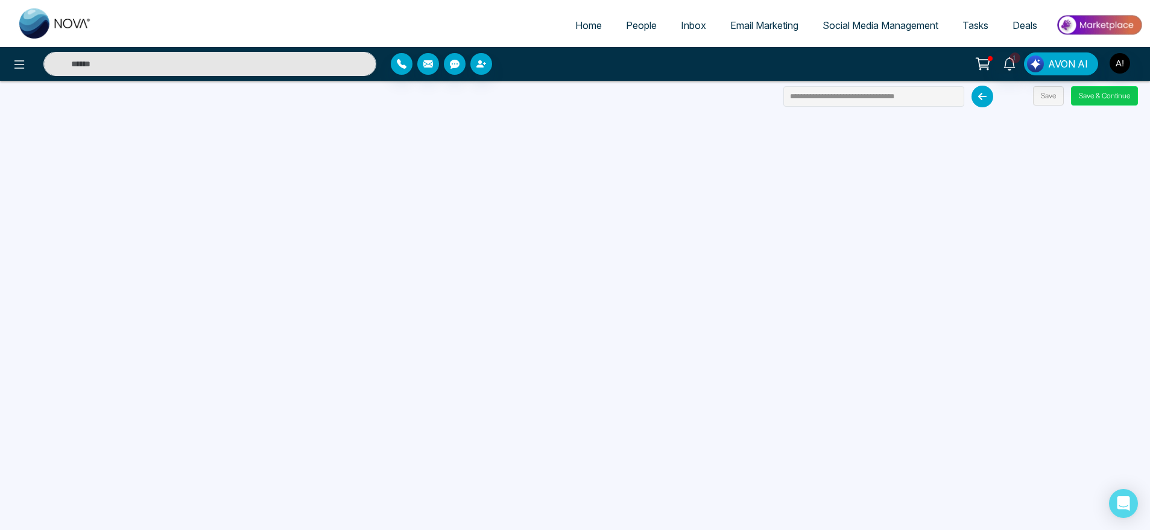
click at [1110, 98] on button "Save & Continue" at bounding box center [1104, 95] width 67 height 19
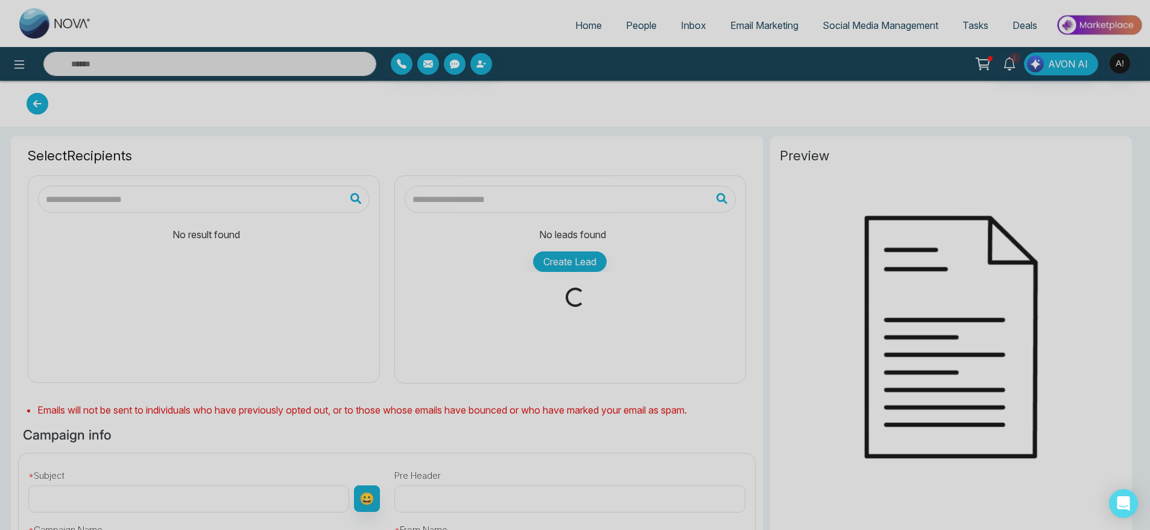
type input "**********"
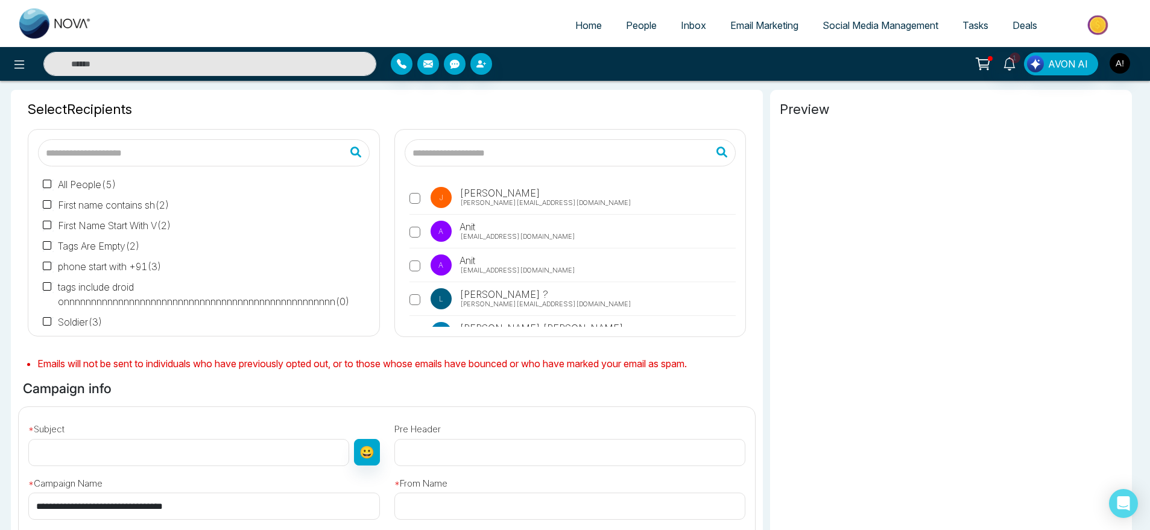
scroll to position [113, 0]
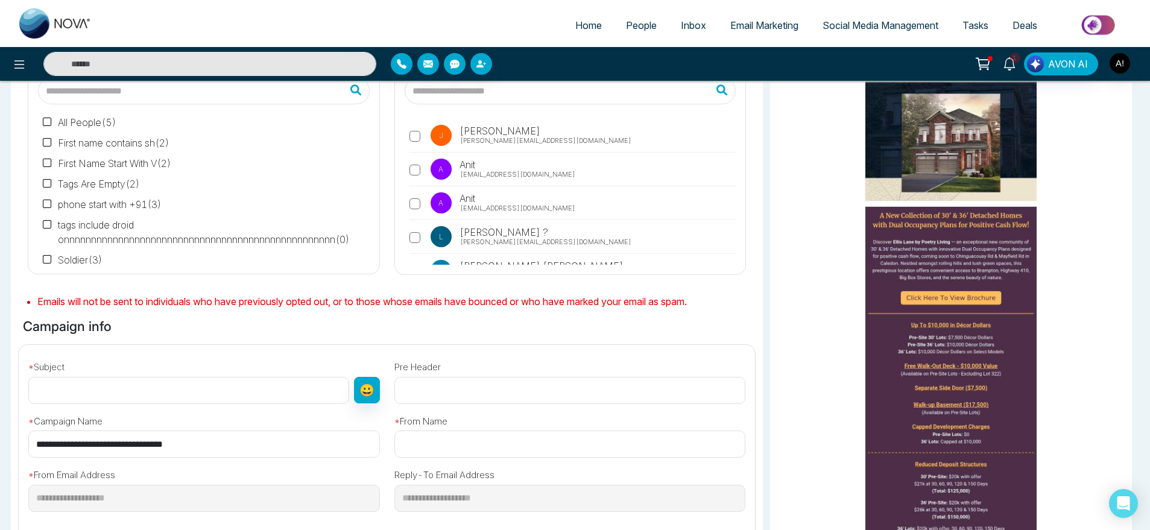
click at [429, 172] on label "A Anit [EMAIL_ADDRESS][DOMAIN_NAME]" at bounding box center [573, 173] width 327 height 28
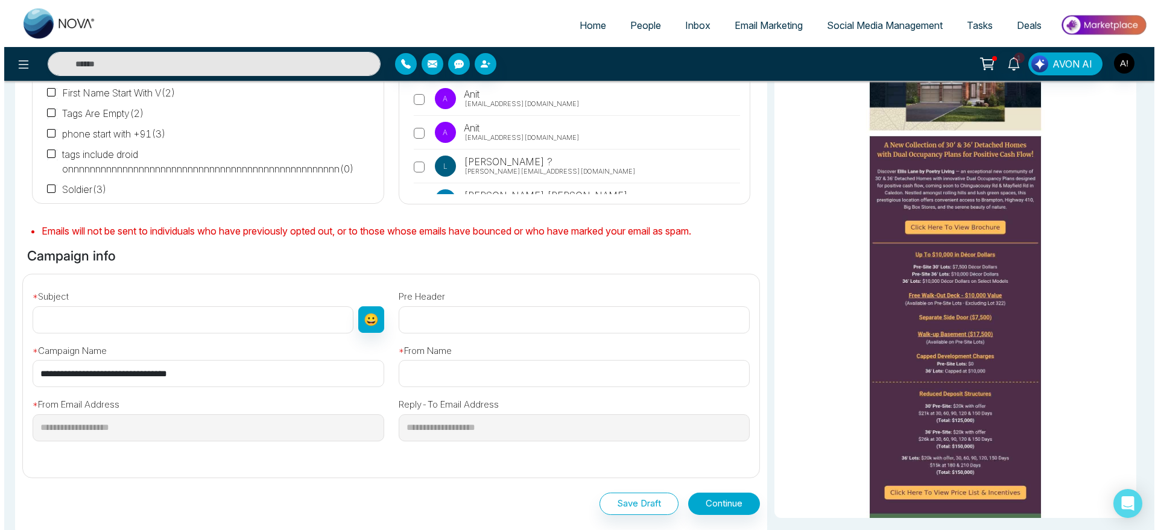
scroll to position [202, 0]
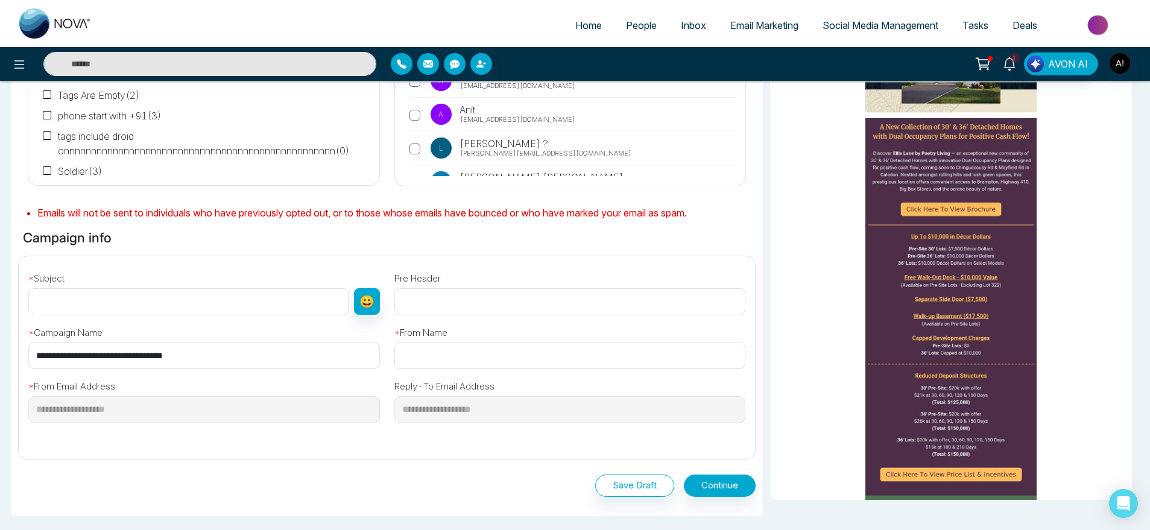
drag, startPoint x: 229, startPoint y: 350, endPoint x: 12, endPoint y: 330, distance: 218.1
click at [12, 330] on div "**********" at bounding box center [386, 353] width 751 height 194
click at [134, 312] on input "text" at bounding box center [188, 301] width 321 height 27
paste input "**********"
type input "**********"
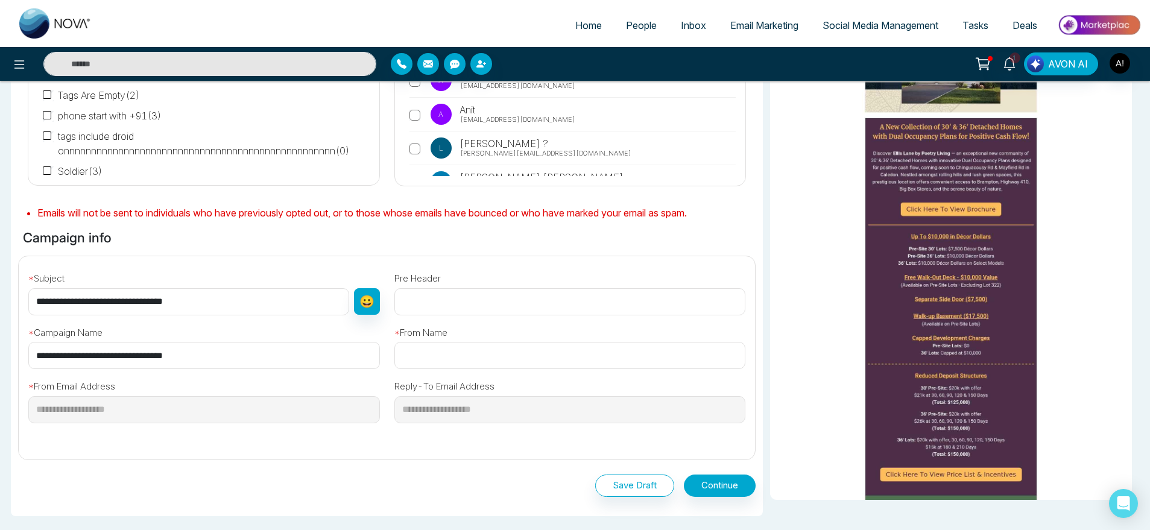
click at [546, 364] on input "text" at bounding box center [570, 355] width 352 height 27
type input "****"
click at [717, 485] on button "Continue" at bounding box center [720, 486] width 72 height 22
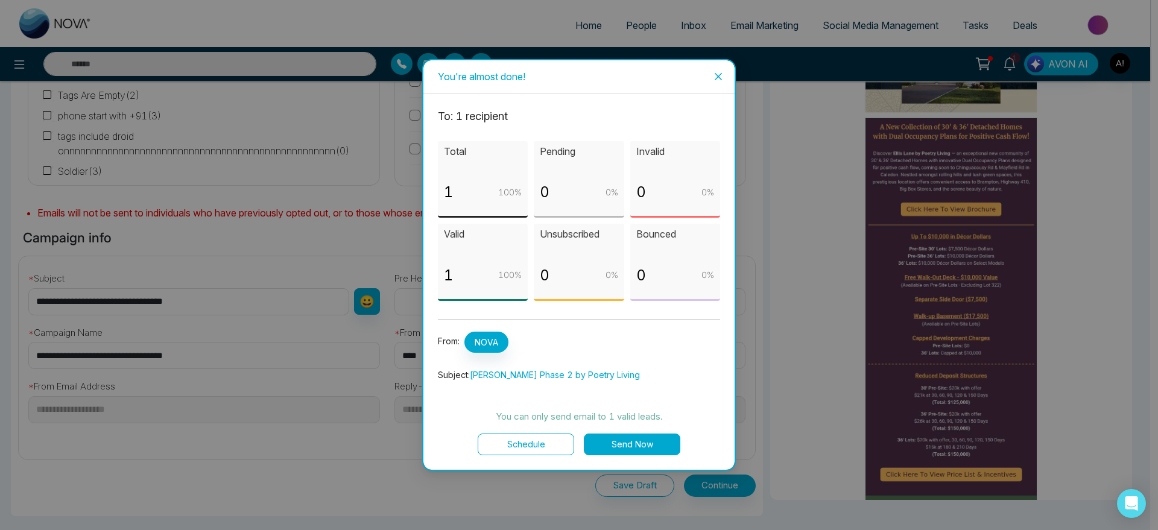
click at [531, 436] on button "Schedule" at bounding box center [526, 445] width 96 height 22
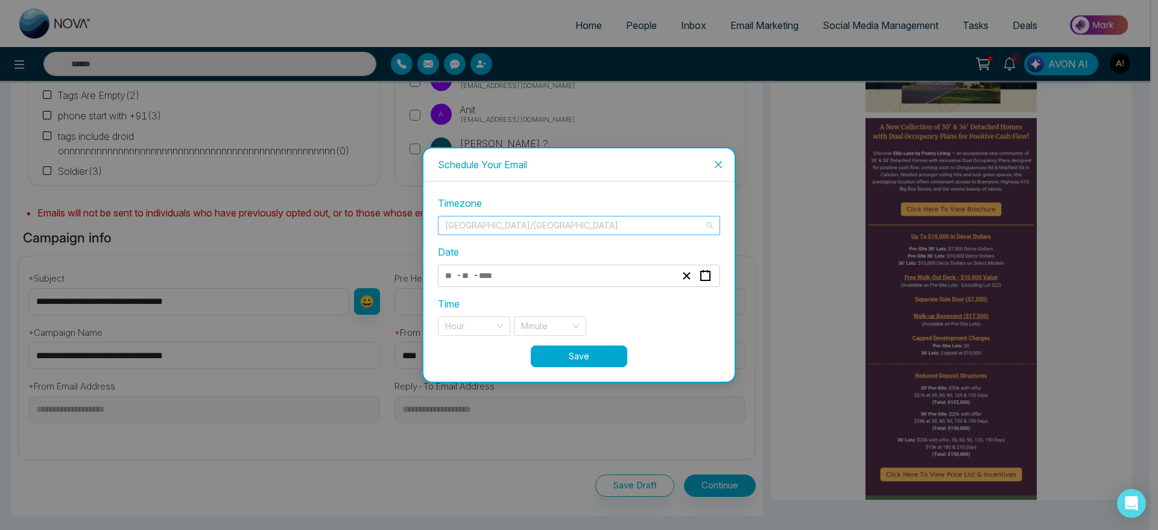
scroll to position [5327, 0]
click at [493, 225] on span "[GEOGRAPHIC_DATA]/[GEOGRAPHIC_DATA]" at bounding box center [579, 226] width 268 height 18
click at [528, 188] on div "Timezone [GEOGRAPHIC_DATA]/[GEOGRAPHIC_DATA] Date - - Time Hour Minute Save" at bounding box center [578, 282] width 311 height 200
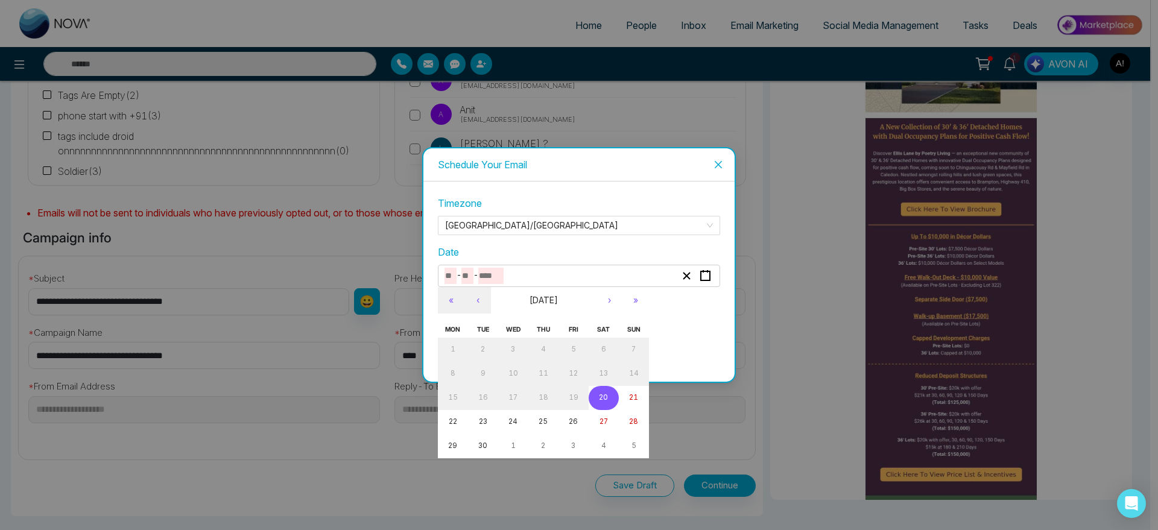
click at [483, 270] on input "number" at bounding box center [490, 276] width 25 height 16
click at [451, 417] on abbr "22" at bounding box center [453, 421] width 8 height 8
type input "*"
type input "**"
type input "****"
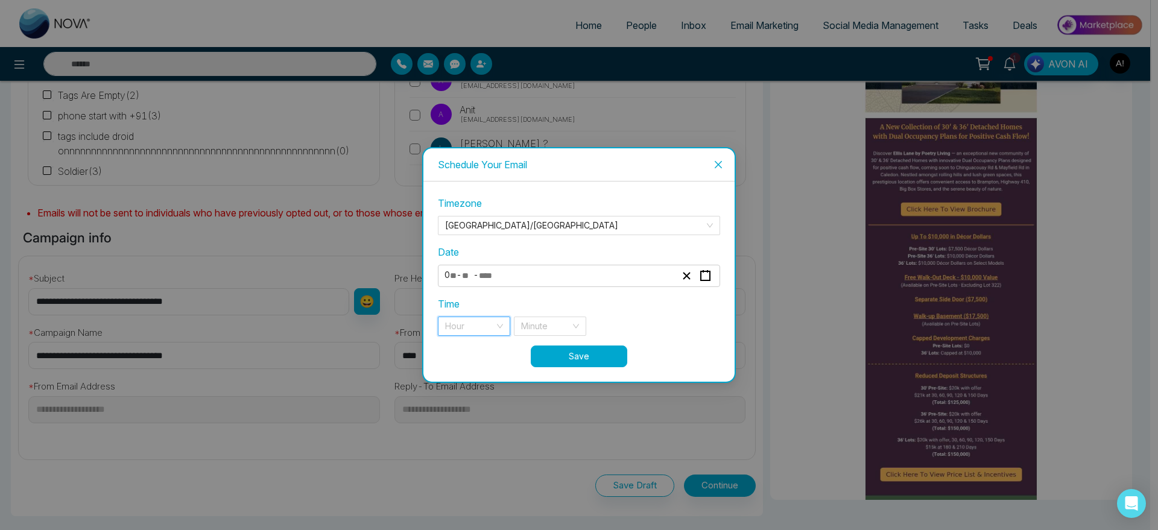
click at [487, 326] on input "search" at bounding box center [469, 326] width 49 height 18
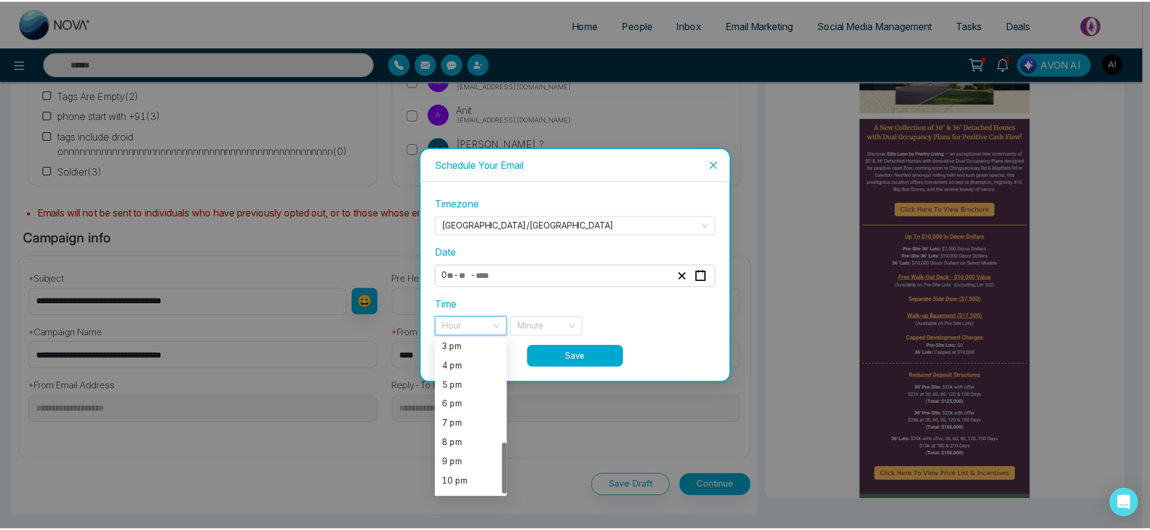
scroll to position [309, 0]
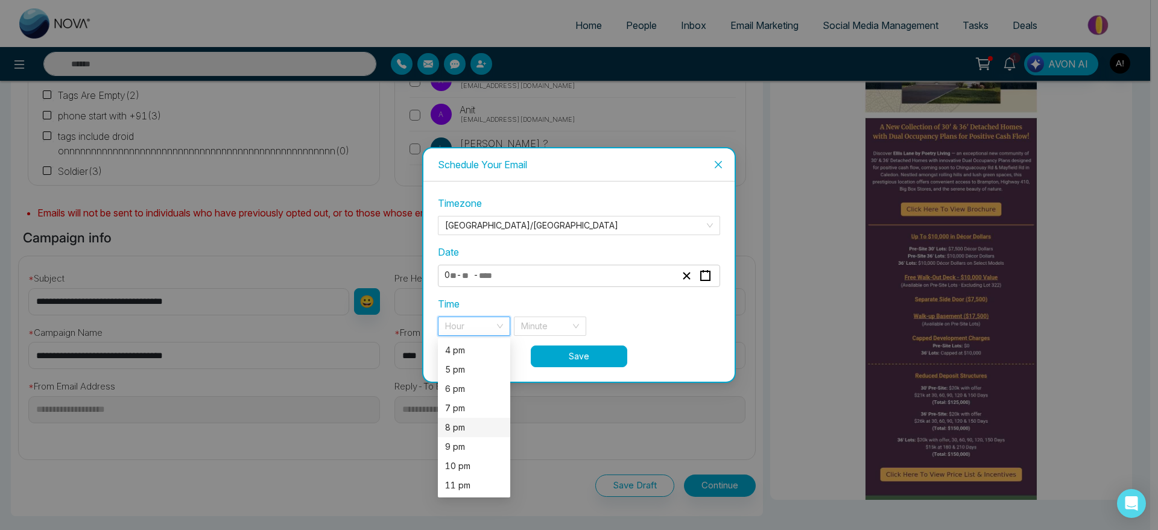
click at [464, 420] on div "8 pm" at bounding box center [474, 427] width 72 height 19
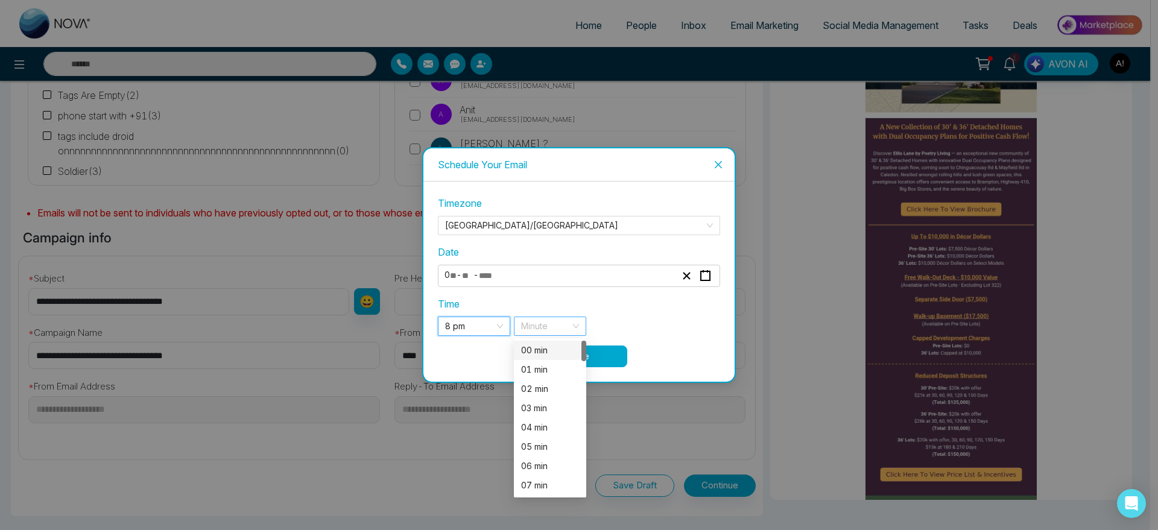
click at [577, 327] on div "Minute" at bounding box center [550, 326] width 72 height 19
click at [551, 347] on div "00 min" at bounding box center [550, 350] width 58 height 13
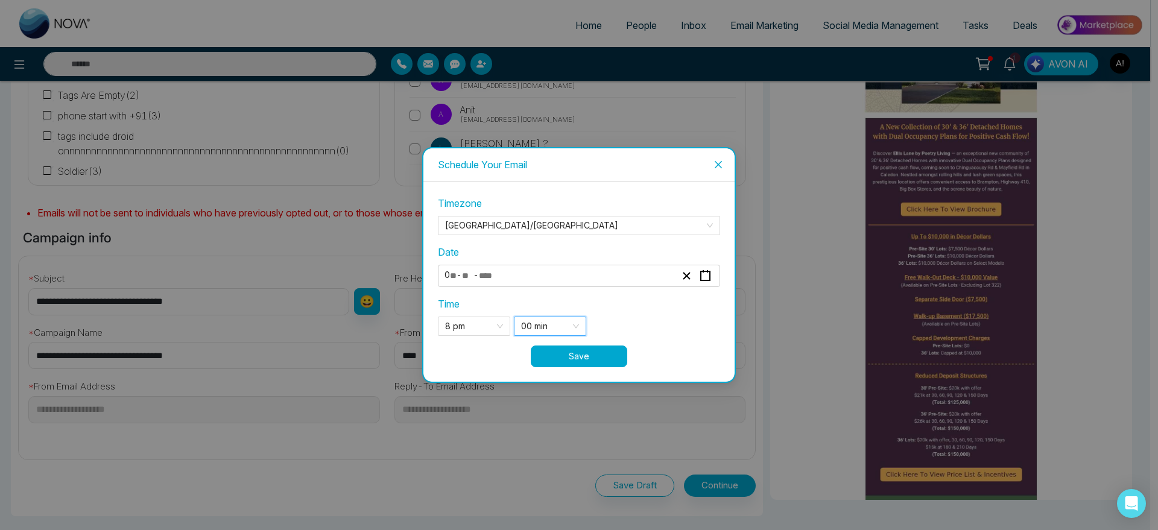
click at [592, 357] on button "Save" at bounding box center [579, 357] width 96 height 22
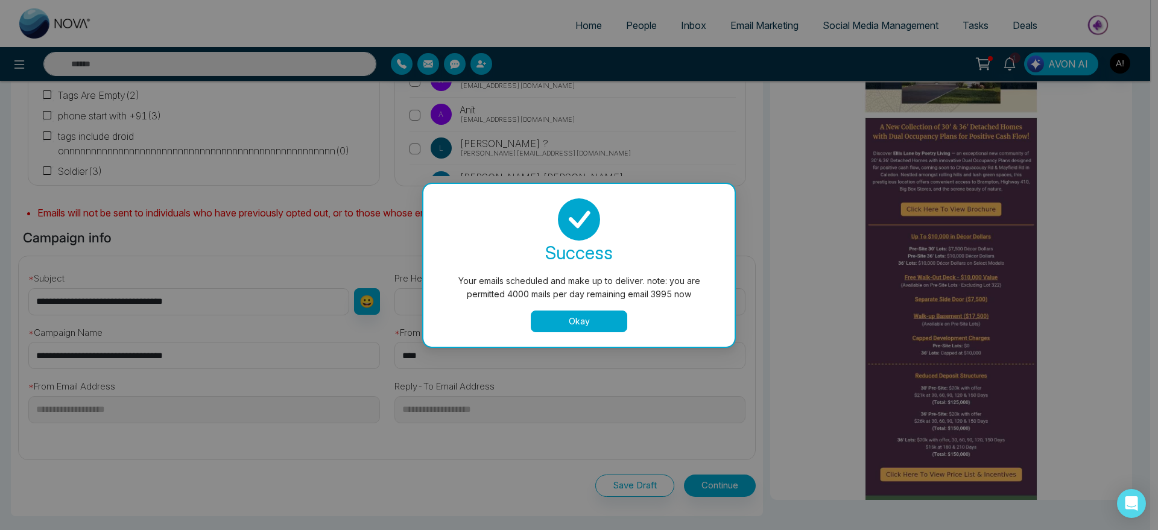
click at [589, 314] on button "Okay" at bounding box center [579, 322] width 96 height 22
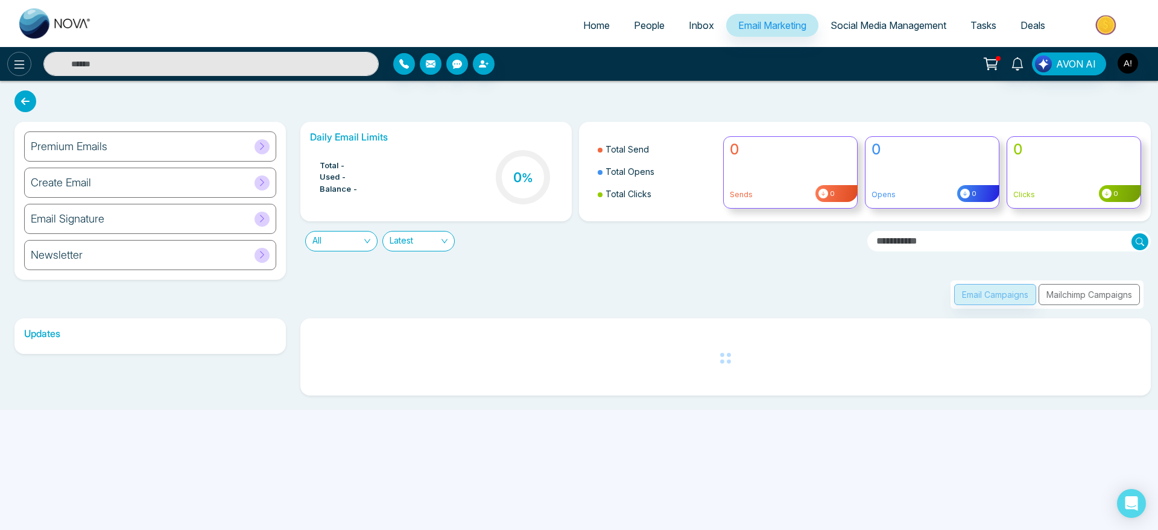
click at [19, 65] on icon at bounding box center [19, 64] width 14 height 14
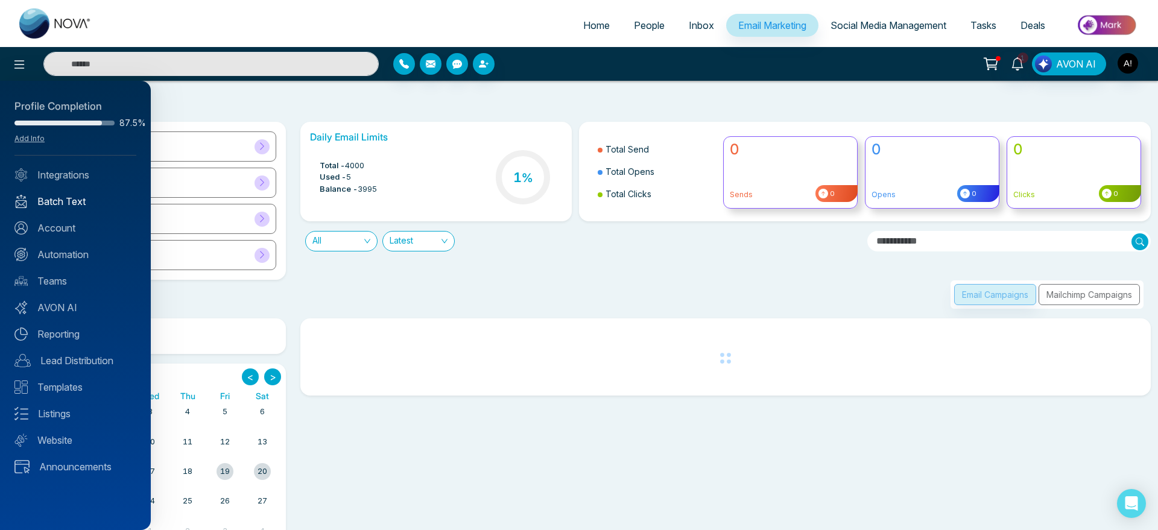
click at [58, 200] on link "Batch Text" at bounding box center [75, 201] width 122 height 14
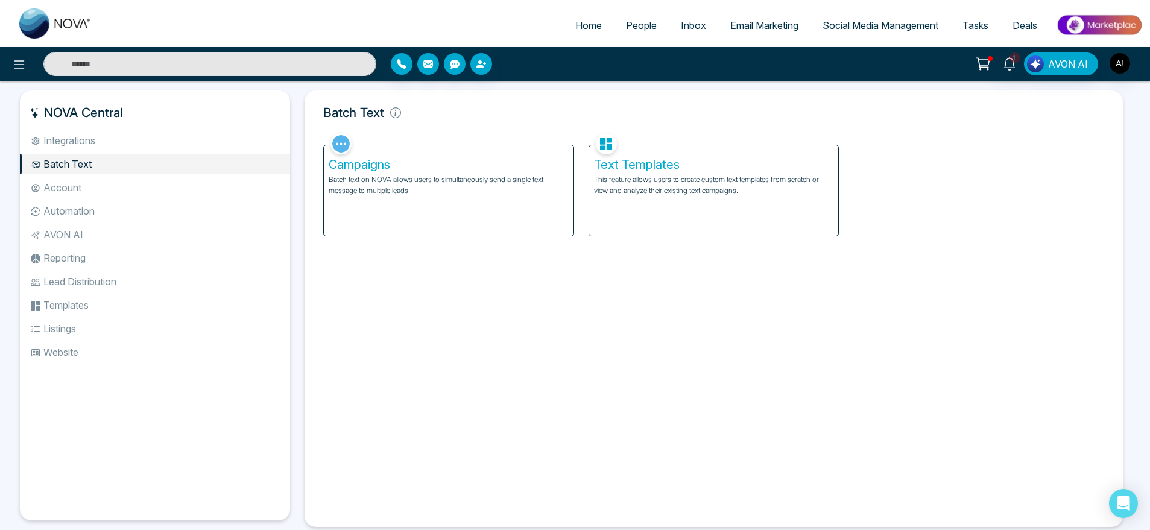
click at [691, 228] on div "Text Templates This feature allows users to create custom text templates from s…" at bounding box center [714, 190] width 250 height 90
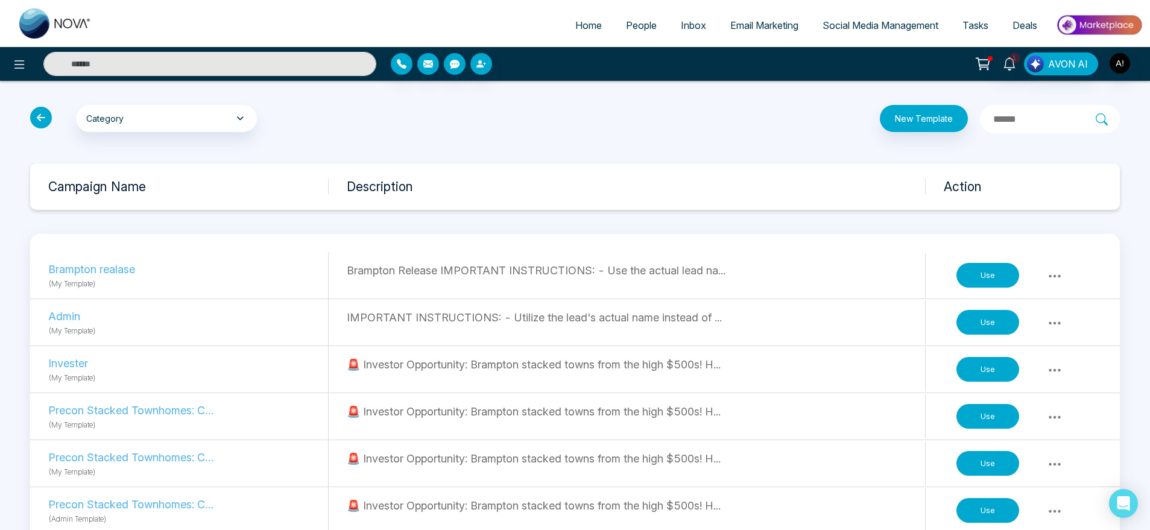
click at [1007, 427] on button "Use" at bounding box center [988, 416] width 63 height 25
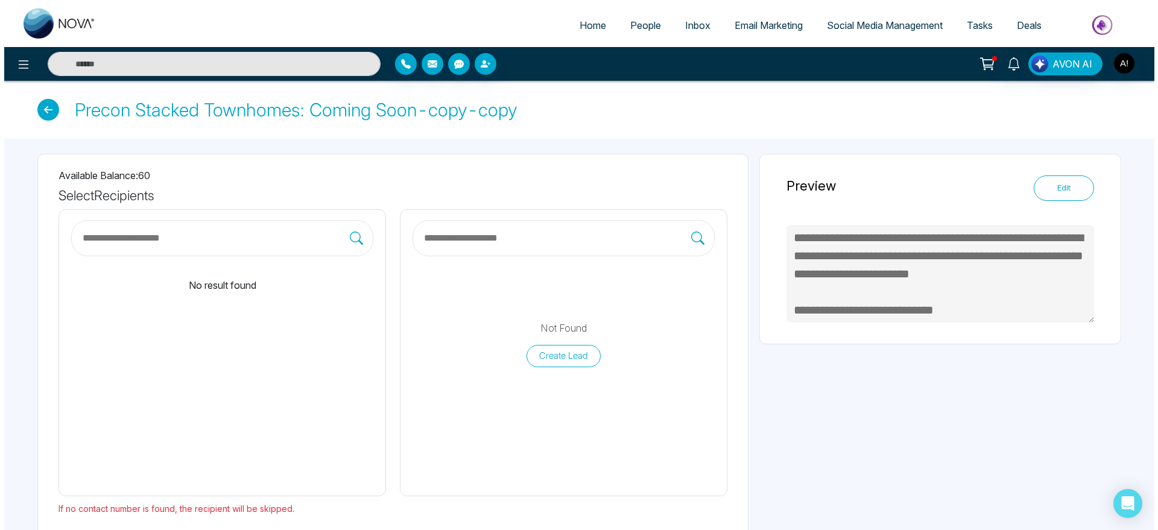
scroll to position [55, 0]
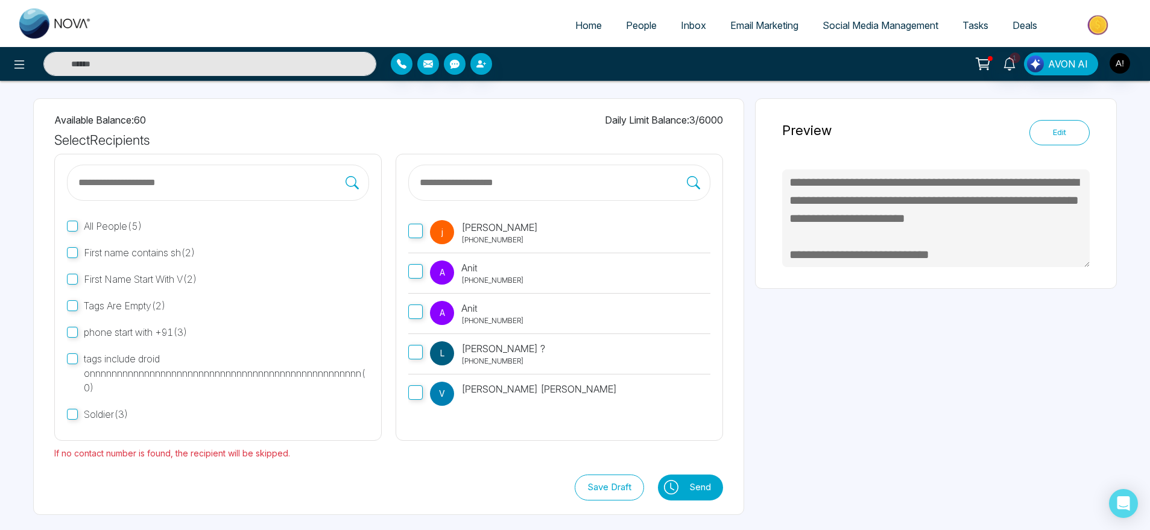
click at [460, 274] on div "A Anit [PHONE_NUMBER]" at bounding box center [477, 273] width 94 height 25
click at [482, 238] on p "[PHONE_NUMBER]" at bounding box center [499, 240] width 77 height 11
click at [672, 491] on icon at bounding box center [671, 487] width 14 height 14
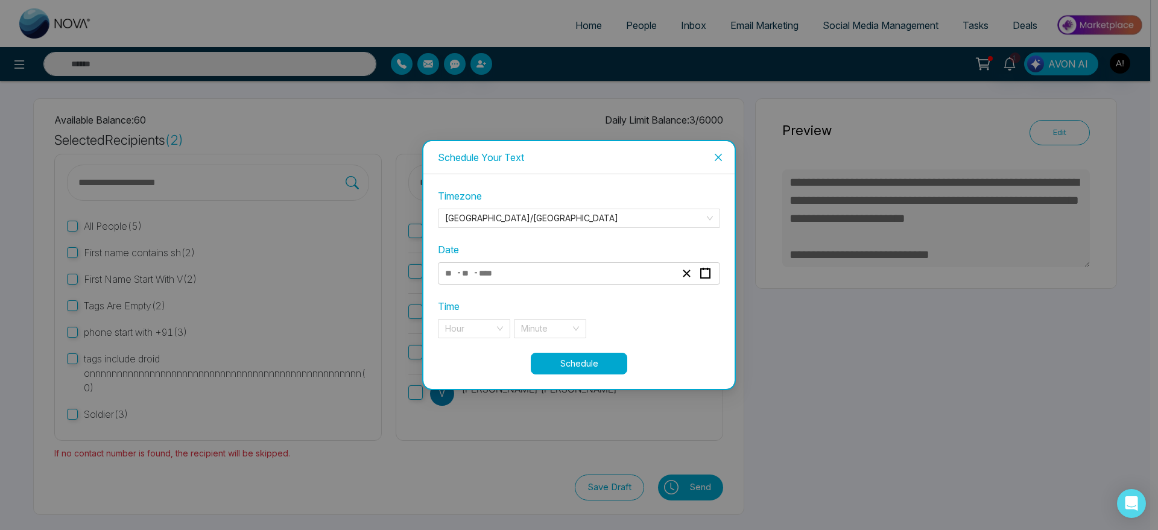
click at [557, 268] on div "- -" at bounding box center [560, 273] width 234 height 16
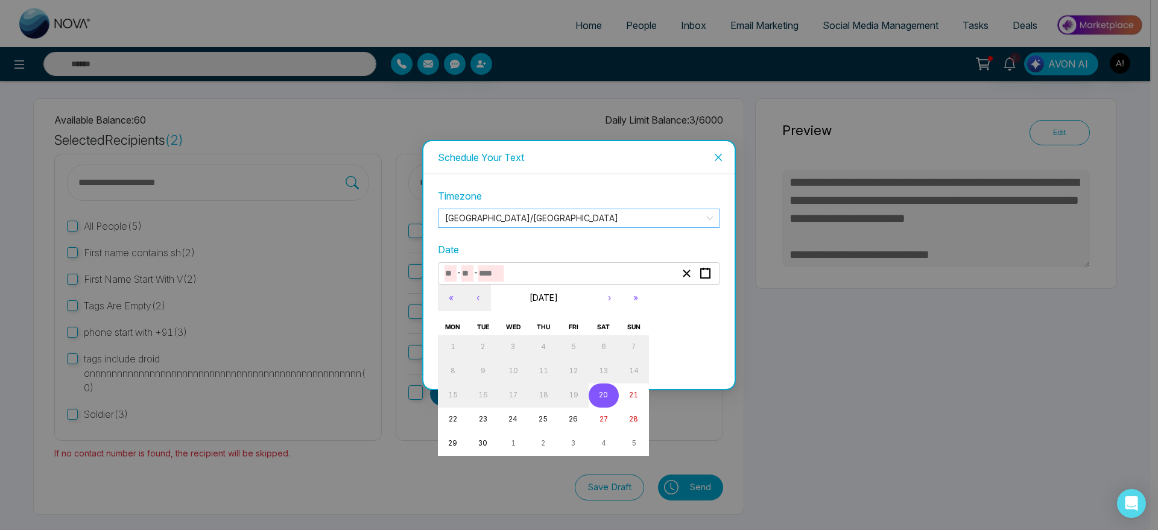
type textarea "**********"
click at [458, 426] on button "22" at bounding box center [453, 420] width 30 height 24
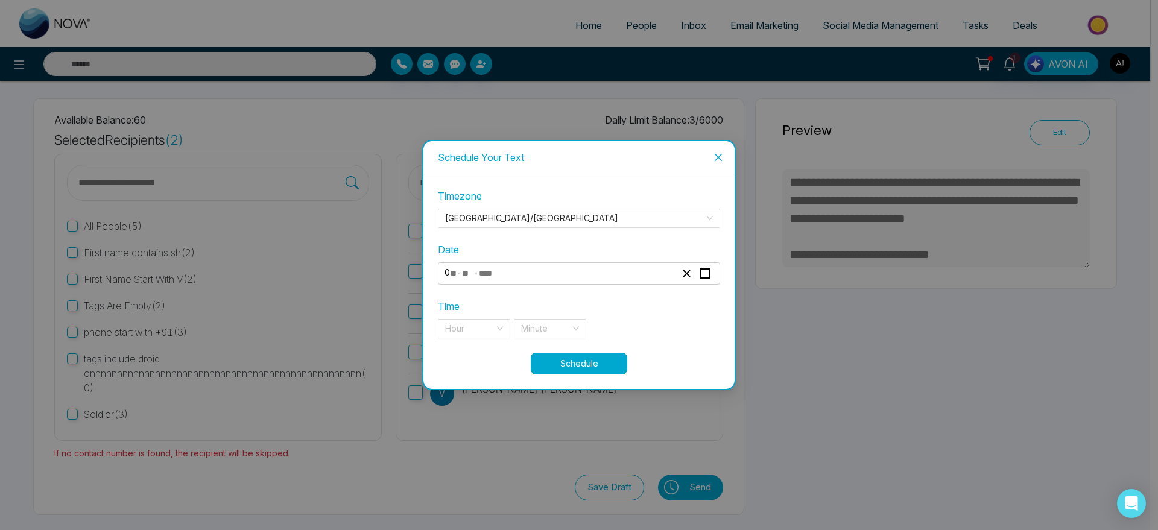
type input "*"
type input "**"
type input "****"
click at [493, 331] on input "search" at bounding box center [469, 329] width 49 height 18
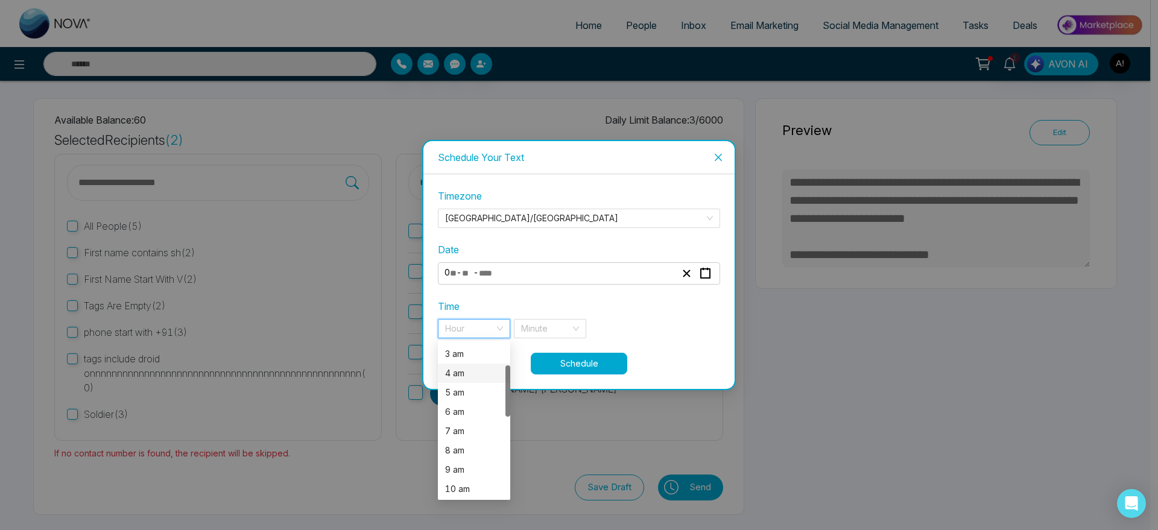
scroll to position [67, 0]
click at [470, 422] on div "7 am" at bounding box center [474, 420] width 58 height 13
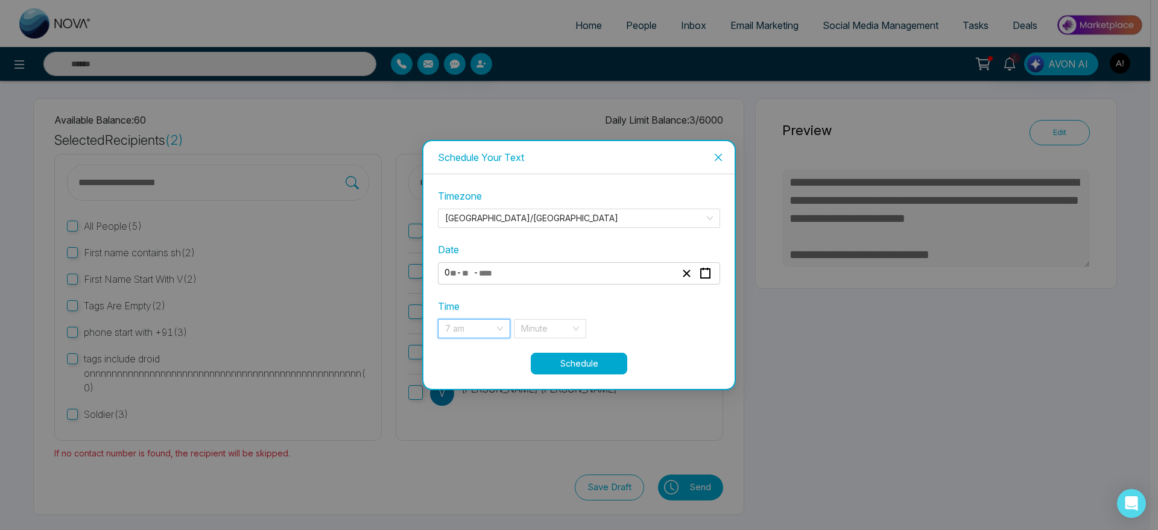
click at [481, 328] on span "7 am" at bounding box center [474, 329] width 58 height 18
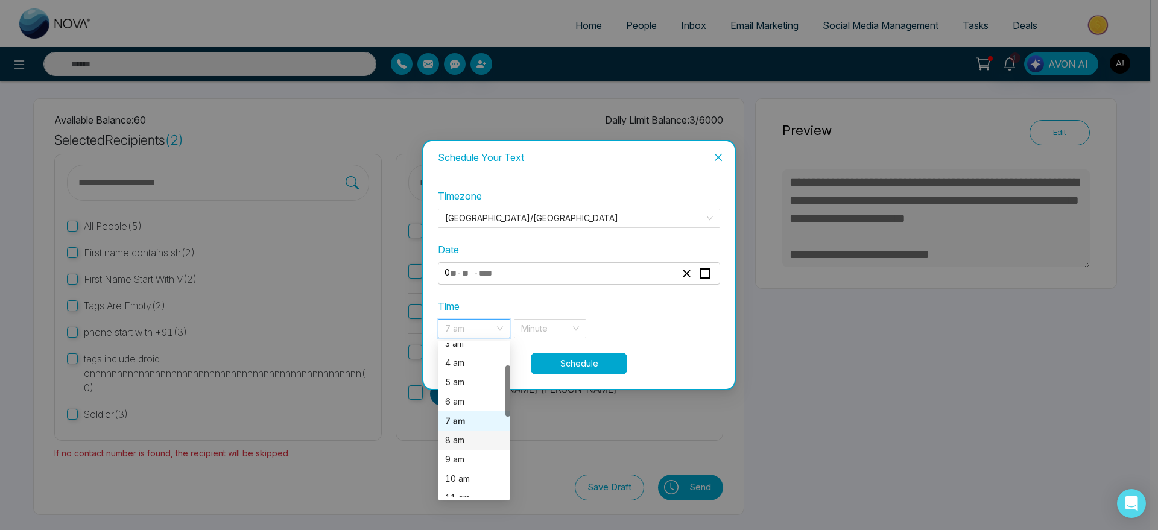
scroll to position [309, 0]
click at [461, 417] on div "7 pm" at bounding box center [474, 410] width 72 height 19
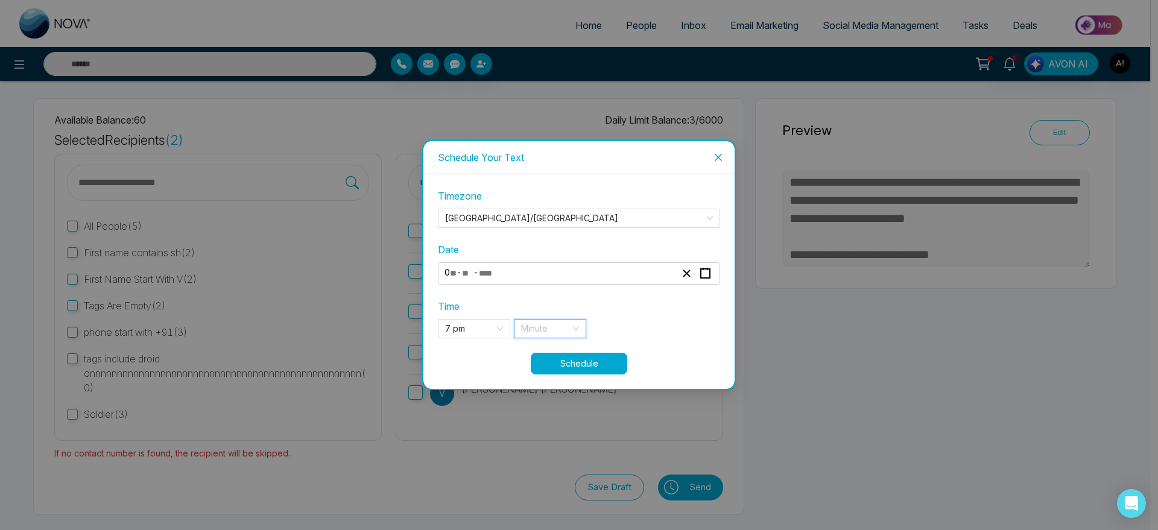
click at [557, 321] on input "search" at bounding box center [545, 329] width 49 height 18
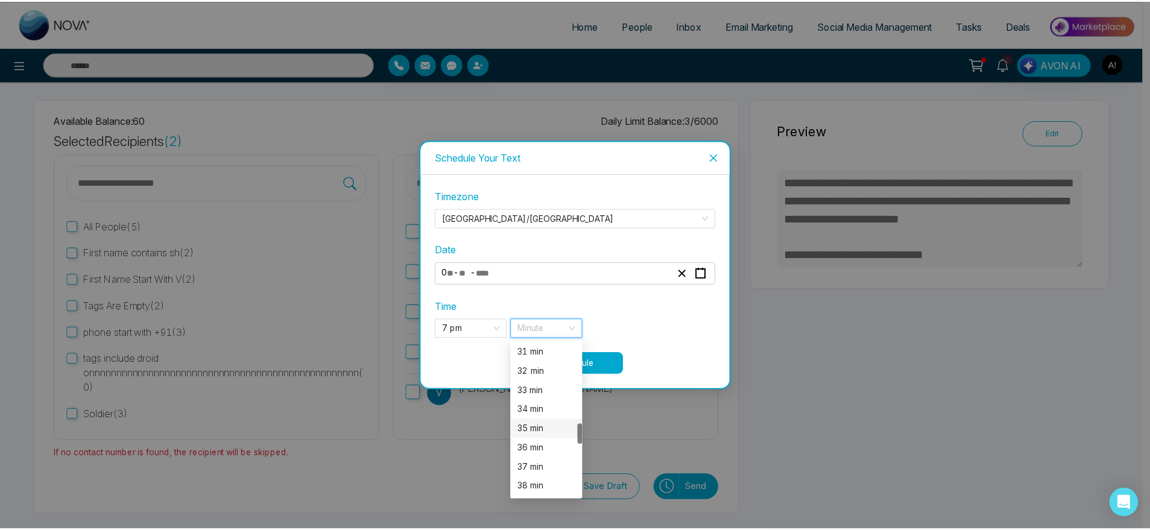
scroll to position [610, 0]
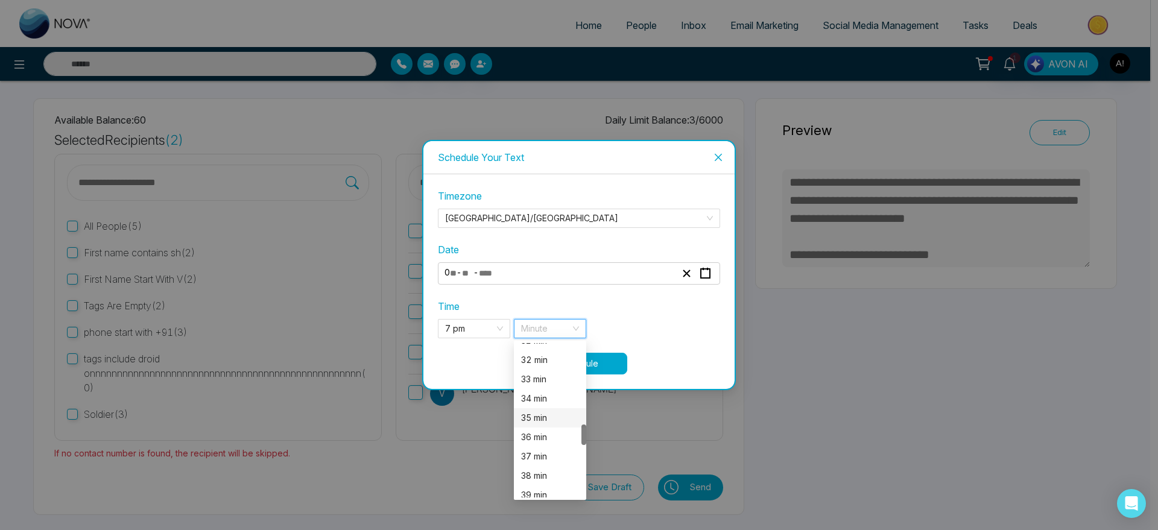
click at [541, 423] on div "35 min" at bounding box center [550, 417] width 58 height 13
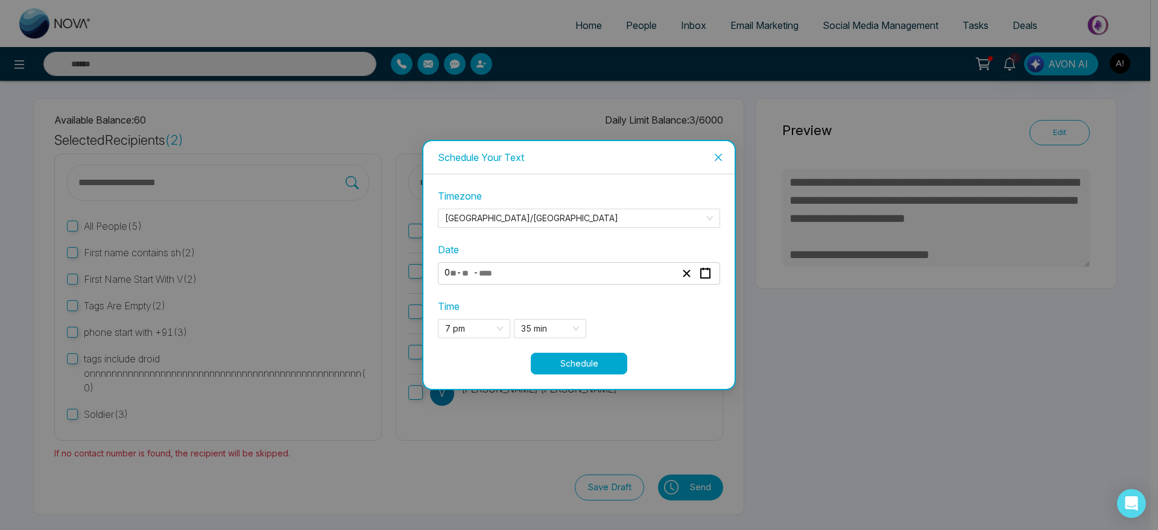
click at [595, 361] on button "Schedule" at bounding box center [579, 364] width 96 height 22
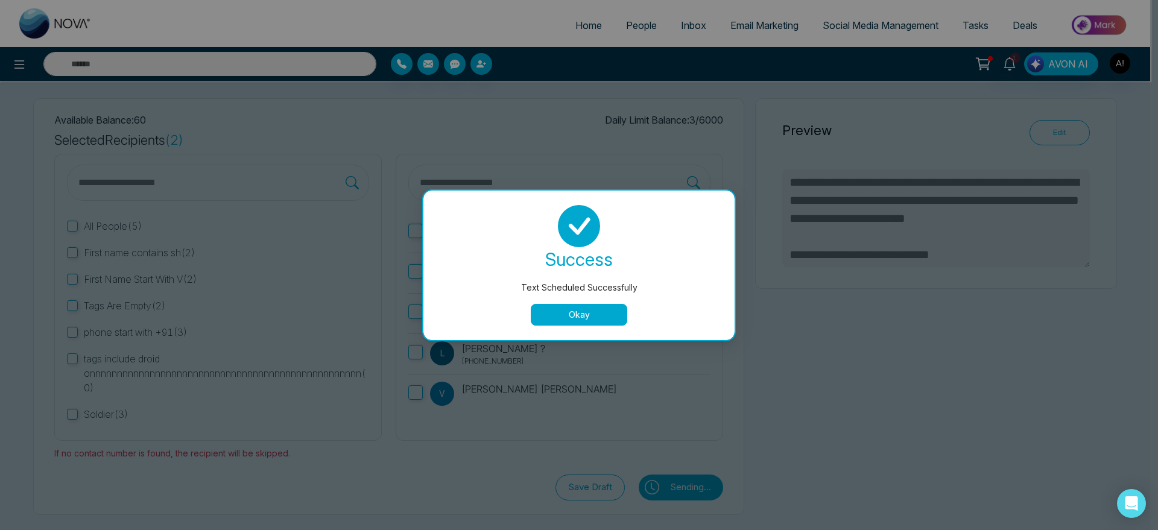
click at [583, 312] on button "Okay" at bounding box center [579, 315] width 96 height 22
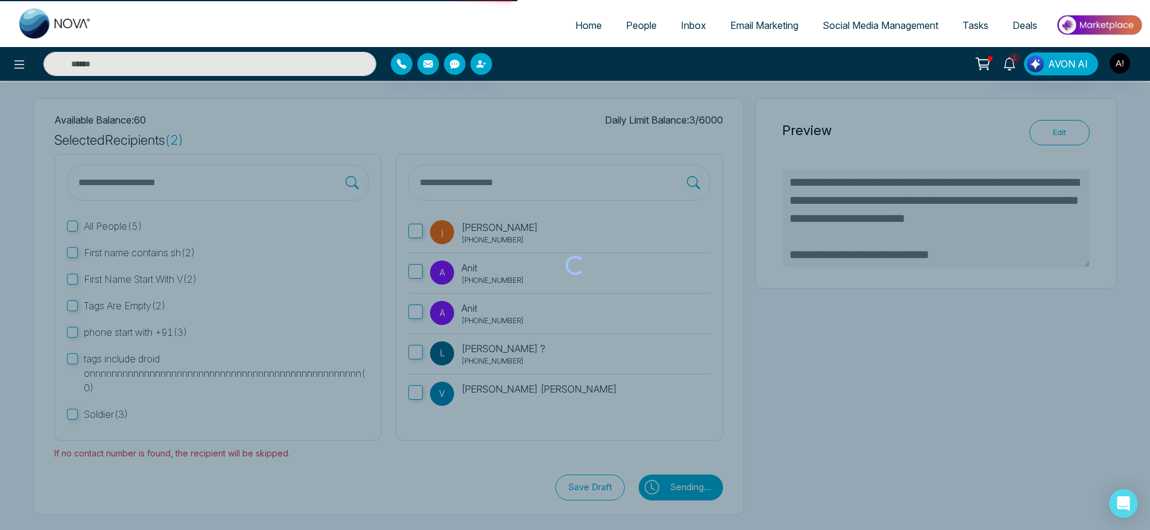
type textarea "**********"
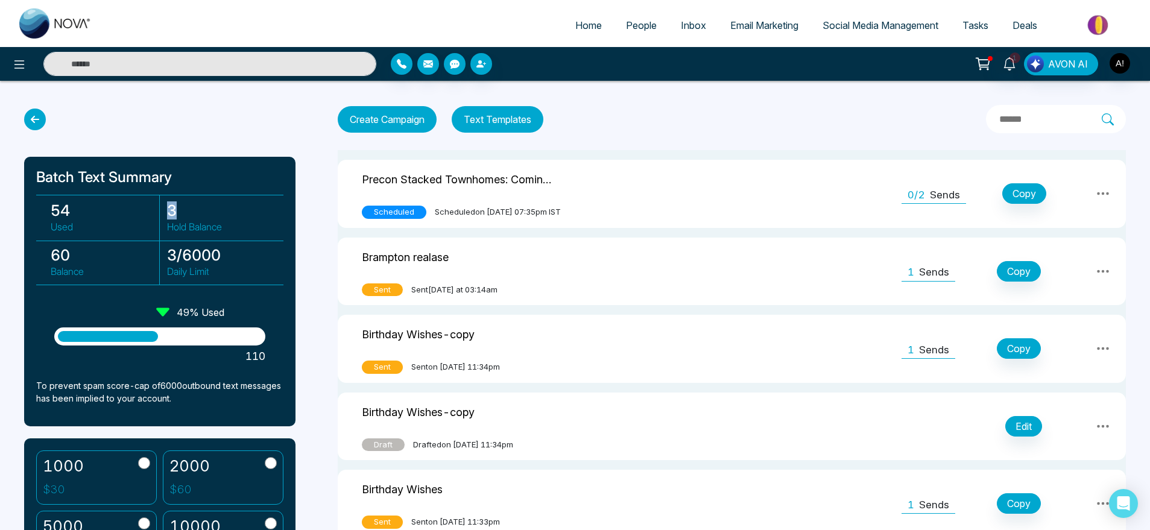
drag, startPoint x: 153, startPoint y: 221, endPoint x: 212, endPoint y: 211, distance: 59.9
click at [212, 211] on div "54 Used 3 Hold Balance 60 Balance 3 / 6000 Daily Limit" at bounding box center [159, 240] width 247 height 90
click at [212, 211] on h3 "3" at bounding box center [221, 210] width 109 height 18
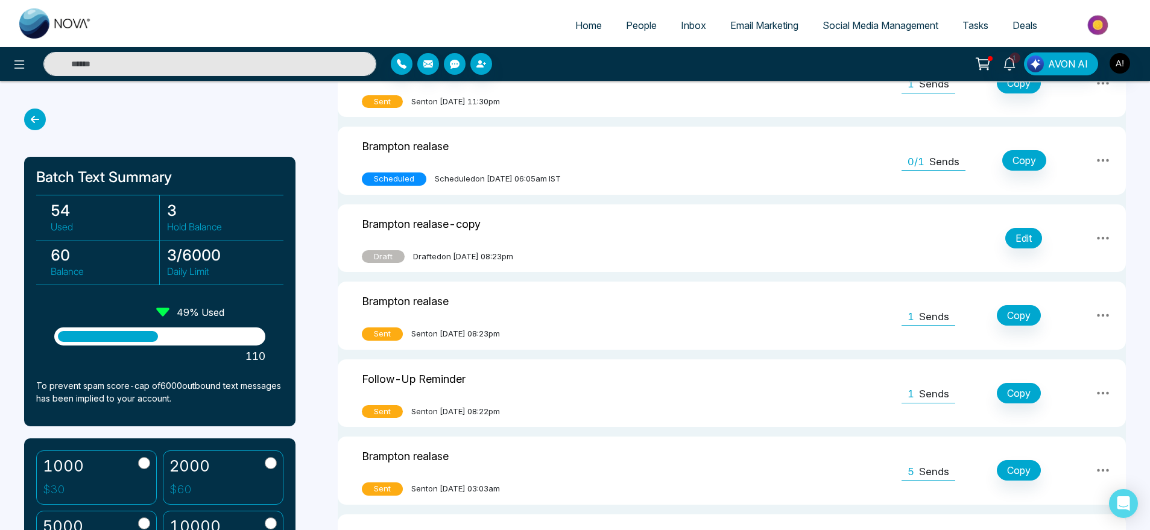
scroll to position [652, 0]
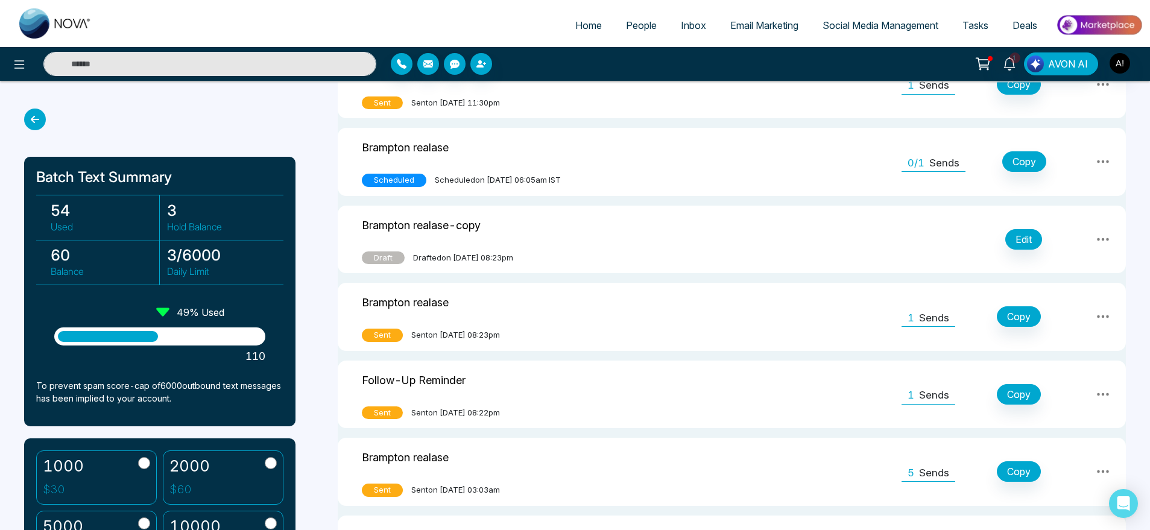
click at [945, 169] on p "Sends" at bounding box center [944, 164] width 30 height 16
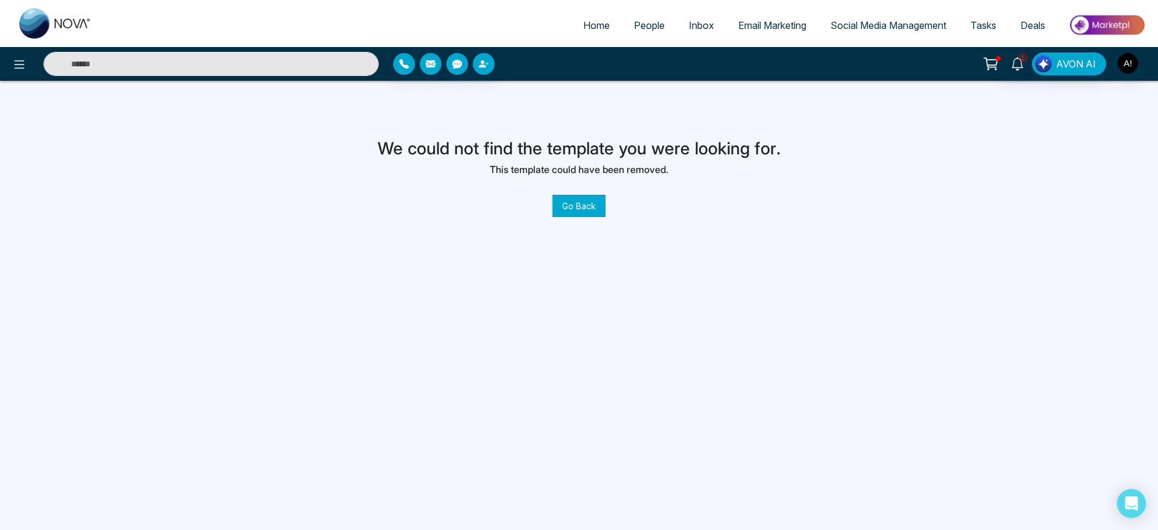
click at [548, 200] on div "We could not find the template you were looking for. This template could have b…" at bounding box center [579, 178] width 403 height 78
click at [562, 207] on button "Go Back" at bounding box center [578, 206] width 53 height 22
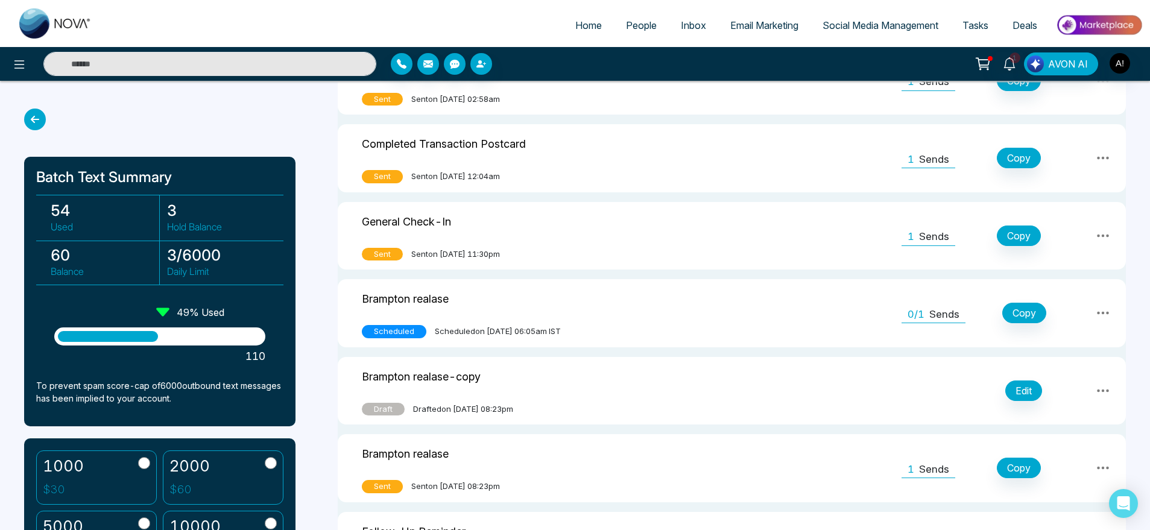
scroll to position [503, 0]
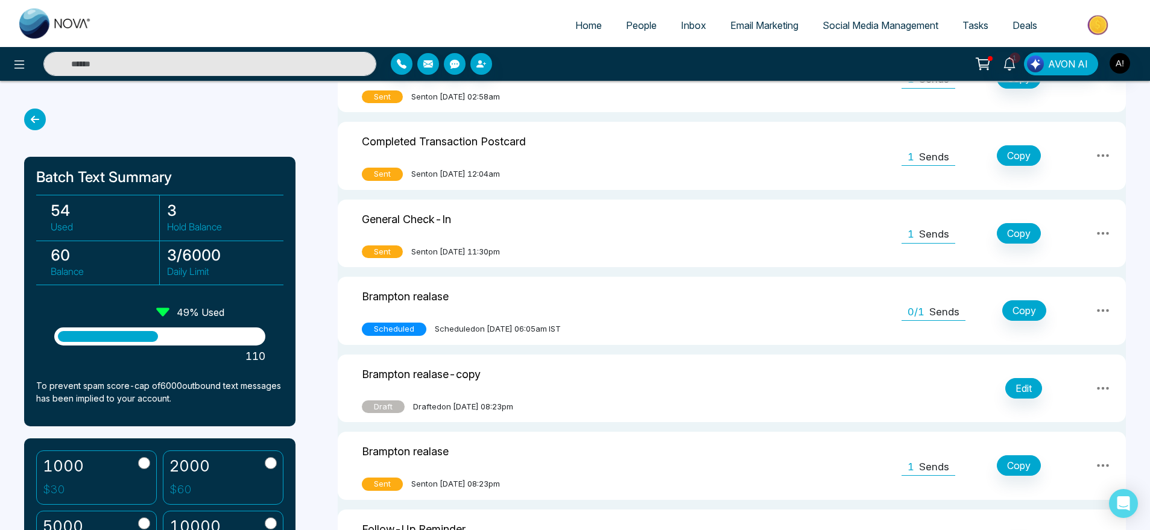
click at [1103, 311] on icon at bounding box center [1103, 310] width 12 height 3
drag, startPoint x: 361, startPoint y: 298, endPoint x: 726, endPoint y: 344, distance: 368.4
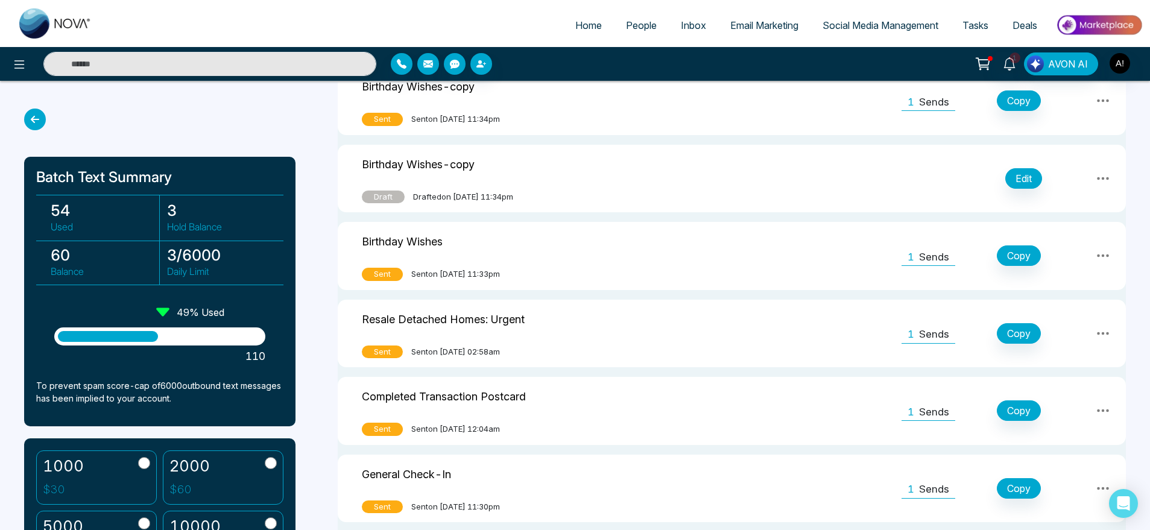
scroll to position [247, 0]
click at [812, 33] on link "Social Media Management" at bounding box center [881, 25] width 140 height 23
